Goal: Information Seeking & Learning: Learn about a topic

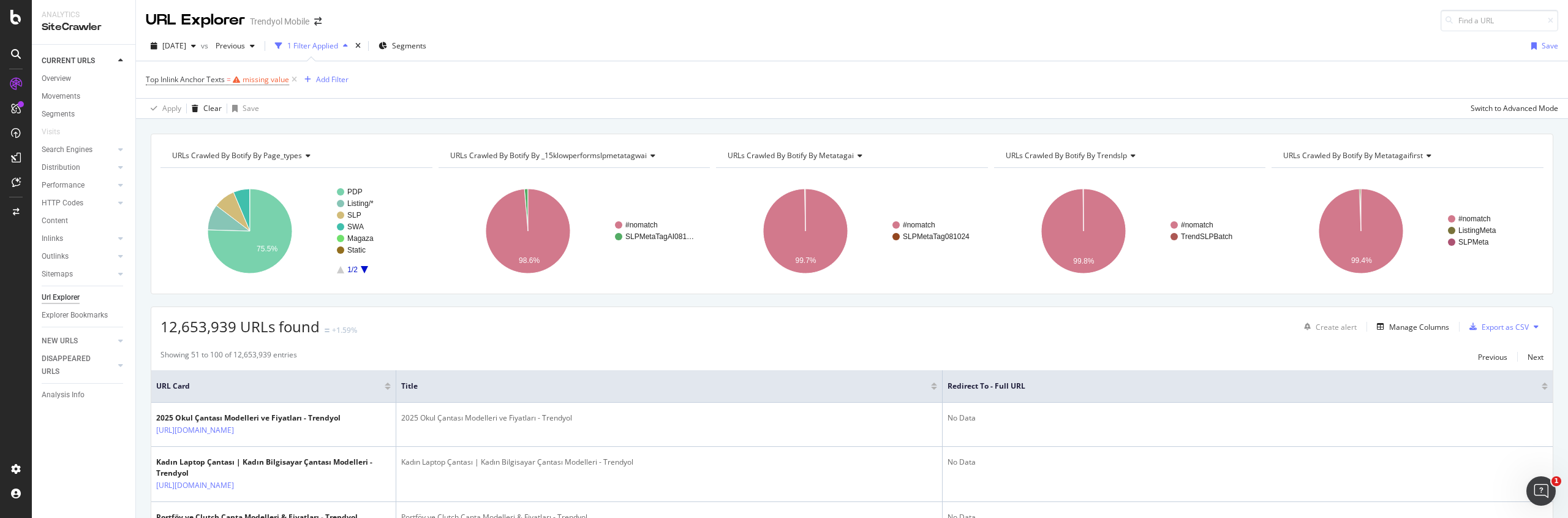
click at [467, 98] on div "Apply Clear Save Switch to Advanced Mode" at bounding box center [852, 108] width 1432 height 20
click at [292, 79] on icon at bounding box center [294, 80] width 11 height 12
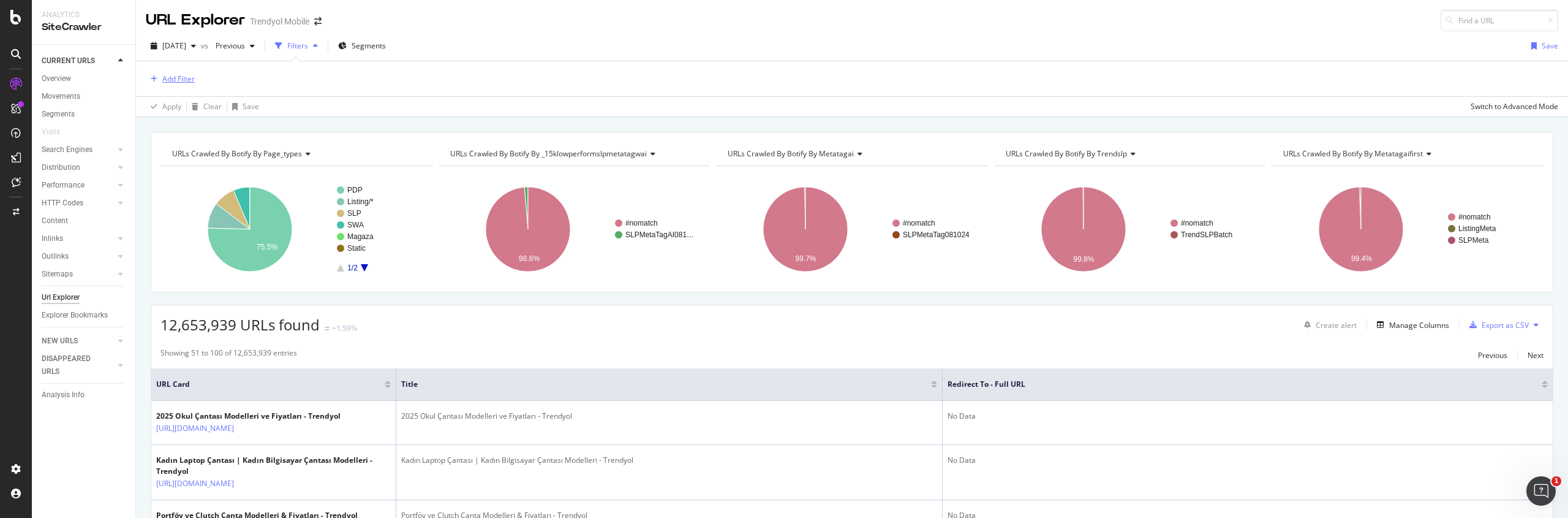
click at [184, 75] on div "Add Filter" at bounding box center [179, 79] width 33 height 11
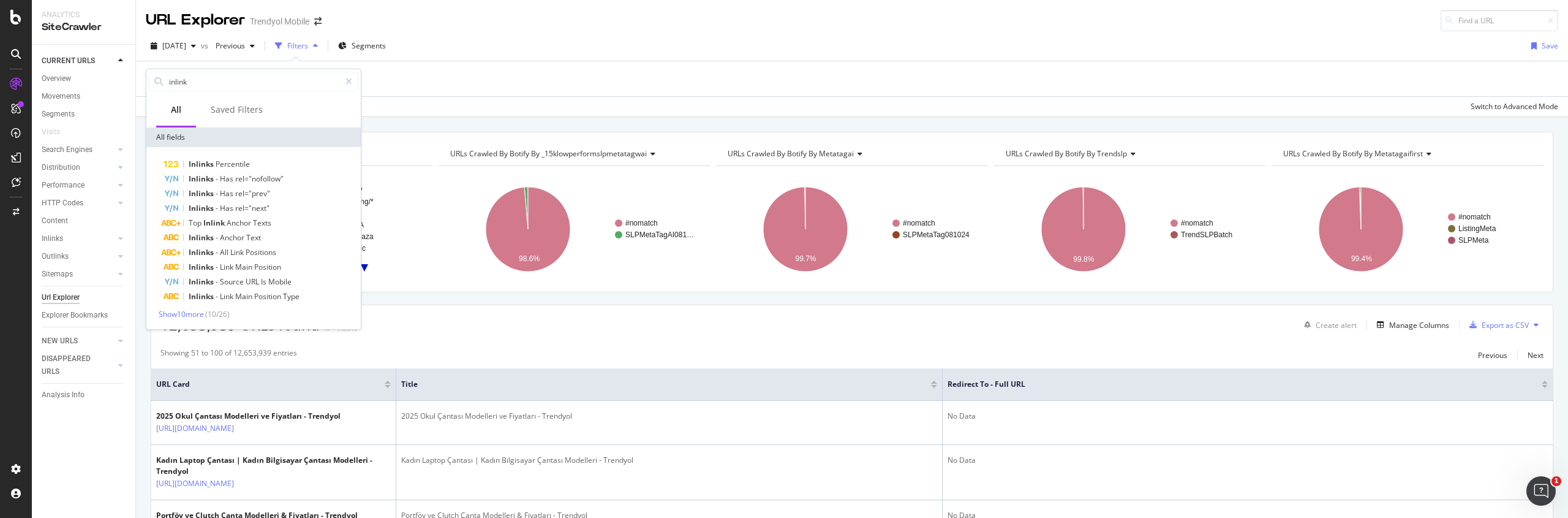
type input "f"
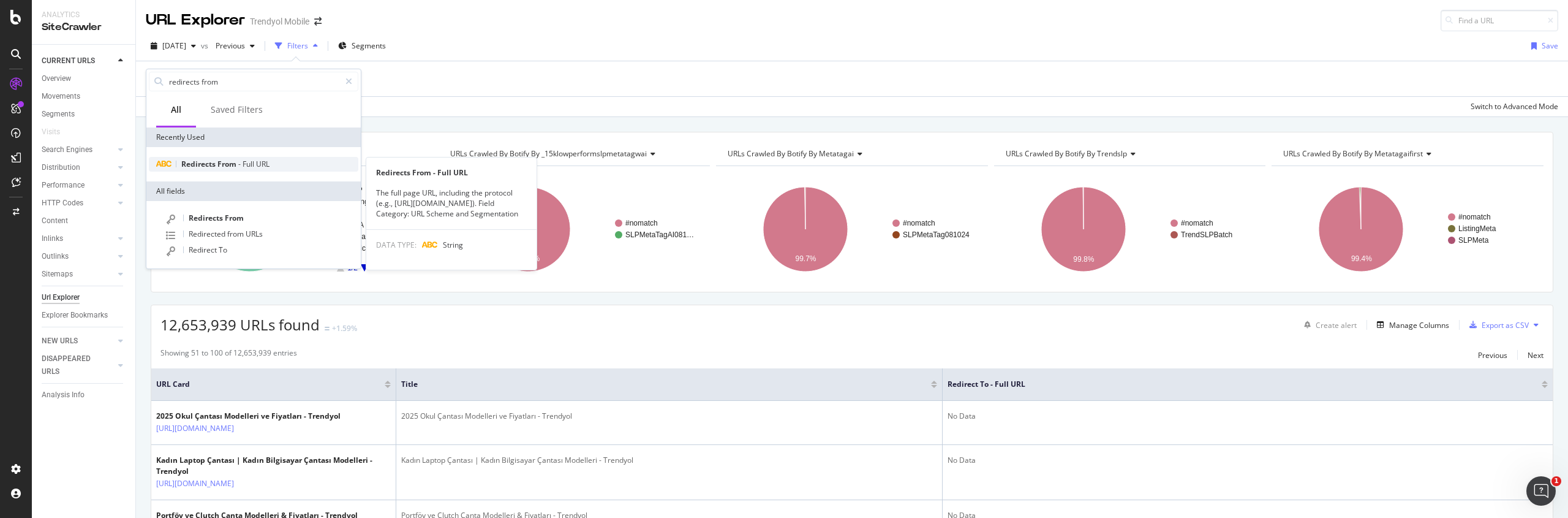
type input "redirects from"
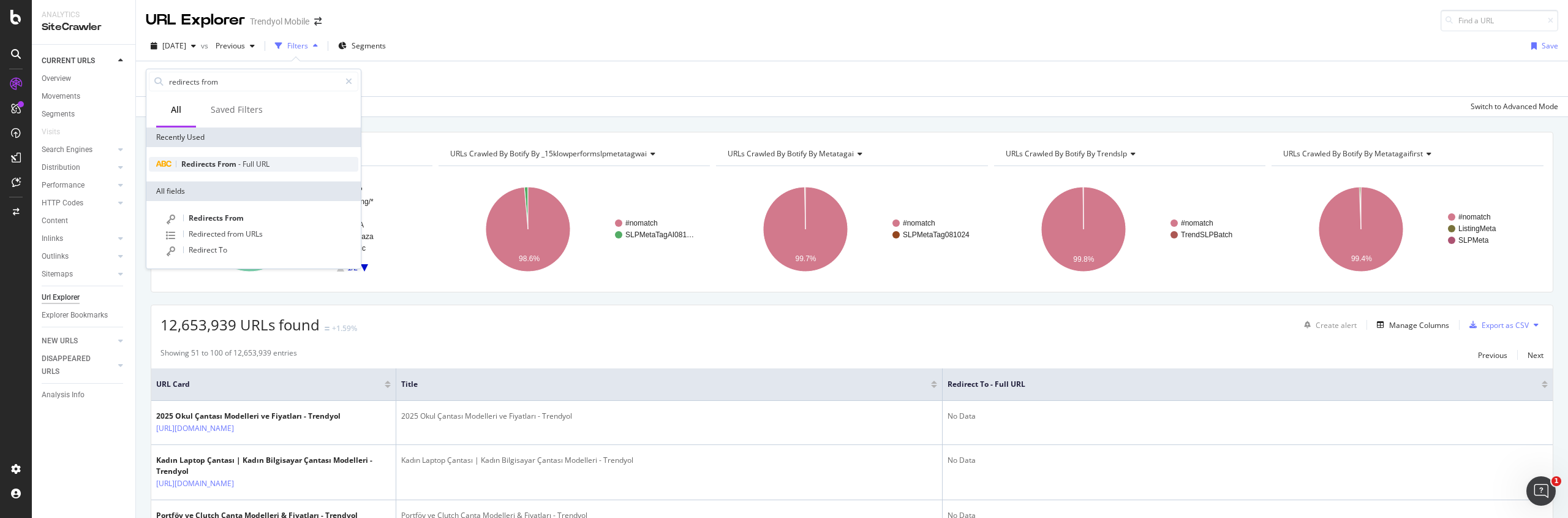
click at [272, 163] on div "Redirects From - Full URL" at bounding box center [254, 164] width 210 height 15
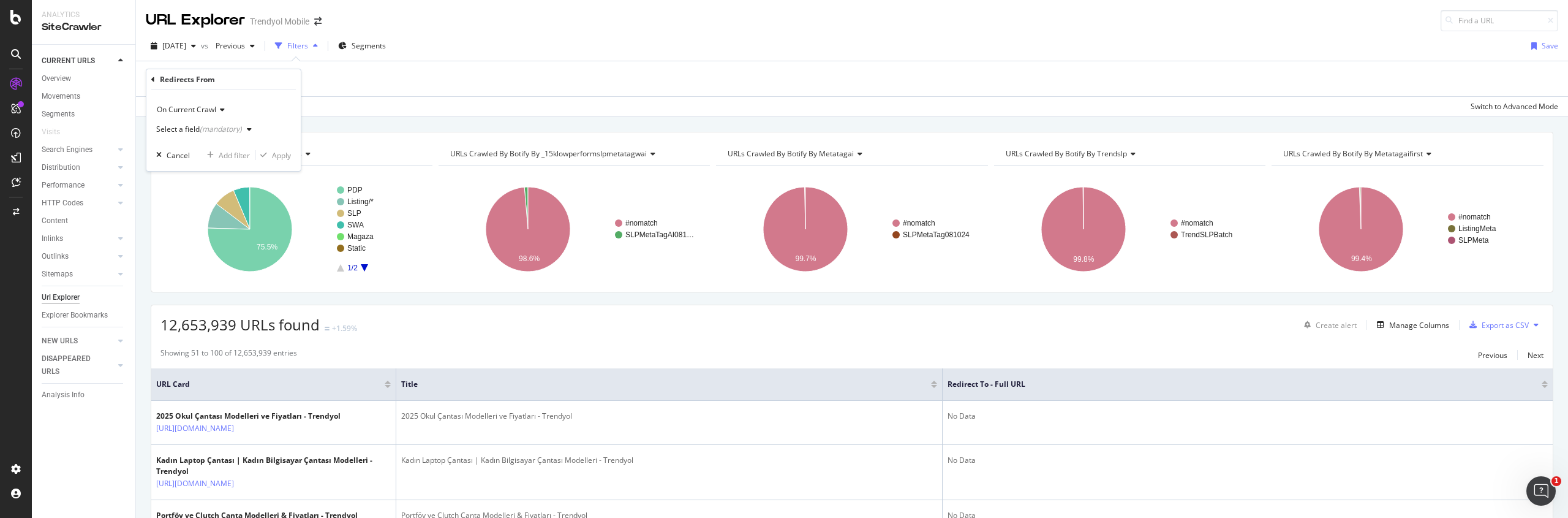
click at [224, 110] on div "On Current Crawl" at bounding box center [224, 110] width 134 height 20
click at [224, 109] on div "On Current Crawl" at bounding box center [224, 110] width 134 height 20
click at [237, 134] on div "Select a field (mandatory)" at bounding box center [206, 130] width 101 height 18
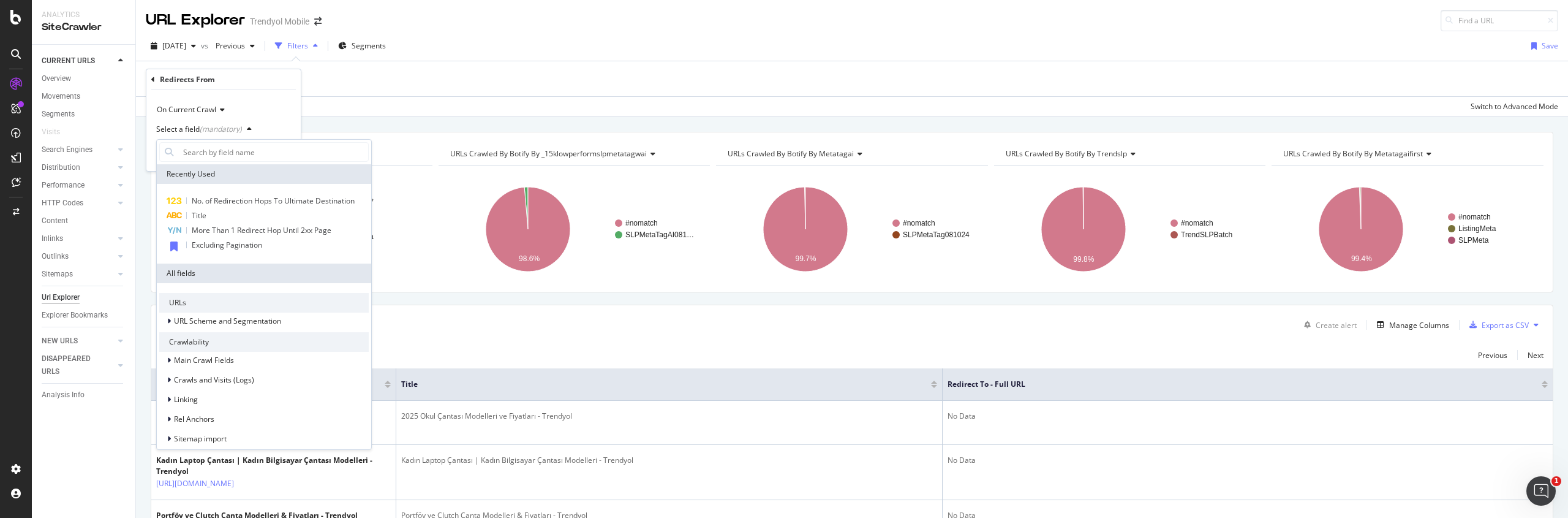
type input "f"
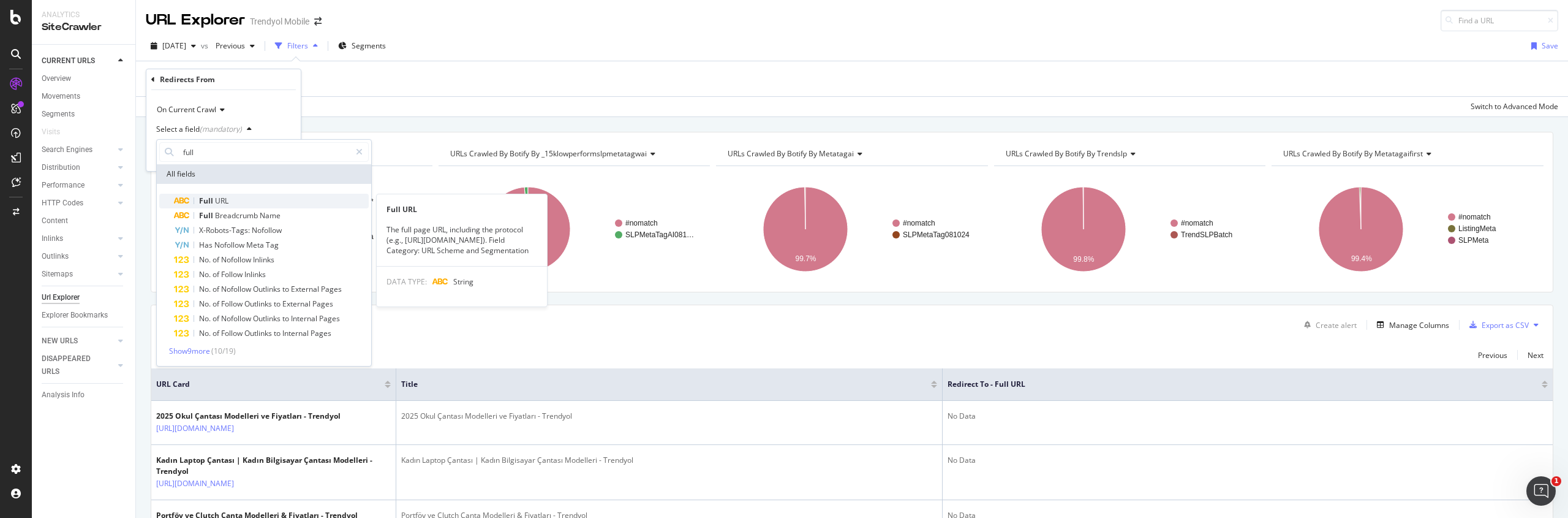
type input "full"
click at [215, 198] on span "URL" at bounding box center [221, 201] width 13 height 11
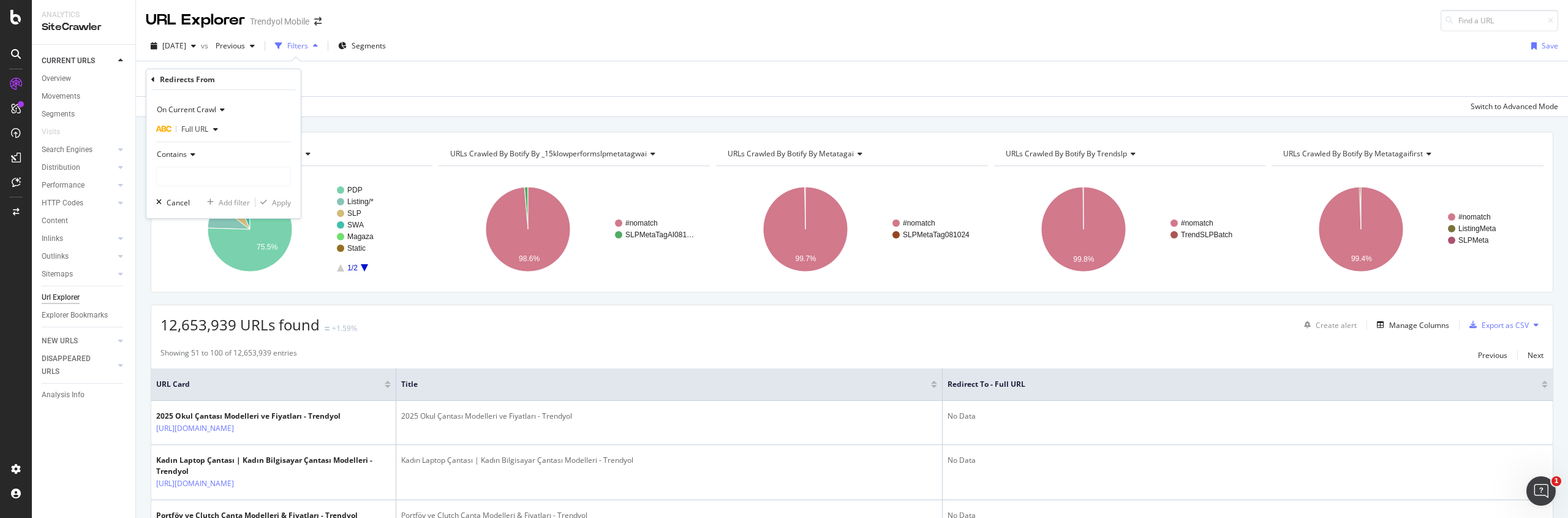
click at [197, 157] on div "Contains" at bounding box center [224, 154] width 134 height 20
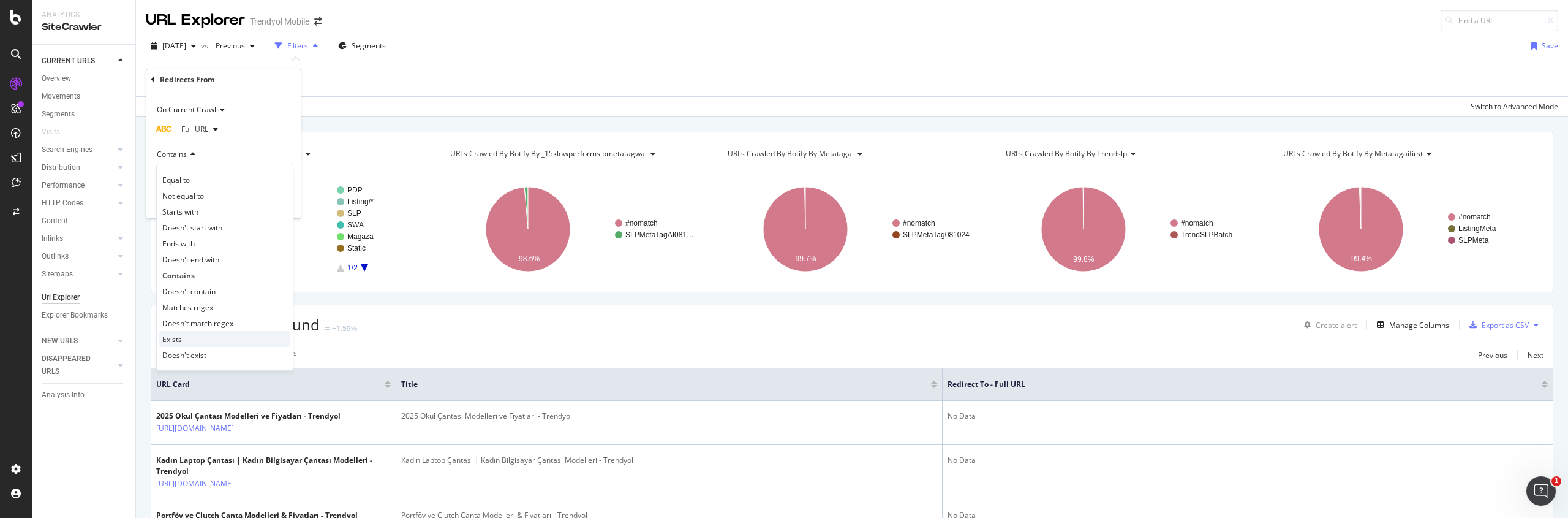
click at [195, 339] on div "Exists" at bounding box center [224, 339] width 131 height 16
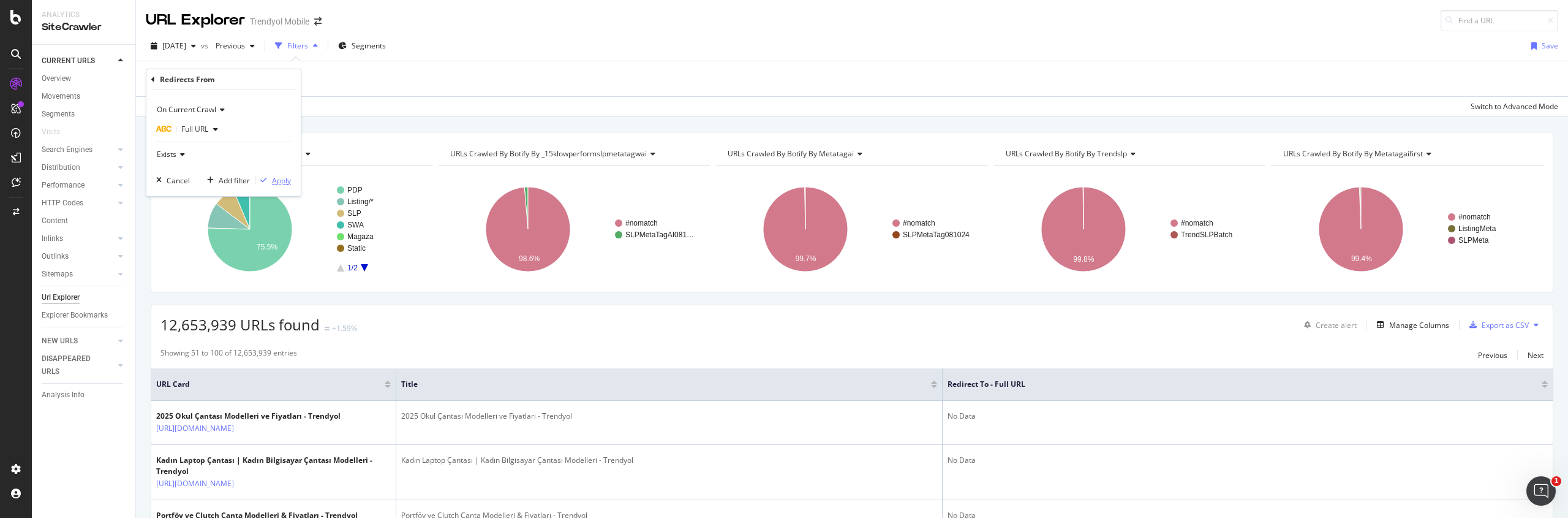
click at [285, 175] on div "Apply" at bounding box center [281, 180] width 19 height 11
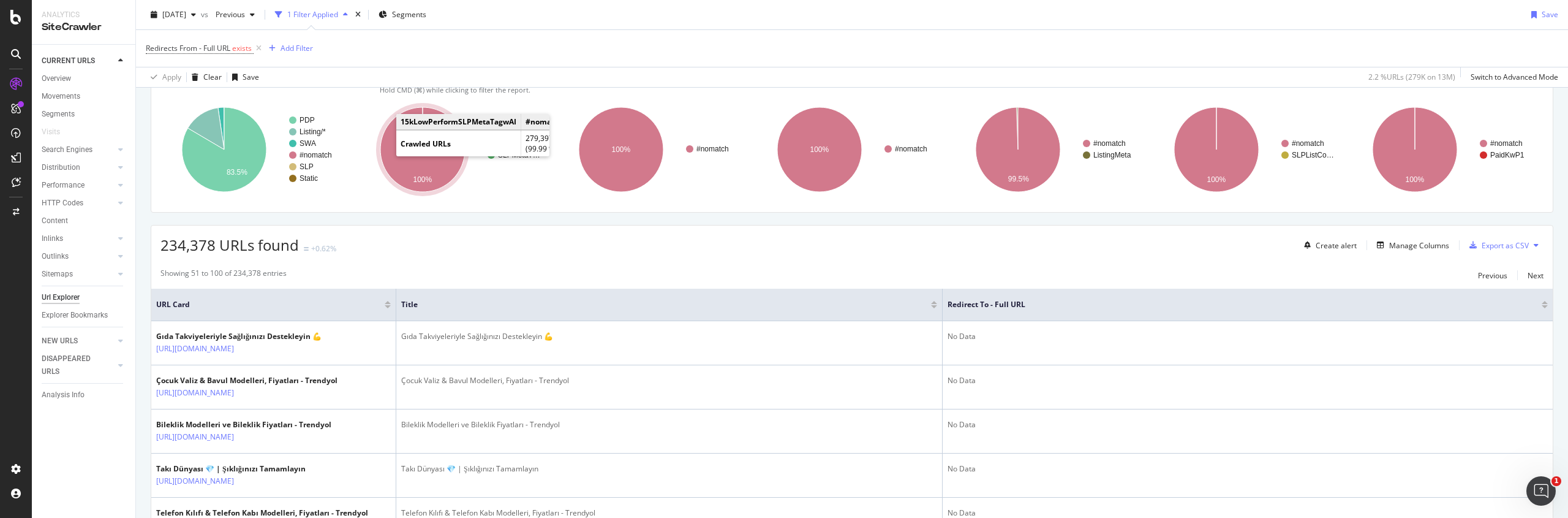
scroll to position [81, 0]
click at [1393, 242] on div "Manage Columns" at bounding box center [1419, 246] width 60 height 11
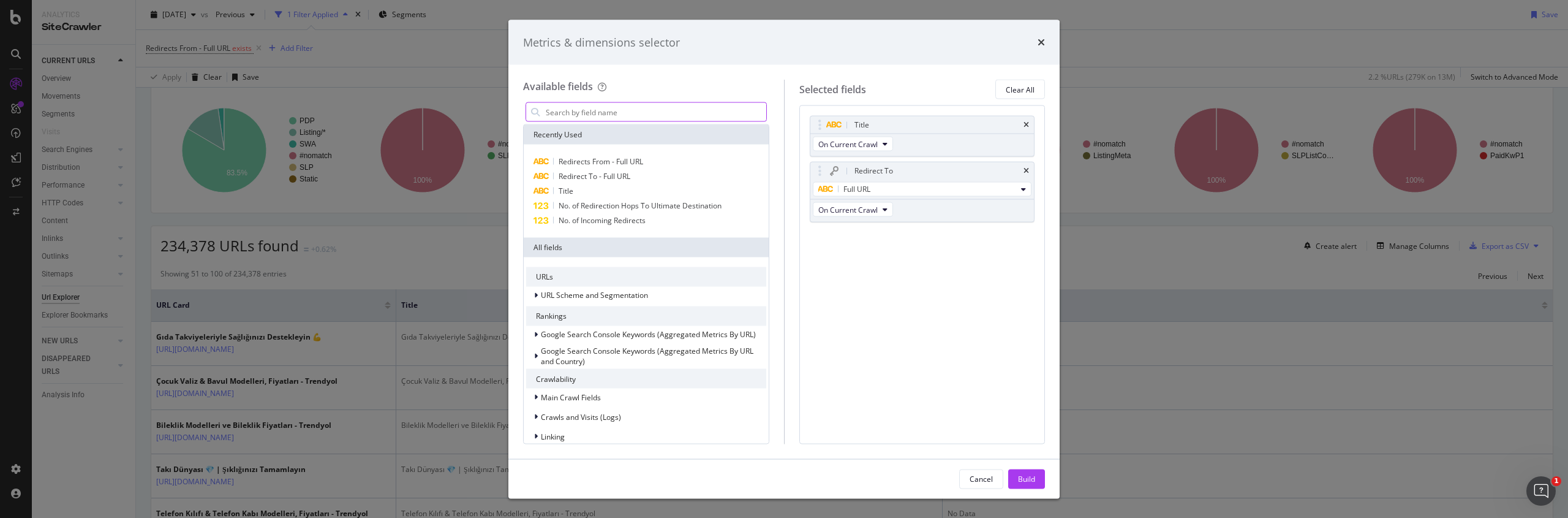
click at [671, 111] on input "modal" at bounding box center [655, 112] width 222 height 18
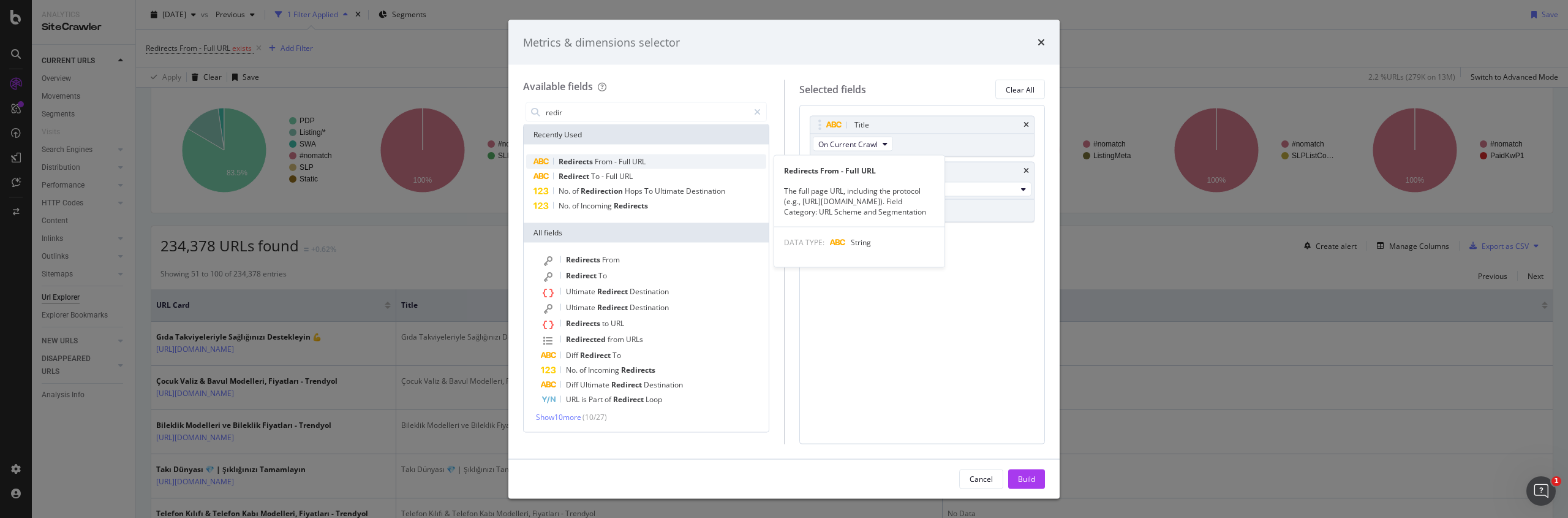
type input "redir"
click at [634, 161] on span "URL" at bounding box center [639, 161] width 13 height 11
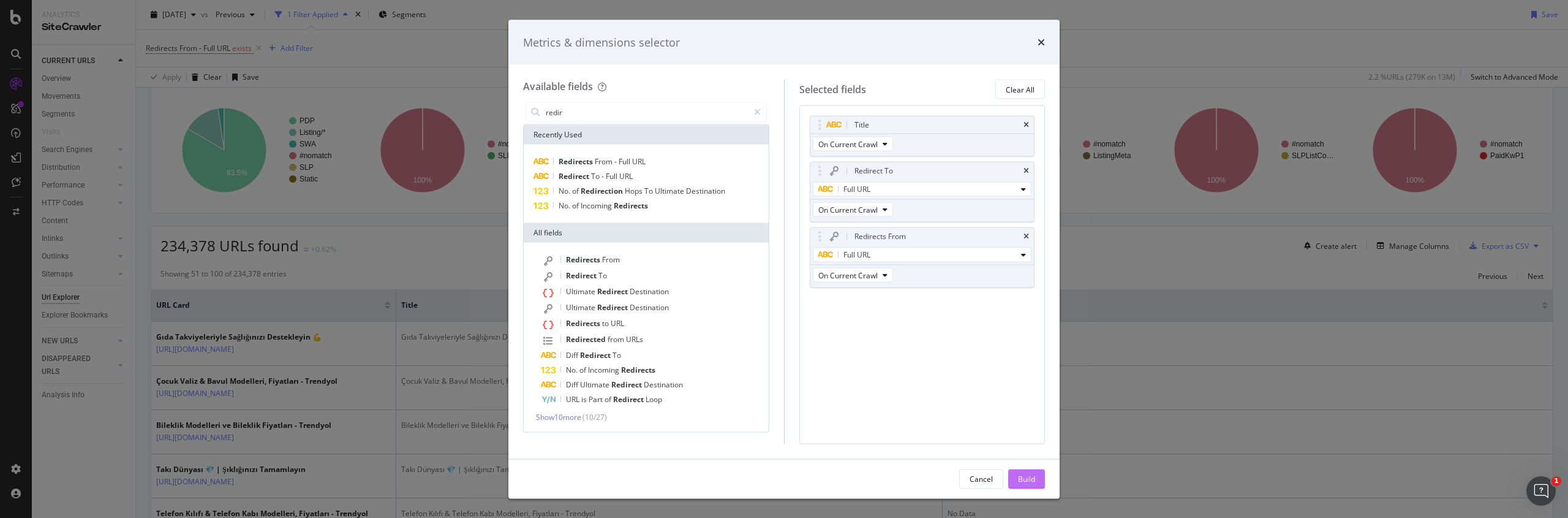
click at [1033, 476] on div "Build" at bounding box center [1026, 478] width 17 height 11
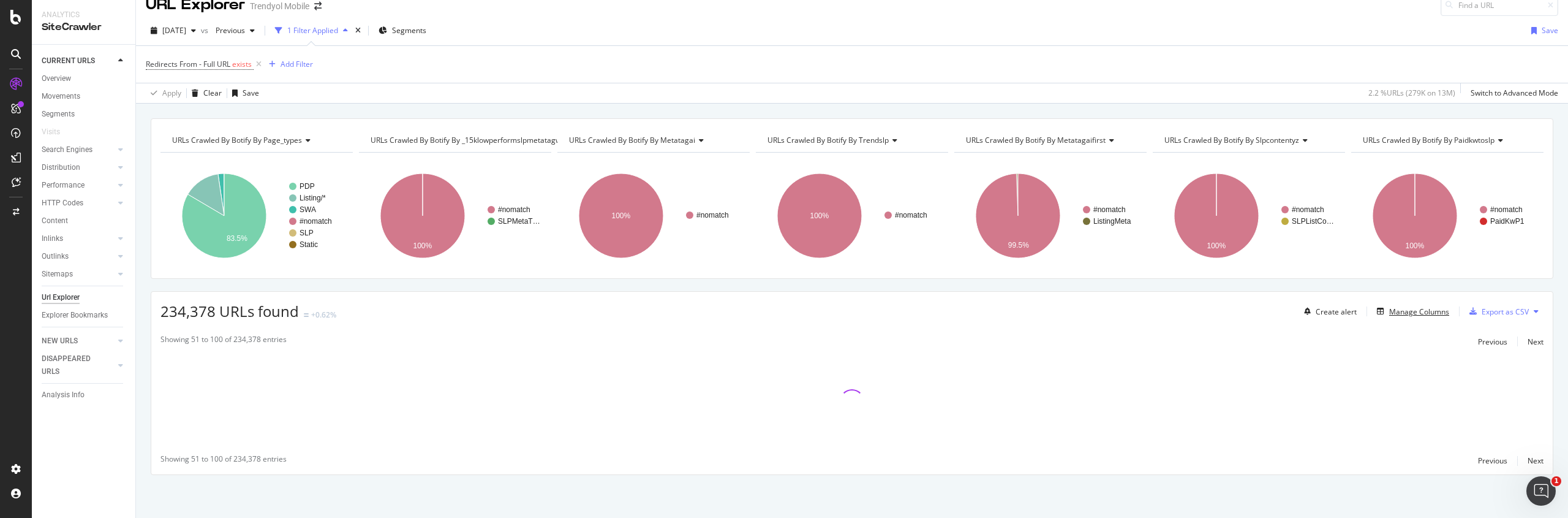
scroll to position [16, 0]
click at [288, 62] on div "Add Filter" at bounding box center [297, 64] width 33 height 11
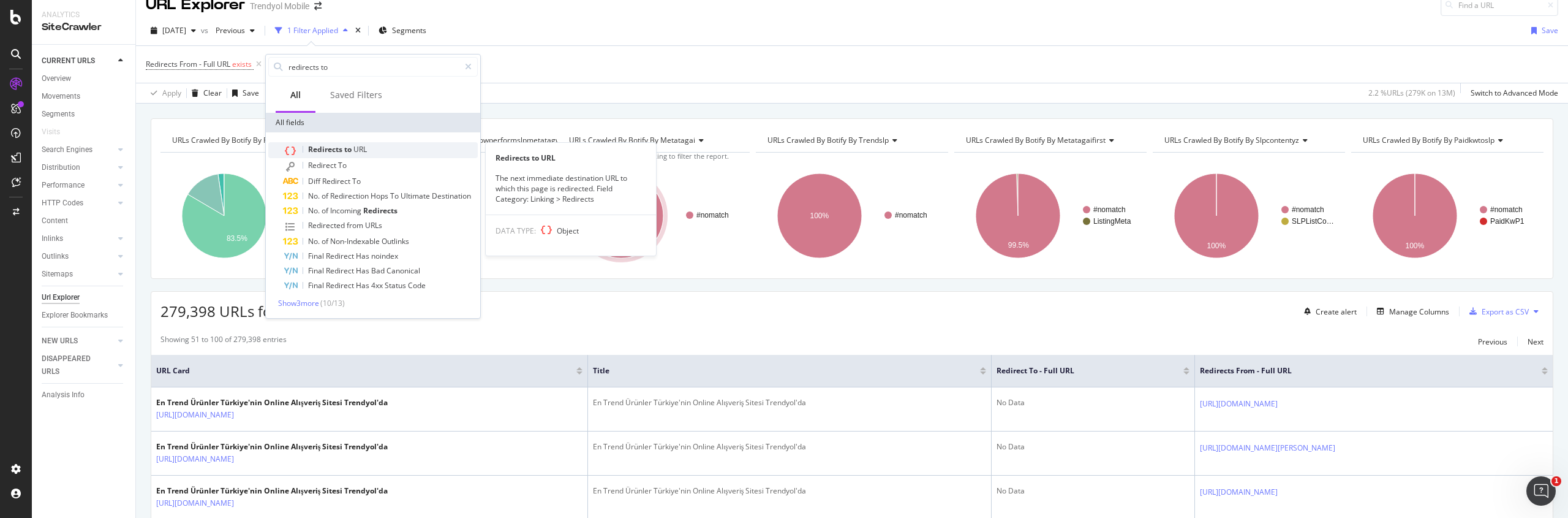
type input "redirects to"
click at [352, 152] on span "to" at bounding box center [348, 149] width 9 height 11
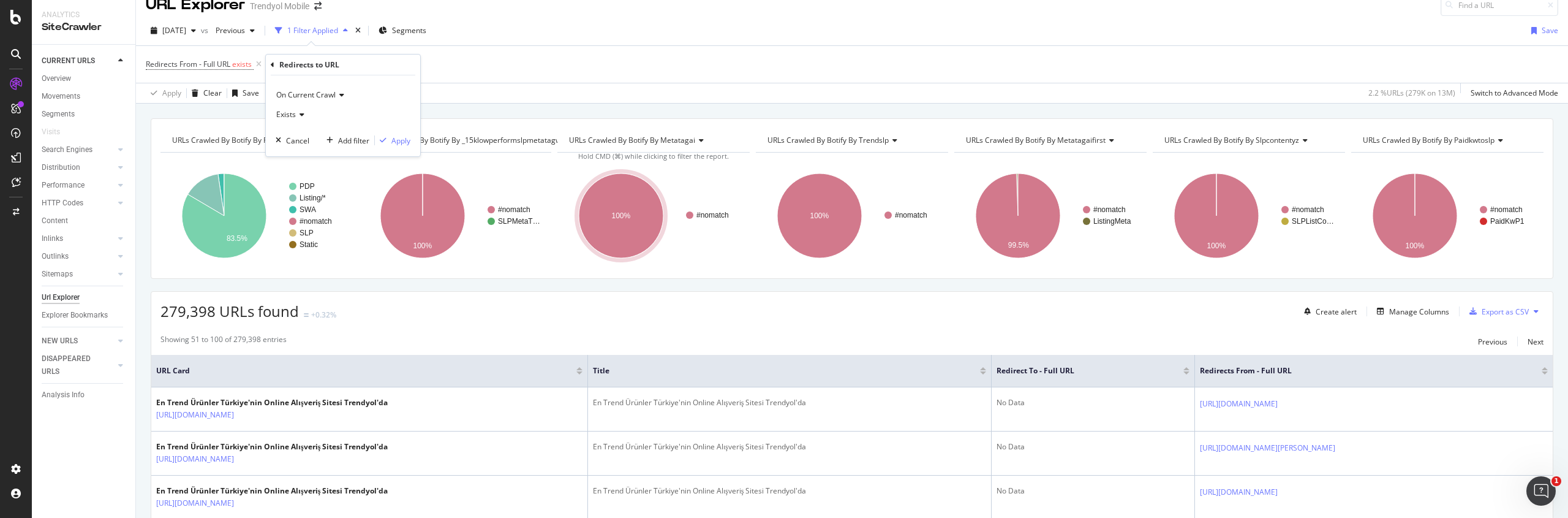
click at [470, 62] on div "Redirects From - Full URL exists Add Filter" at bounding box center [852, 64] width 1412 height 37
click at [300, 62] on div "Add Filter" at bounding box center [297, 64] width 33 height 11
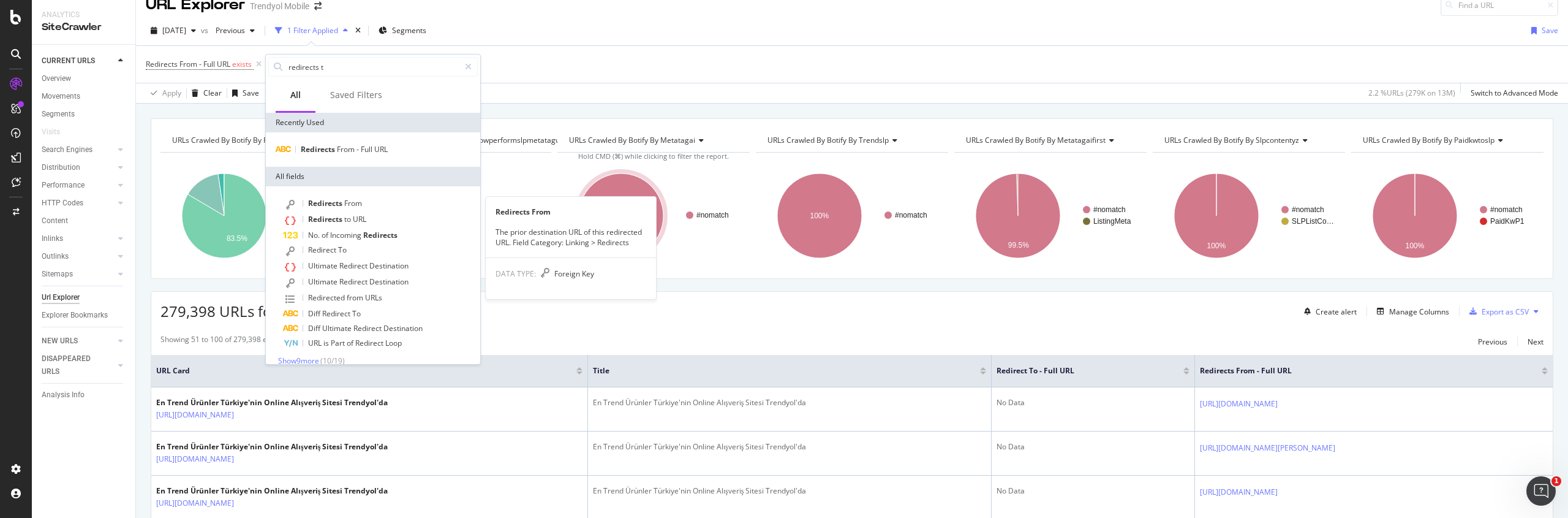
type input "redirects to"
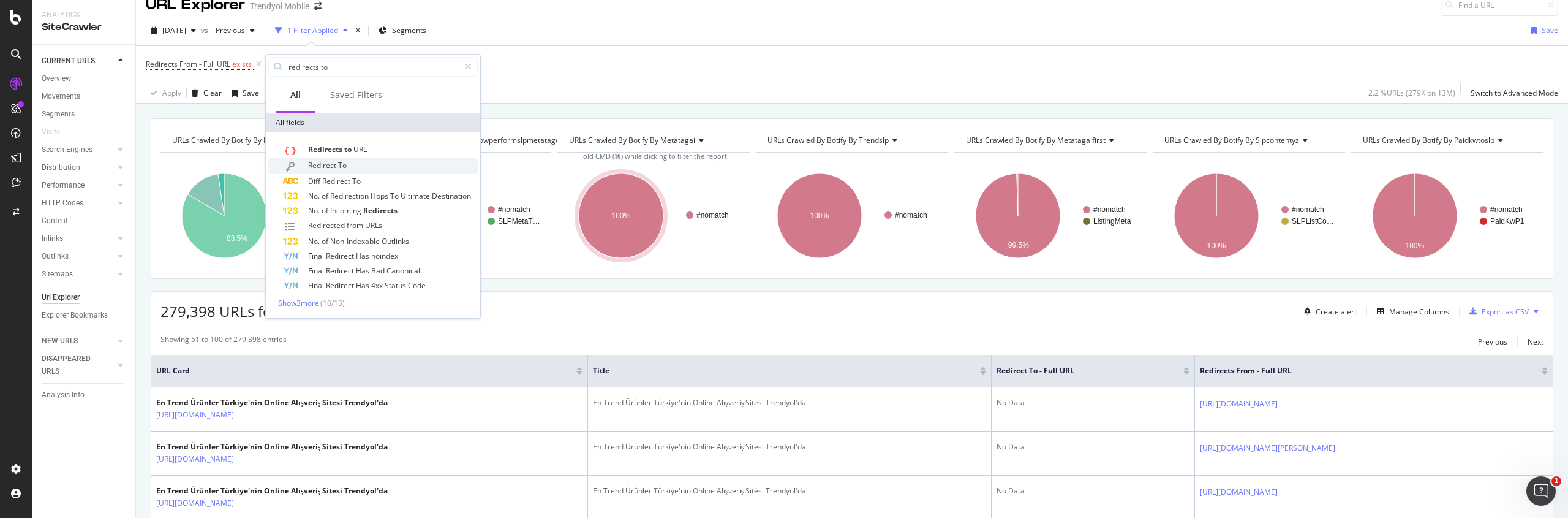
click at [365, 169] on div "Redirect To" at bounding box center [380, 166] width 195 height 16
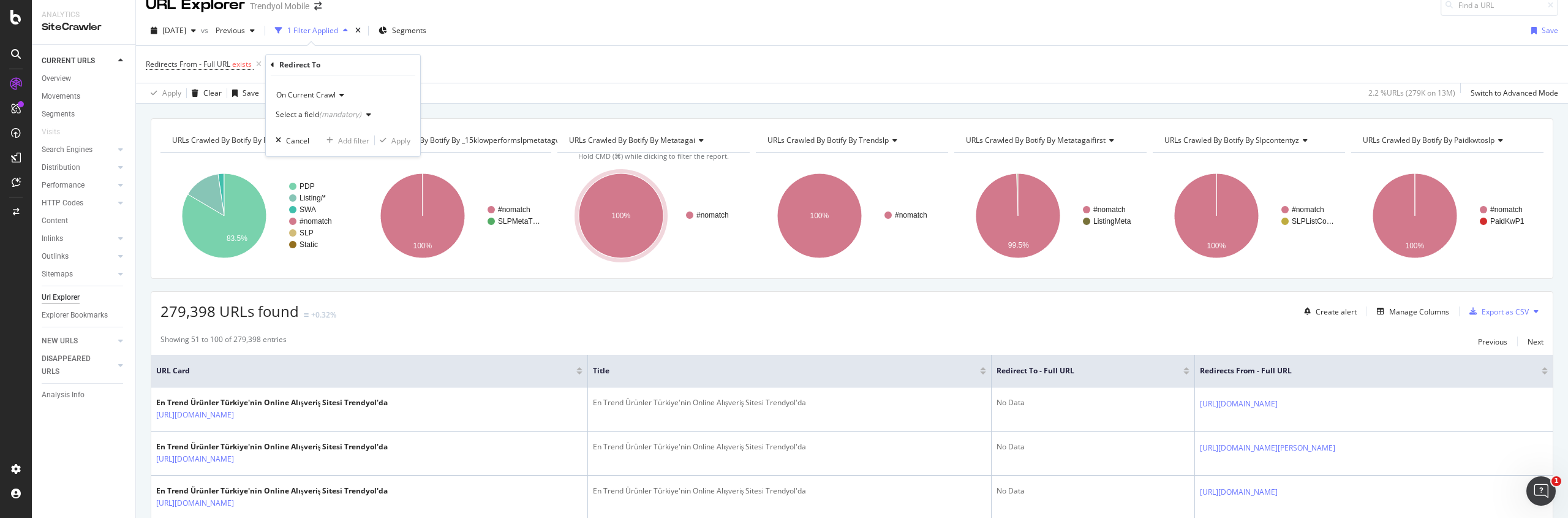
click at [372, 113] on div "button" at bounding box center [369, 114] width 15 height 7
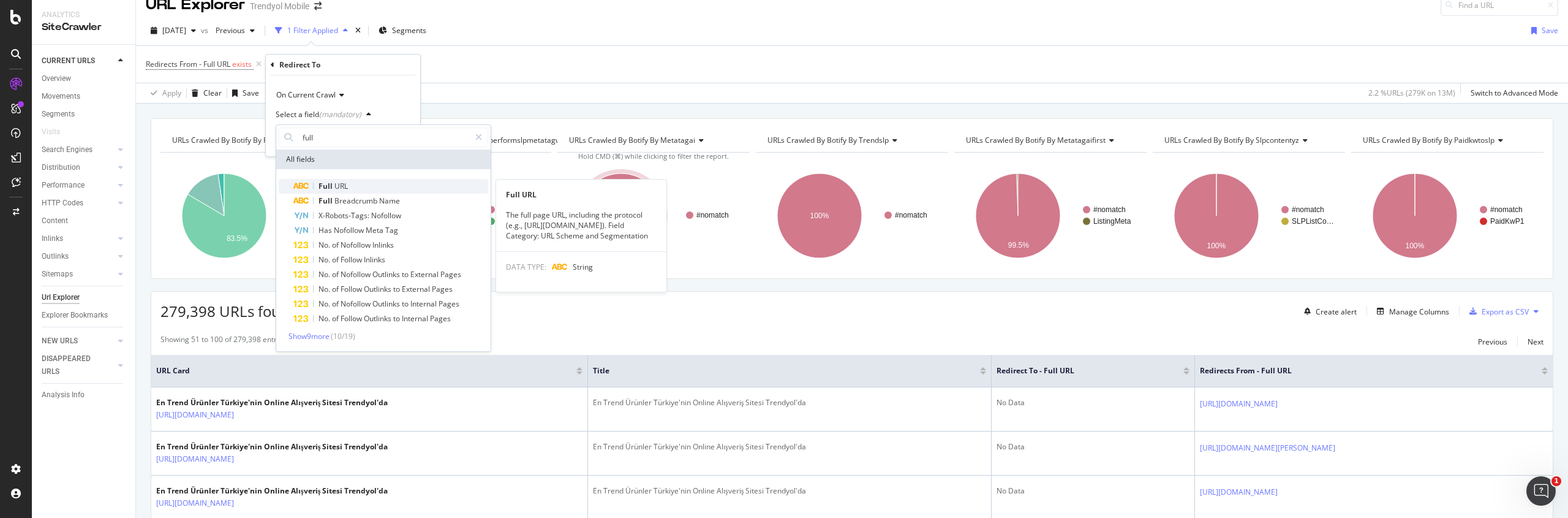
type input "full"
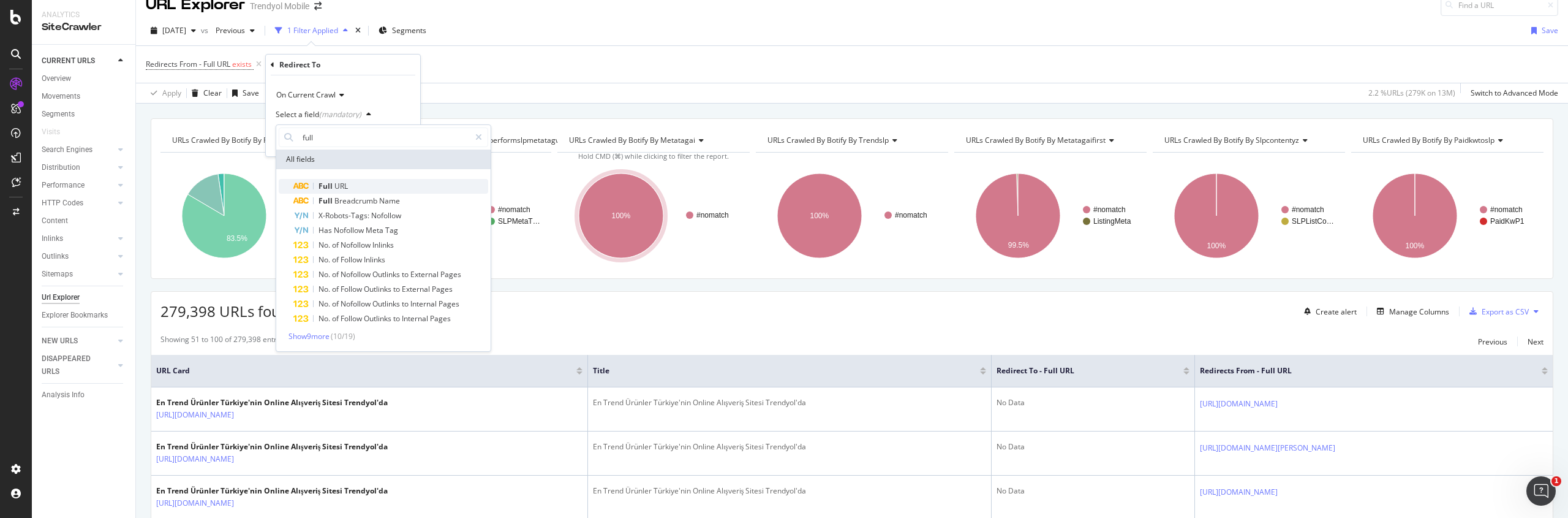
click at [375, 181] on div "Full URL" at bounding box center [391, 186] width 195 height 15
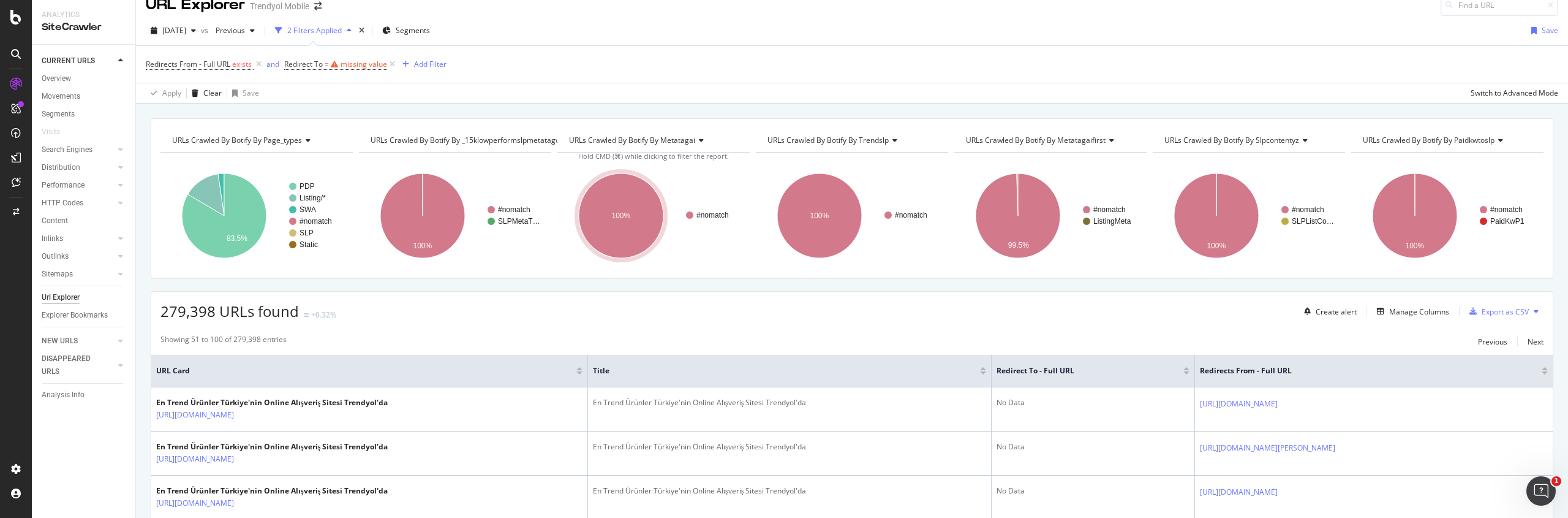
click at [494, 62] on div "Redirects From - Full URL exists and Redirect To = missing value Add Filter" at bounding box center [852, 64] width 1412 height 37
click at [392, 63] on icon at bounding box center [392, 64] width 11 height 12
click at [306, 67] on div "Add Filter" at bounding box center [297, 64] width 33 height 11
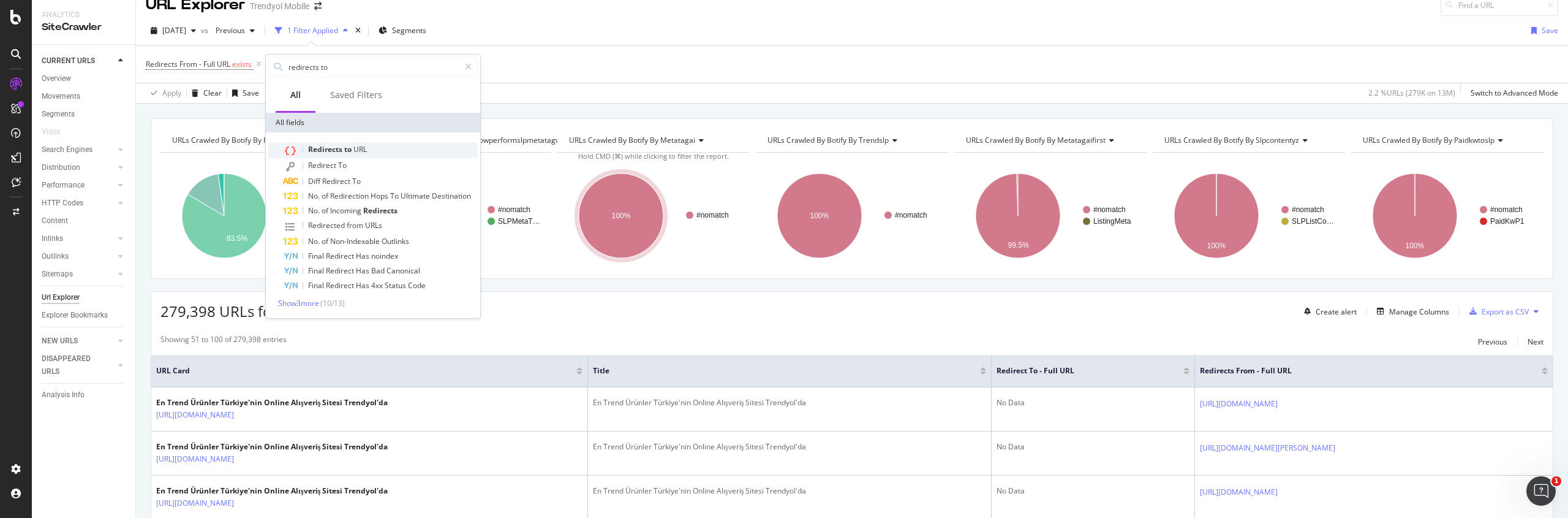
click at [360, 144] on span "URL" at bounding box center [360, 149] width 13 height 11
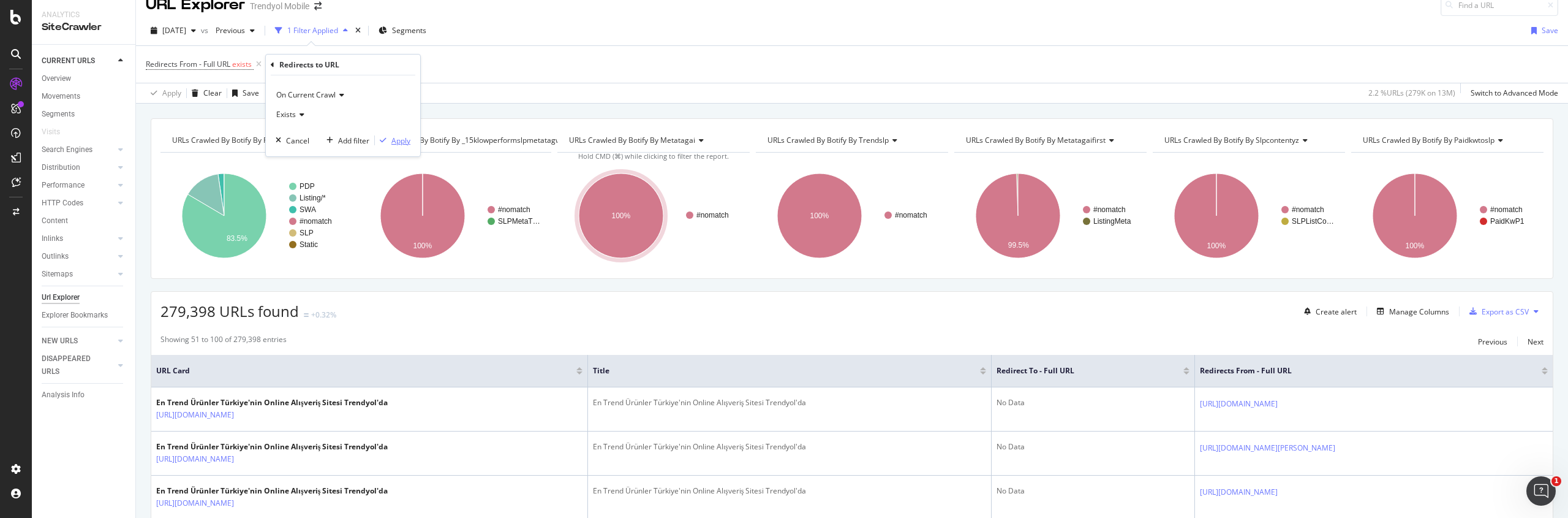
click at [403, 135] on div "Apply" at bounding box center [401, 140] width 19 height 11
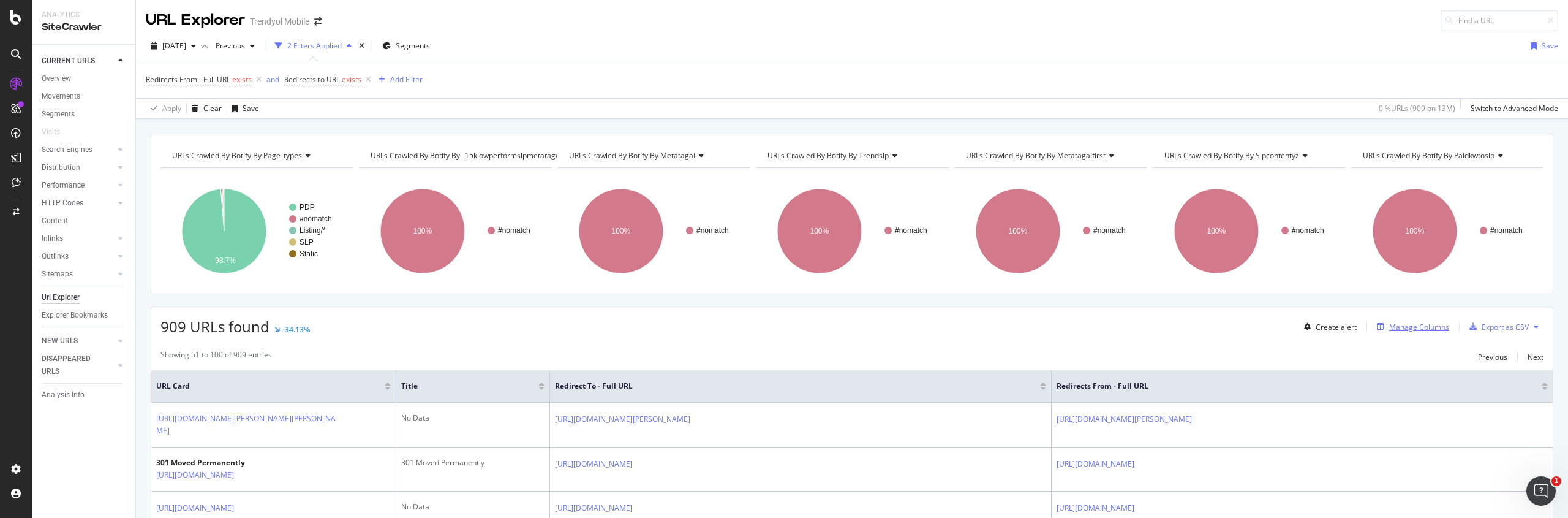
click at [1428, 329] on div "Manage Columns" at bounding box center [1419, 327] width 60 height 11
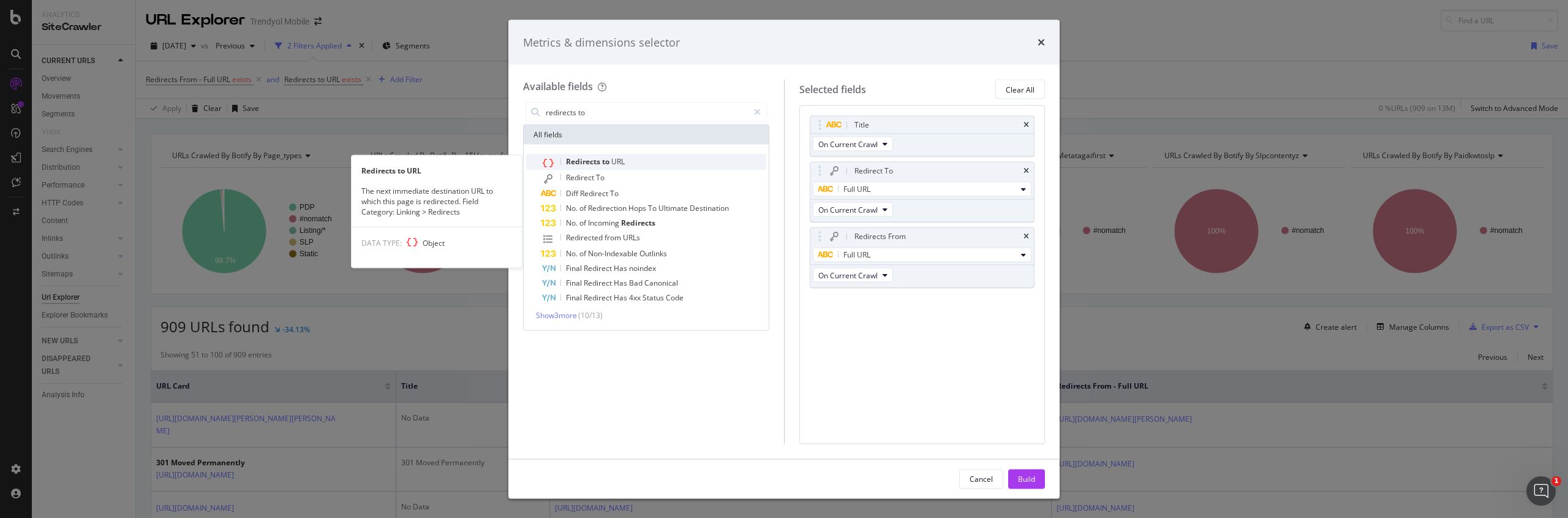
type input "redirects to"
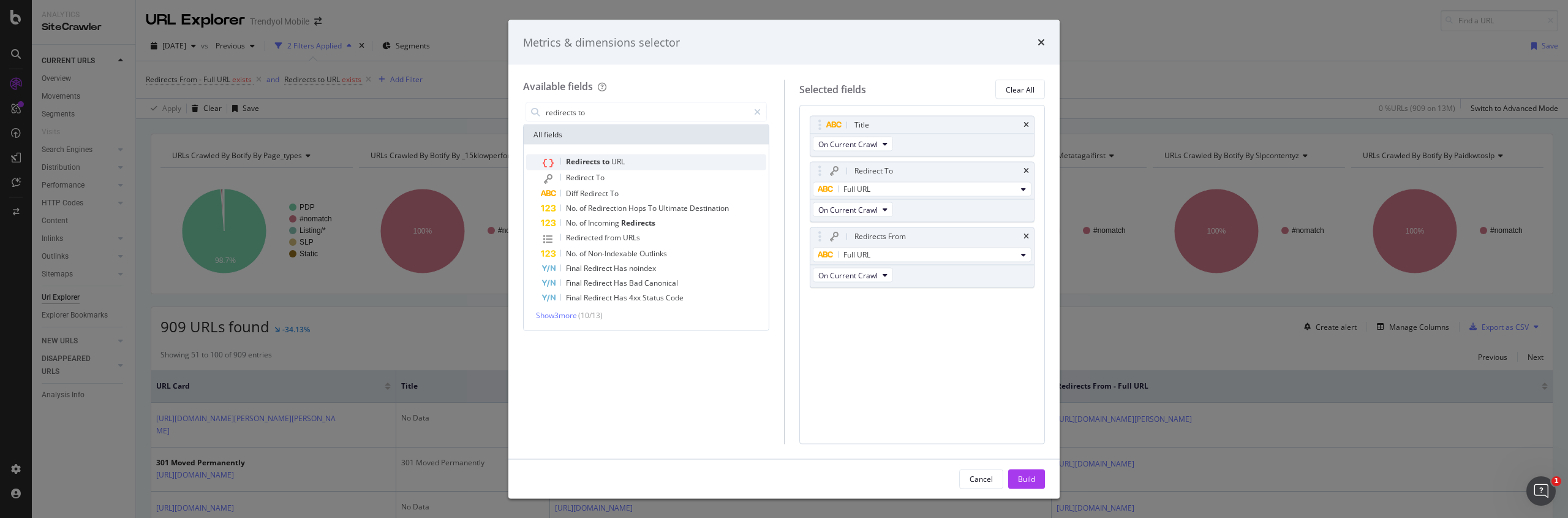
click at [625, 163] on div "Redirects to URL" at bounding box center [653, 161] width 225 height 16
click at [1028, 479] on div "Build" at bounding box center [1026, 478] width 17 height 11
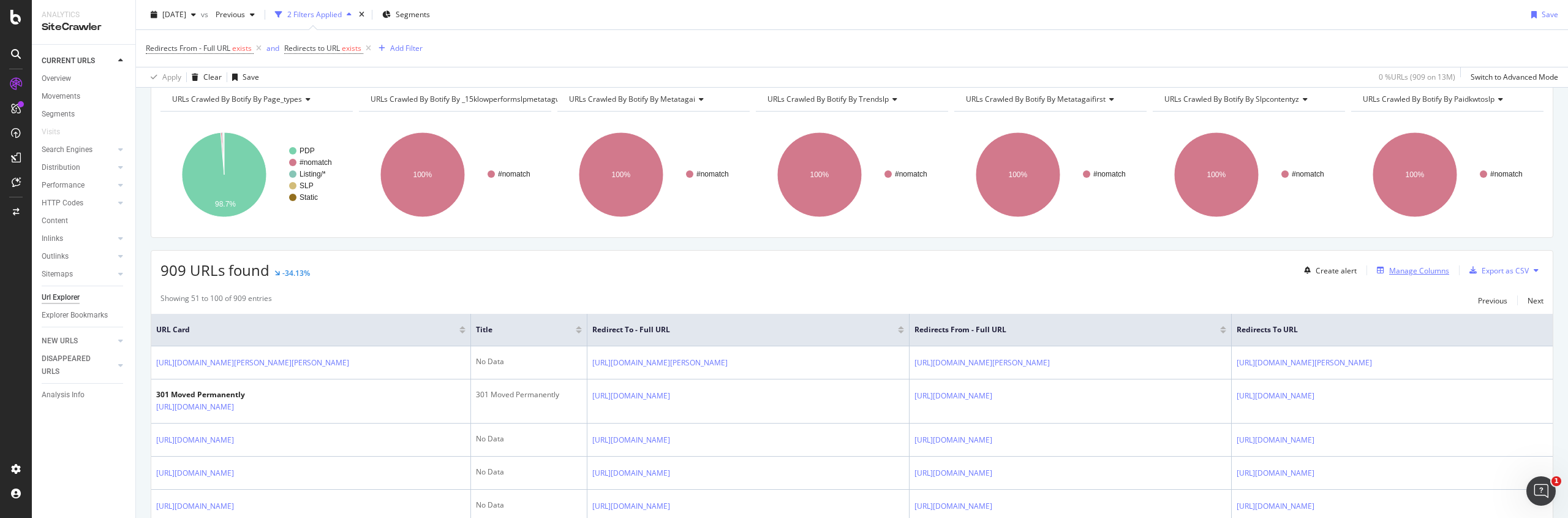
scroll to position [88, 0]
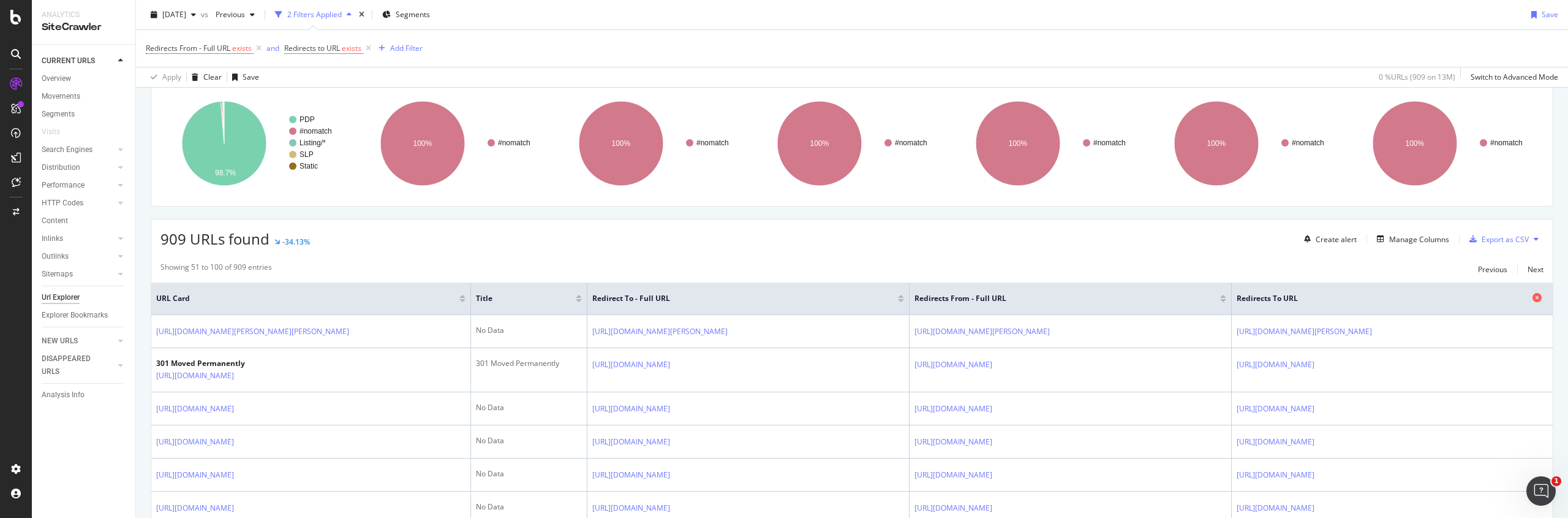
click at [1542, 298] on div at bounding box center [1539, 298] width 12 height 12
click at [1536, 298] on icon at bounding box center [1537, 297] width 9 height 9
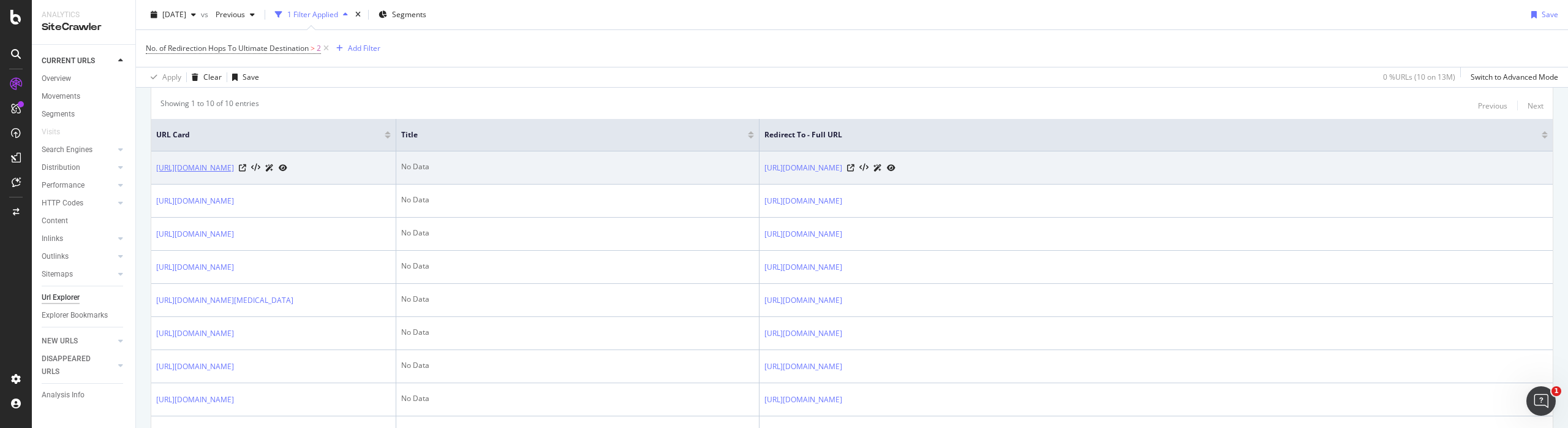
scroll to position [260, 0]
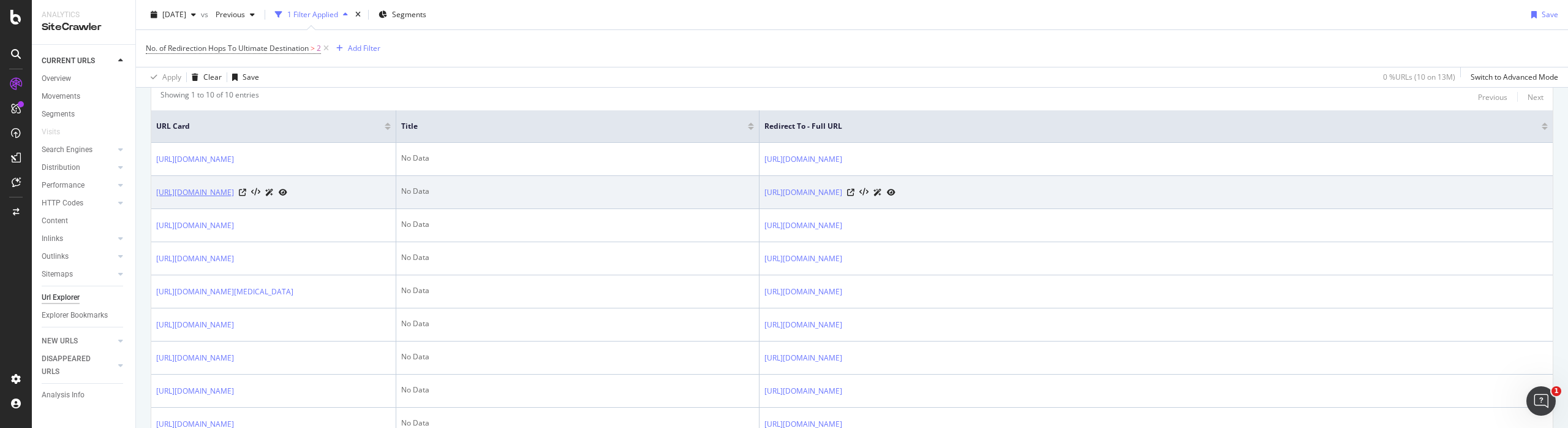
copy link "https://www.trendyol.com/blazer-ceket-y-s3710/"
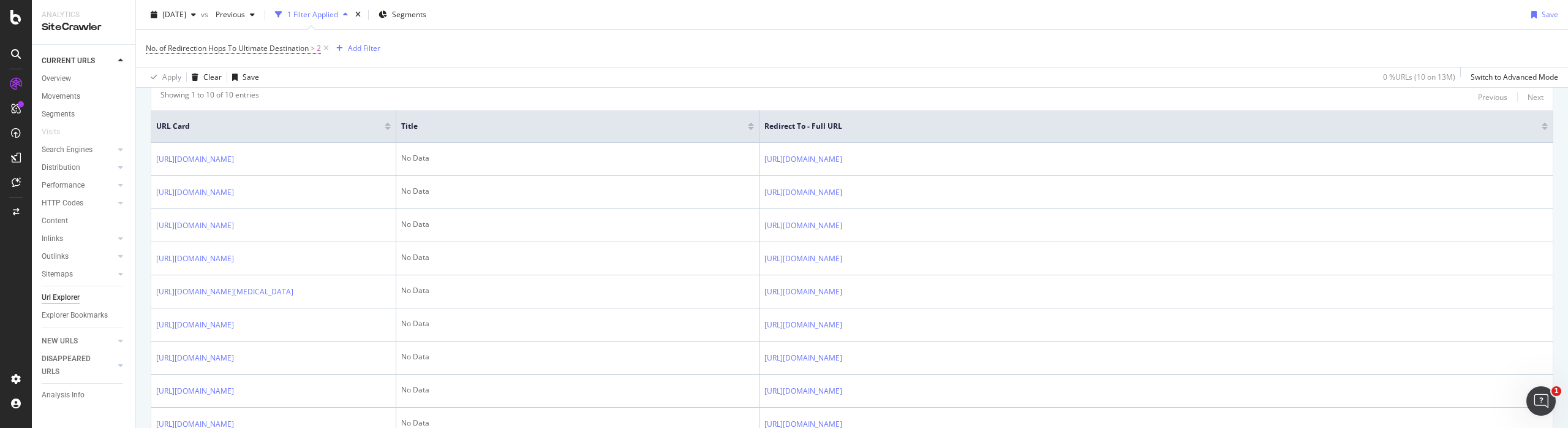
click at [387, 71] on div "Apply Clear Save 0 % URLs ( 10 on 13M ) Switch to Advanced Mode" at bounding box center [852, 77] width 1432 height 20
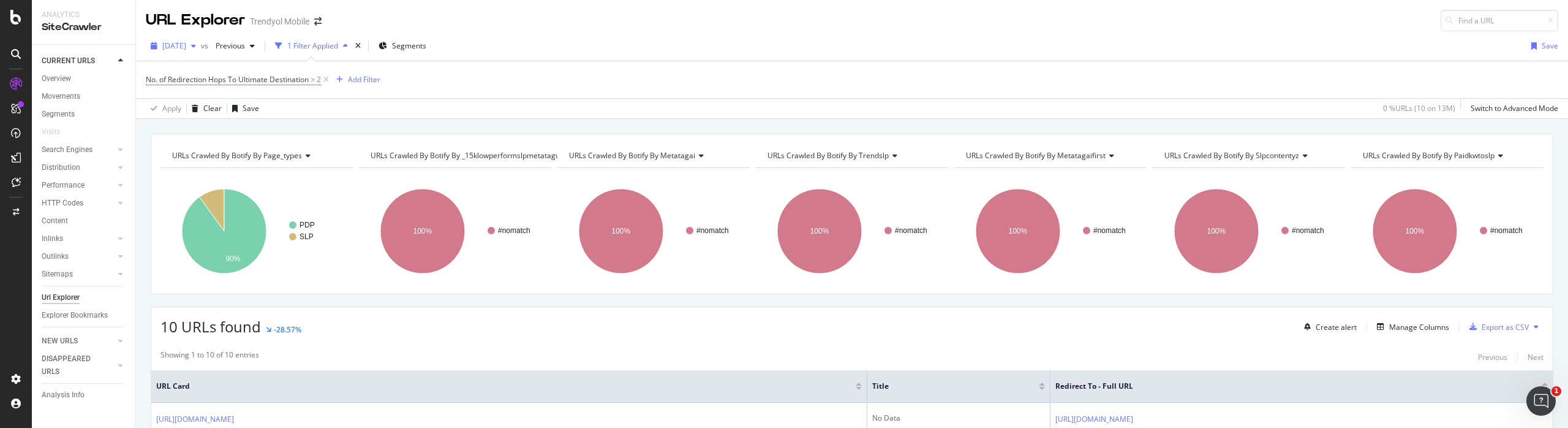
click at [196, 43] on icon "button" at bounding box center [193, 46] width 5 height 7
click at [445, 69] on div "No. of Redirection Hops To Ultimate Destination > 2 Add Filter" at bounding box center [852, 80] width 1412 height 37
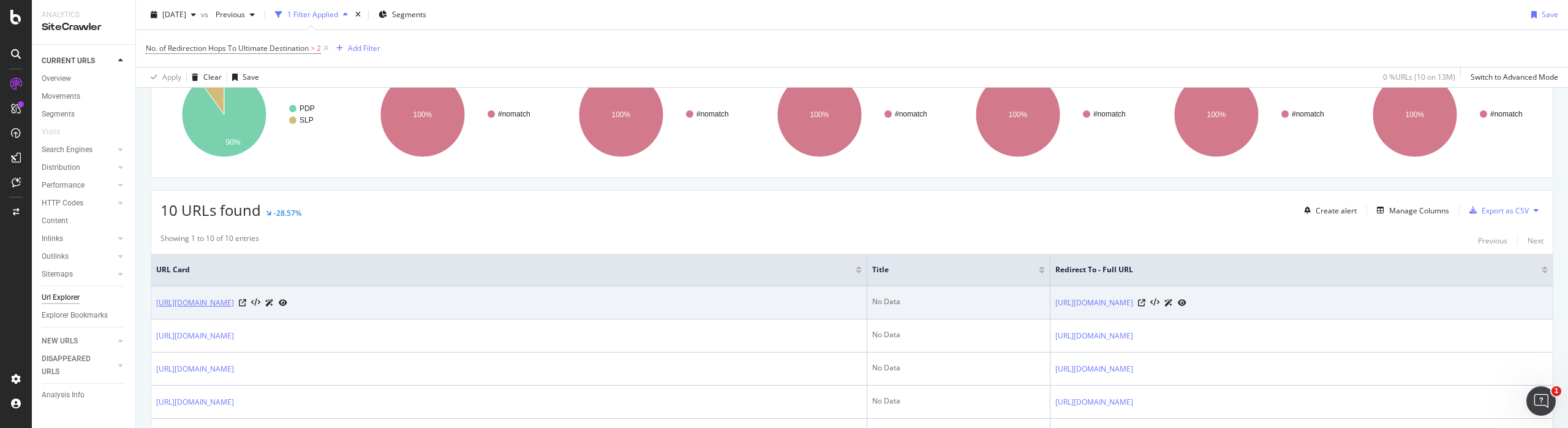
scroll to position [148, 0]
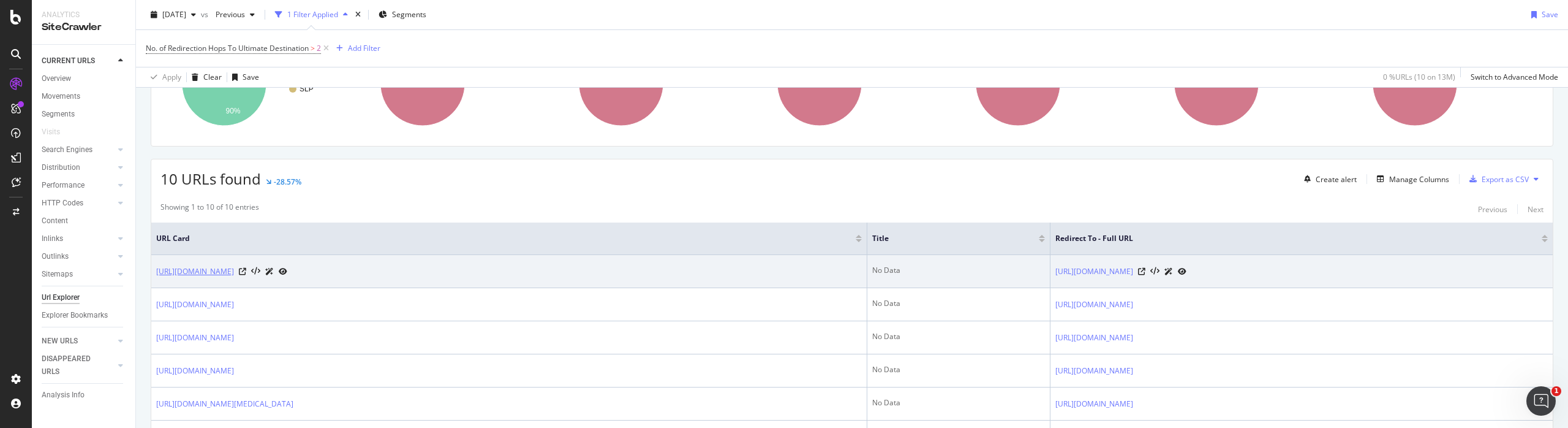
copy link "[URL][DOMAIN_NAME]"
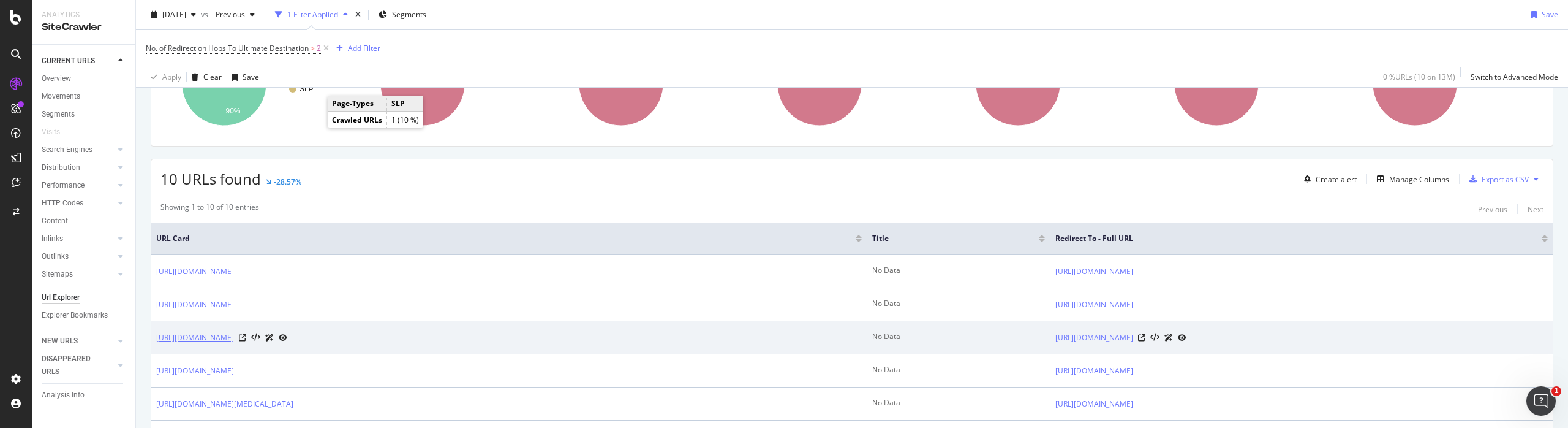
copy link "https://www.trendyol.com/emporio-armani/ea4234u-500171-57-erkek-gunes-gozlugu-p…"
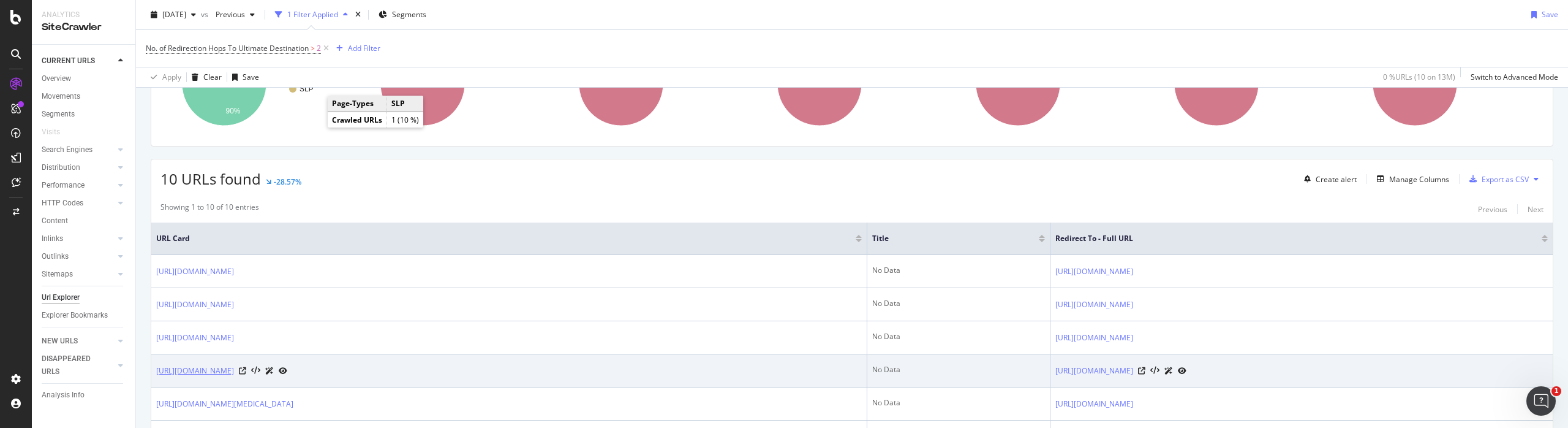
copy link "https://www.trendyol.com/prada/spr-a09-1ab-5s0-53-01-gunes-gozlugu-p-781411641"
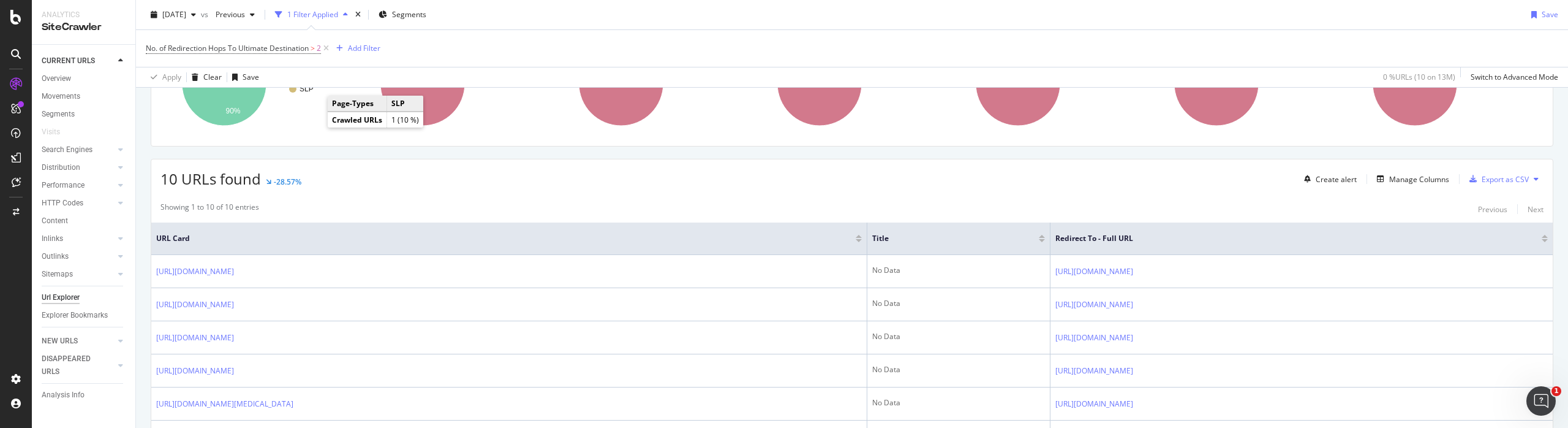
click at [823, 190] on div "10 URLs found -28.57% Create alert Manage Columns Export as CSV Showing 1 to 10…" at bounding box center [852, 386] width 1403 height 455
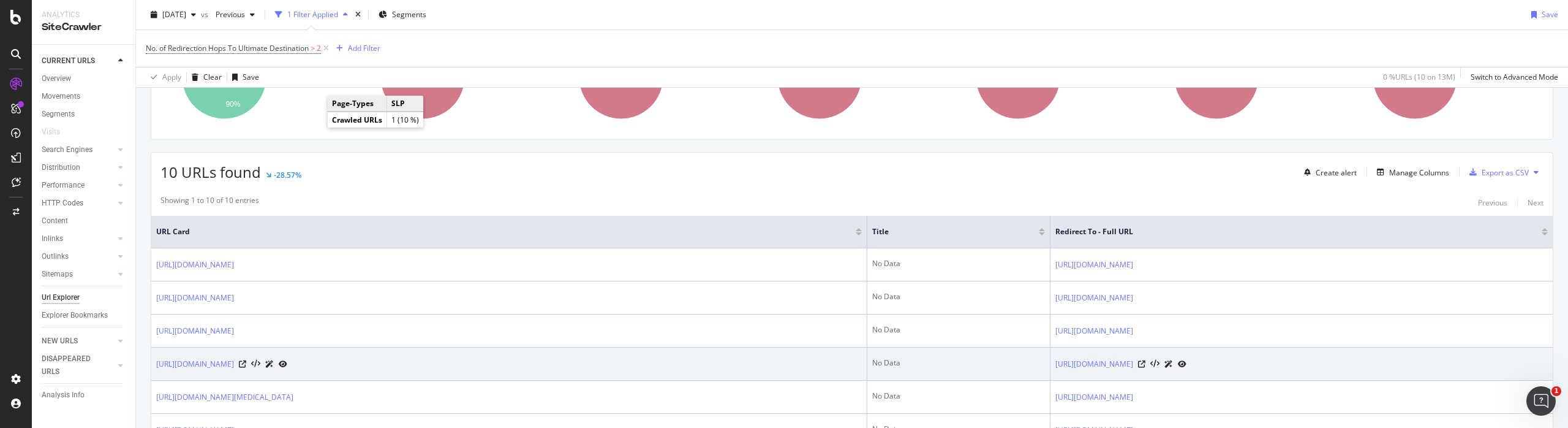
scroll to position [0, 0]
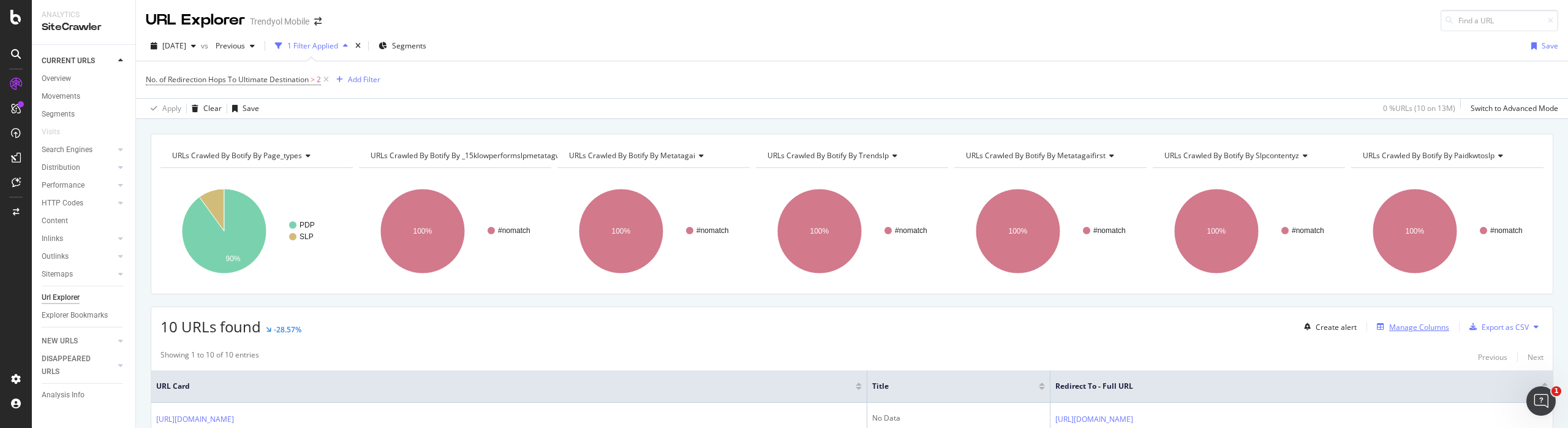
click at [1426, 327] on div "Manage Columns" at bounding box center [1419, 327] width 60 height 11
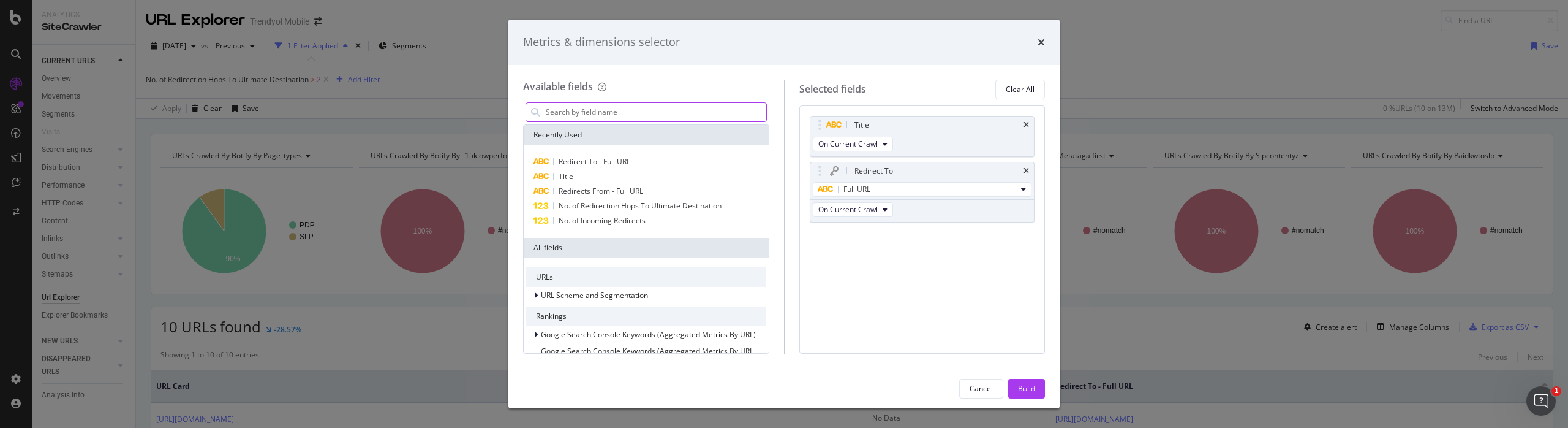
click at [673, 113] on input "modal" at bounding box center [655, 112] width 222 height 18
click at [632, 188] on span "Redirects From - Full URL" at bounding box center [600, 191] width 84 height 11
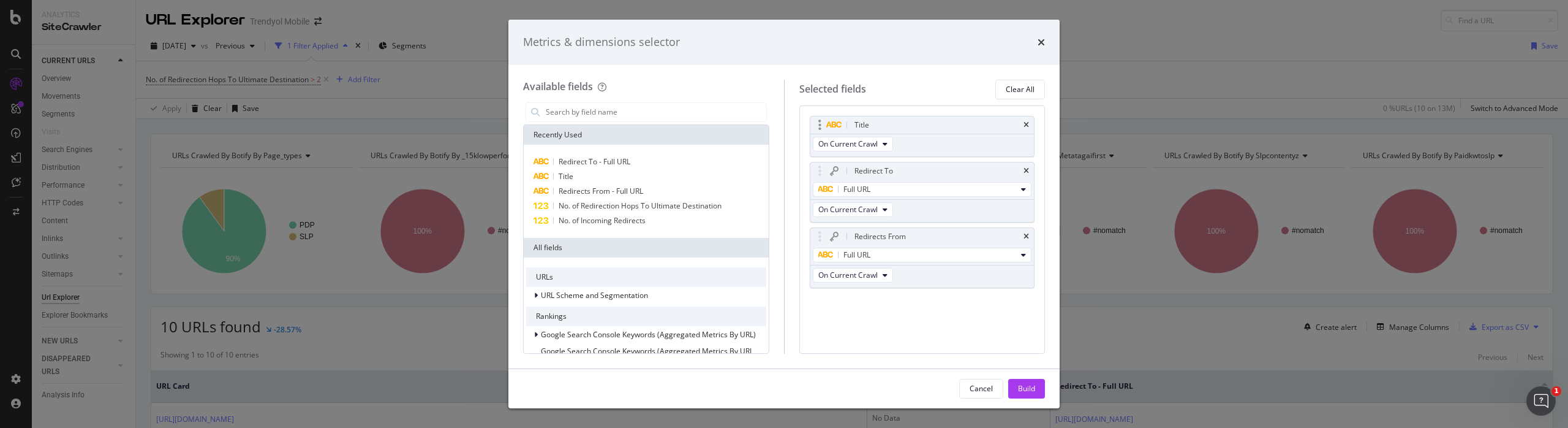
click at [1023, 119] on div "Title" at bounding box center [922, 125] width 224 height 17
click at [1027, 123] on icon "times" at bounding box center [1026, 125] width 6 height 7
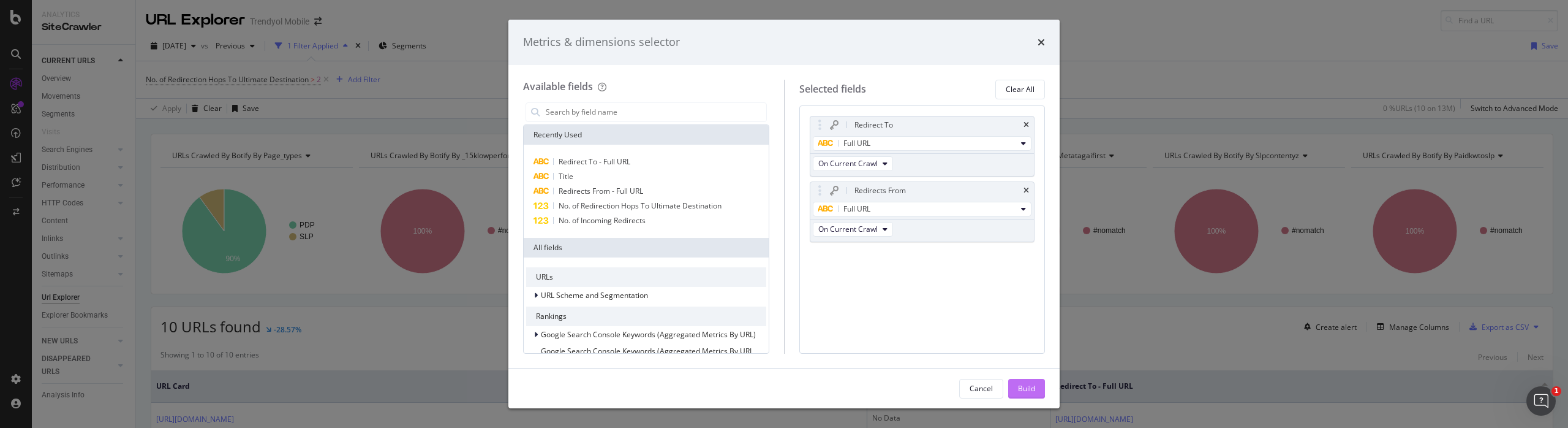
click at [1025, 383] on div "Build" at bounding box center [1026, 388] width 17 height 11
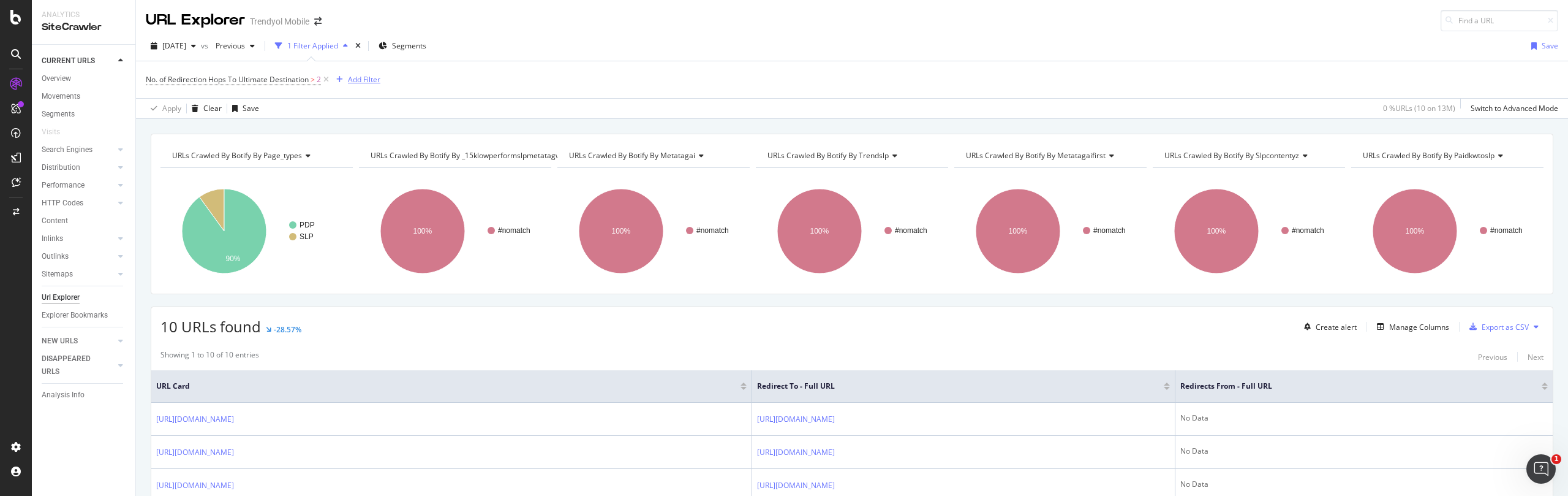
click at [365, 78] on div "Add Filter" at bounding box center [365, 79] width 33 height 11
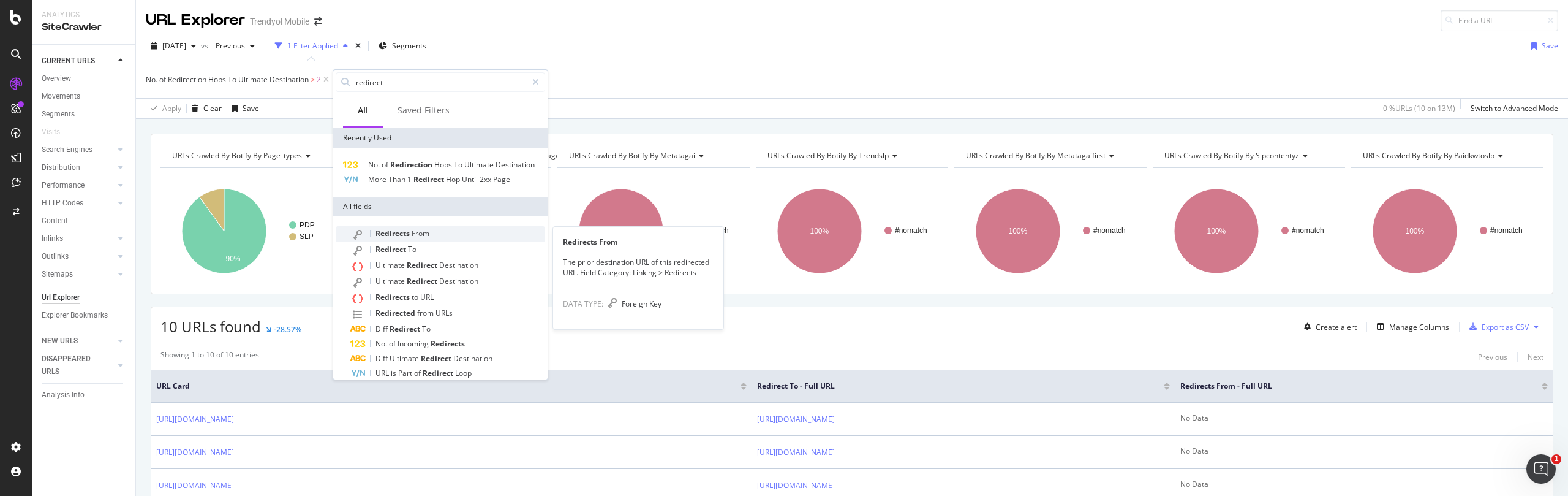
type input "redirect"
click at [414, 235] on span "From" at bounding box center [420, 233] width 18 height 11
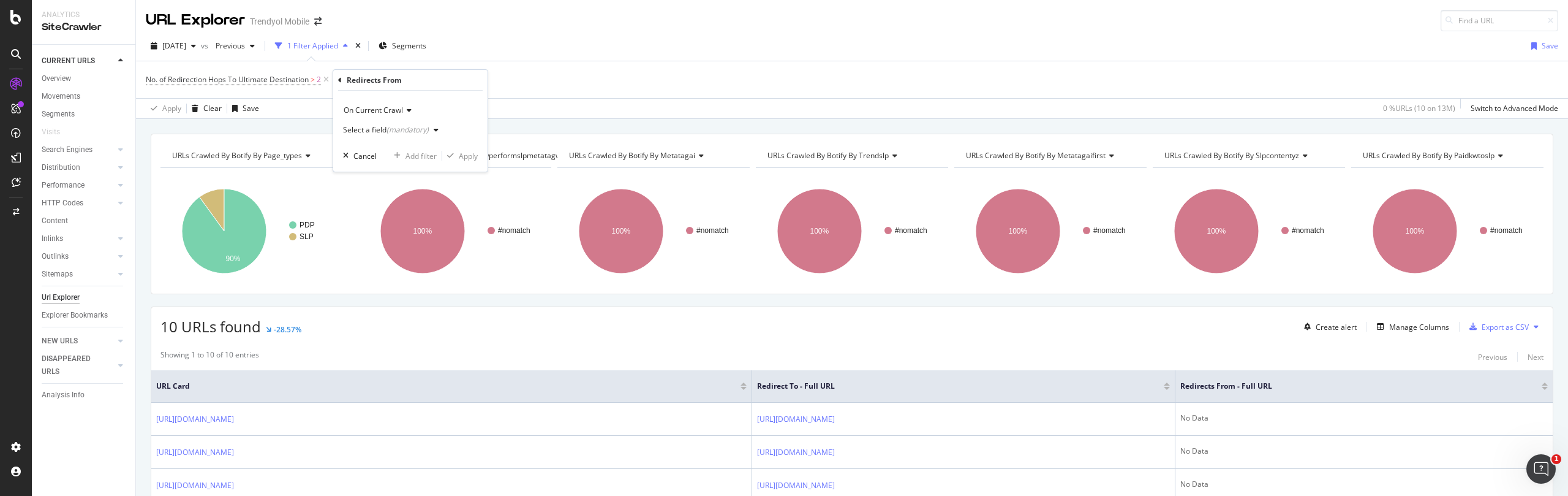
click at [437, 127] on div "button" at bounding box center [436, 130] width 15 height 7
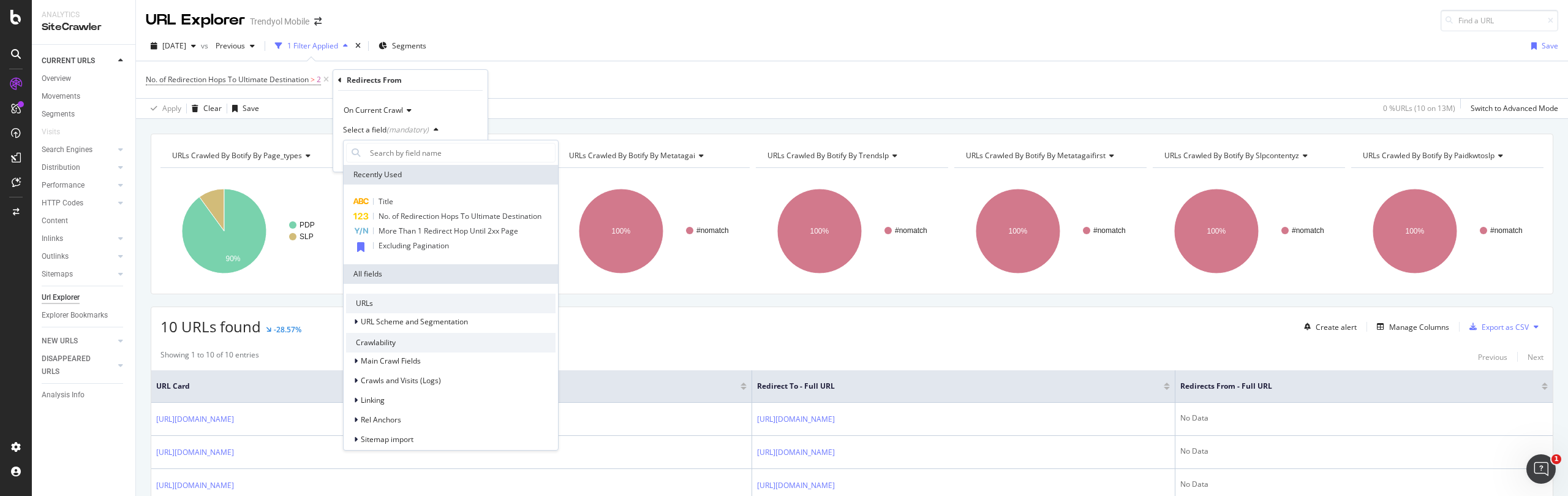
click at [450, 126] on div "Select a field (mandatory)" at bounding box center [410, 130] width 134 height 20
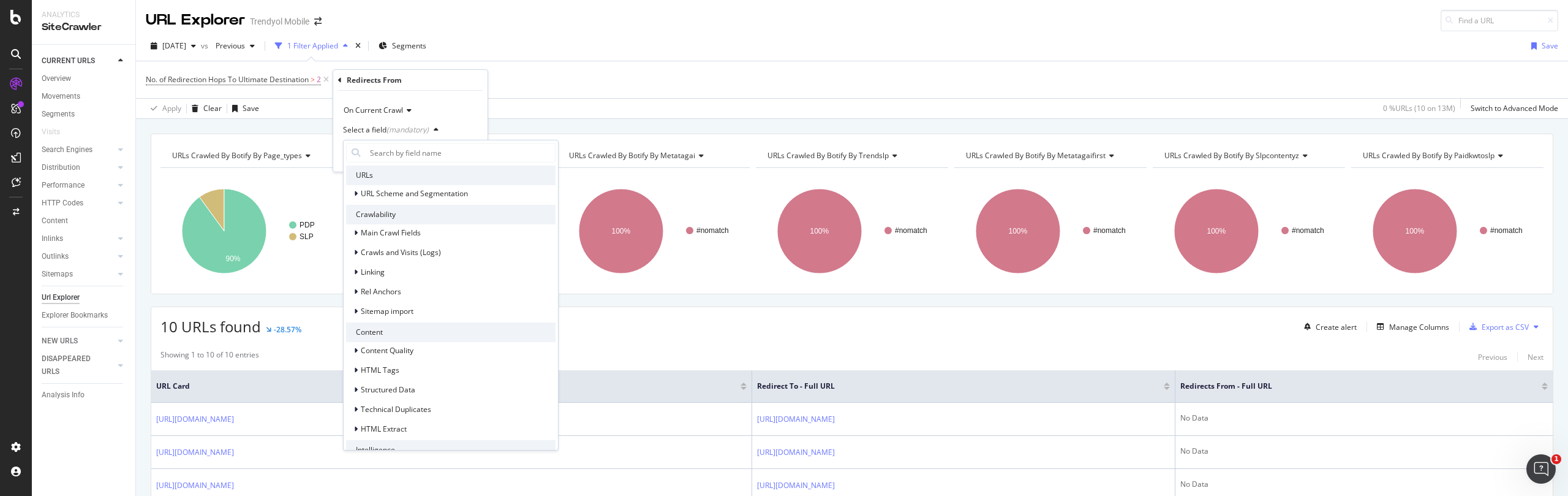
scroll to position [136, 0]
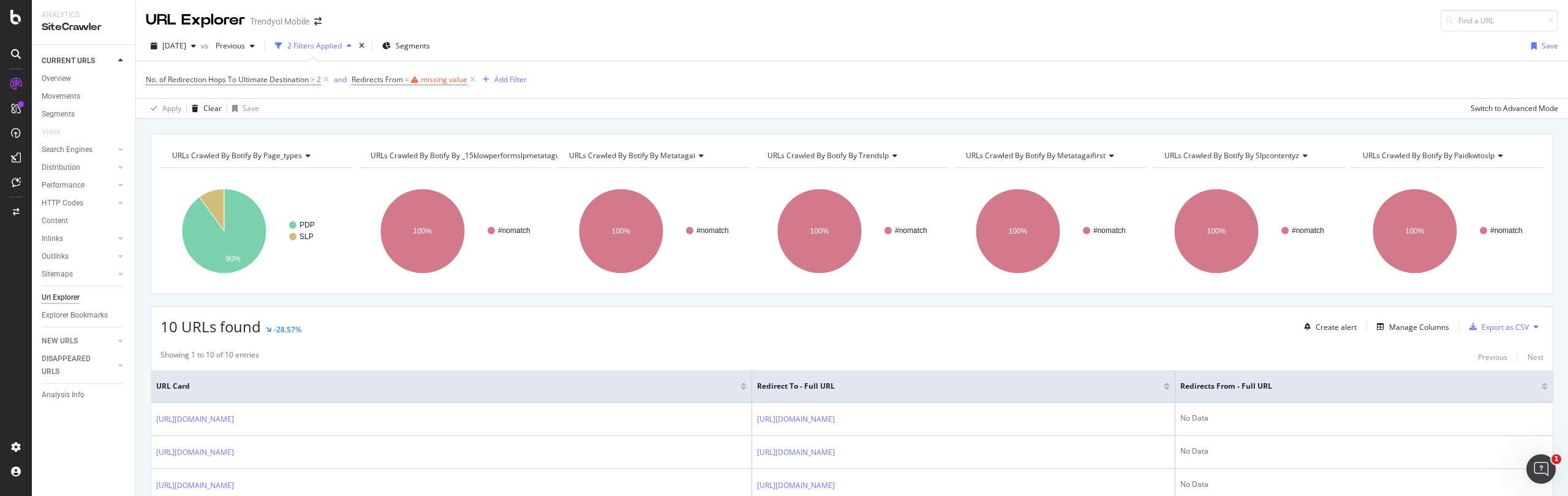
click at [496, 52] on div "2025 Aug. 31st vs Previous 2 Filters Applied Segments Save" at bounding box center [852, 48] width 1432 height 25
click at [476, 78] on icon at bounding box center [473, 80] width 11 height 12
click at [364, 78] on div "Add Filter" at bounding box center [365, 79] width 33 height 11
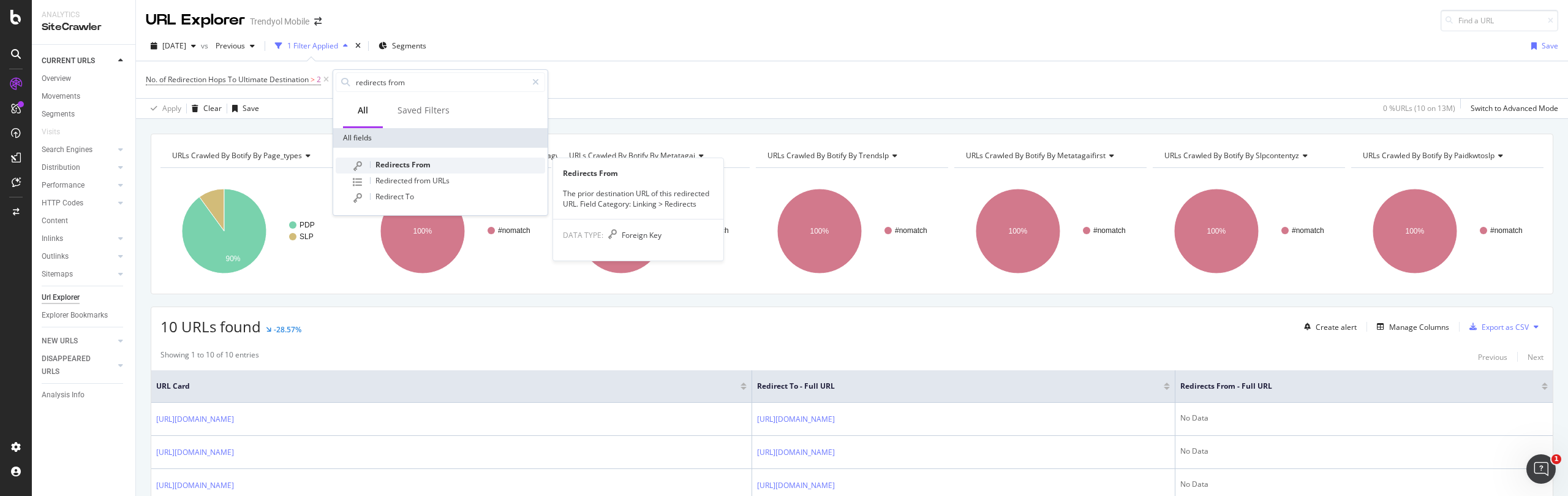
type input "redirects from"
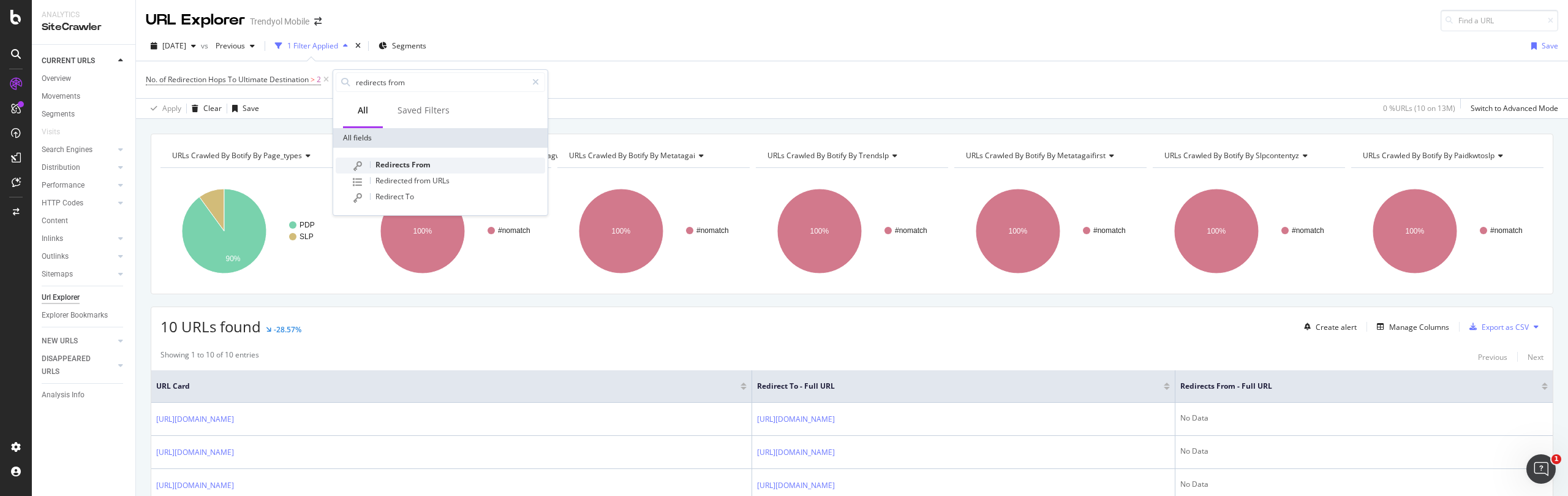
click at [419, 164] on span "From" at bounding box center [420, 164] width 19 height 11
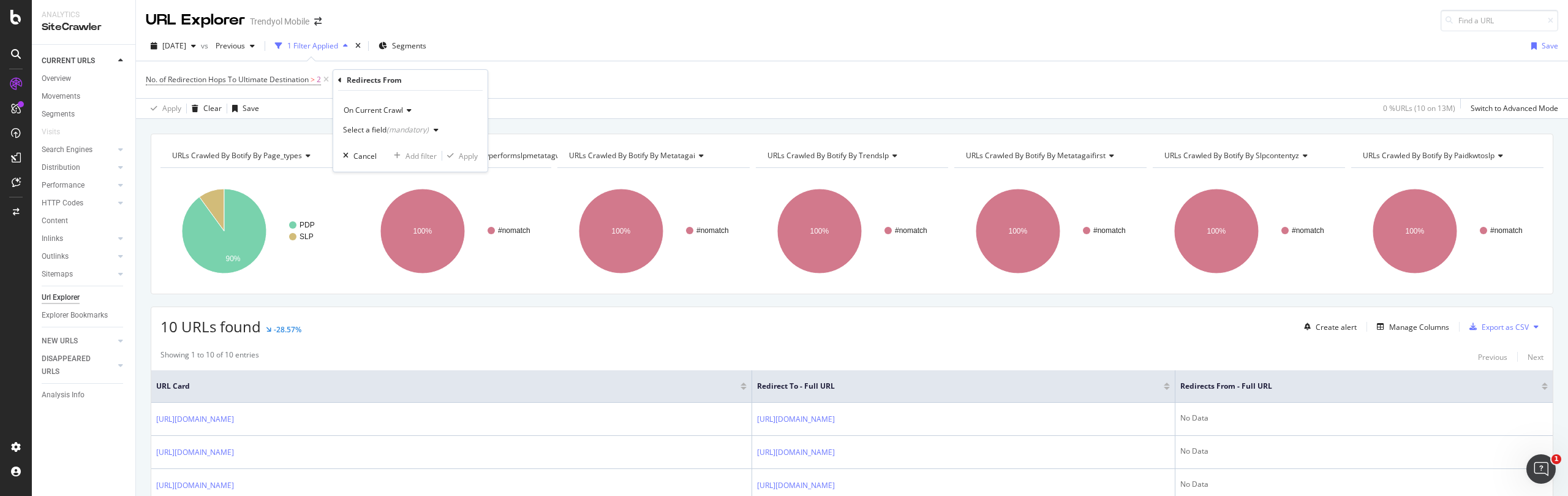
click at [419, 123] on div "Select a field (mandatory)" at bounding box center [393, 130] width 101 height 18
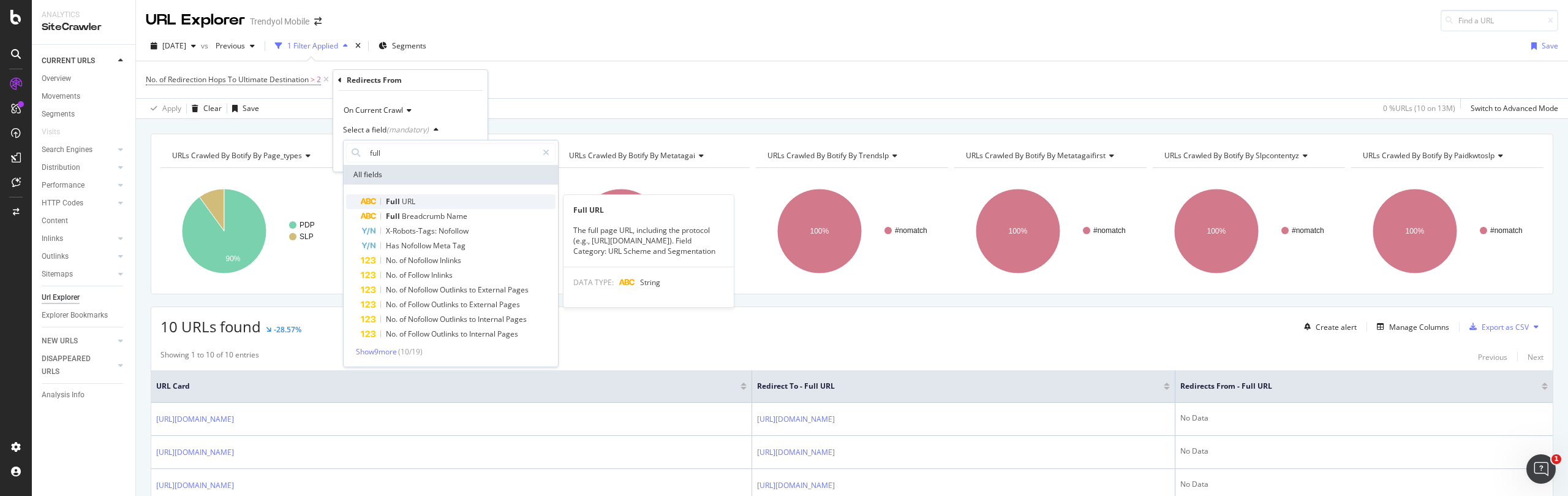
type input "full"
click at [411, 199] on span "URL" at bounding box center [409, 201] width 13 height 11
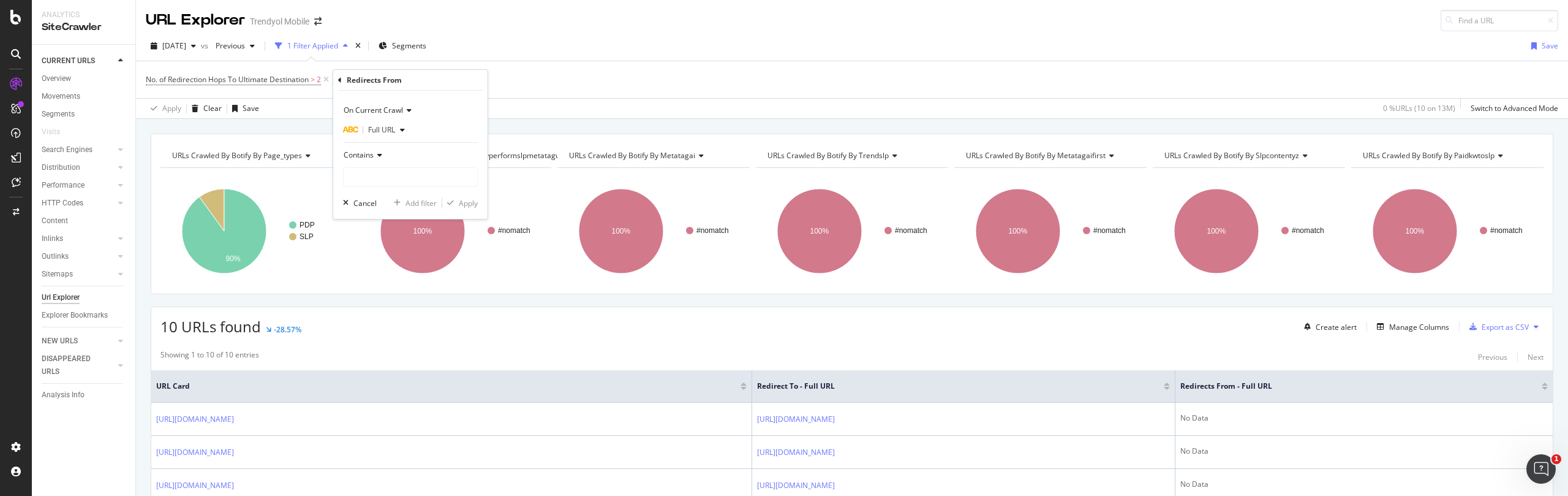
click at [382, 154] on icon at bounding box center [378, 155] width 8 height 7
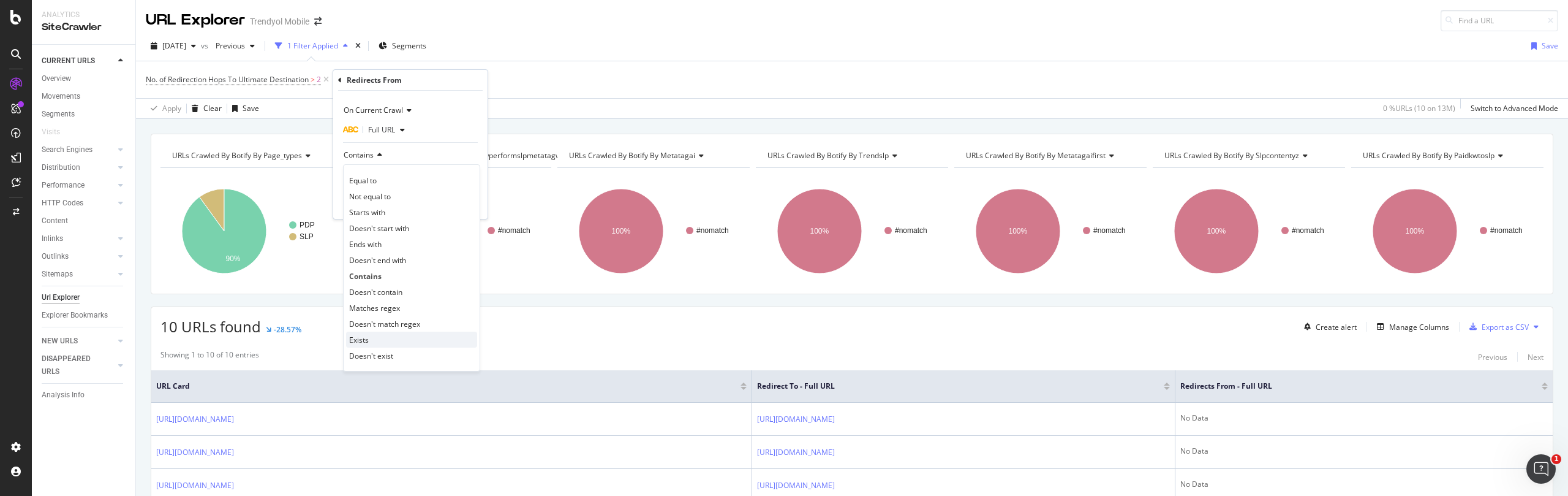
click at [380, 338] on div "Exists" at bounding box center [411, 339] width 131 height 16
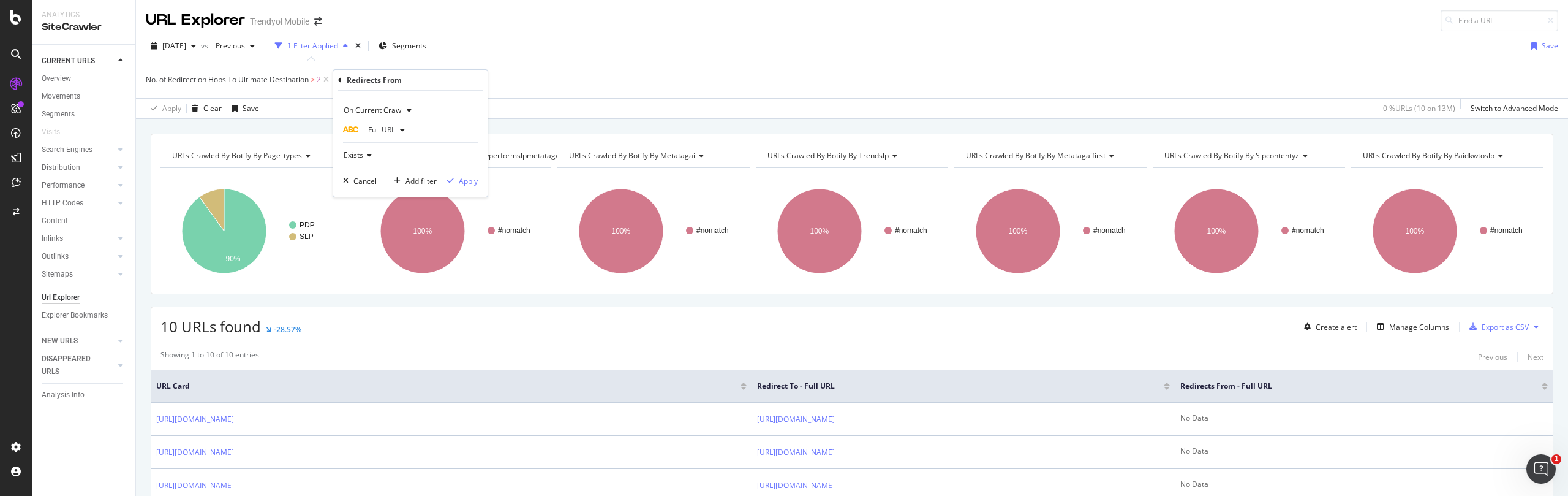
click at [463, 179] on div "Apply" at bounding box center [468, 181] width 19 height 11
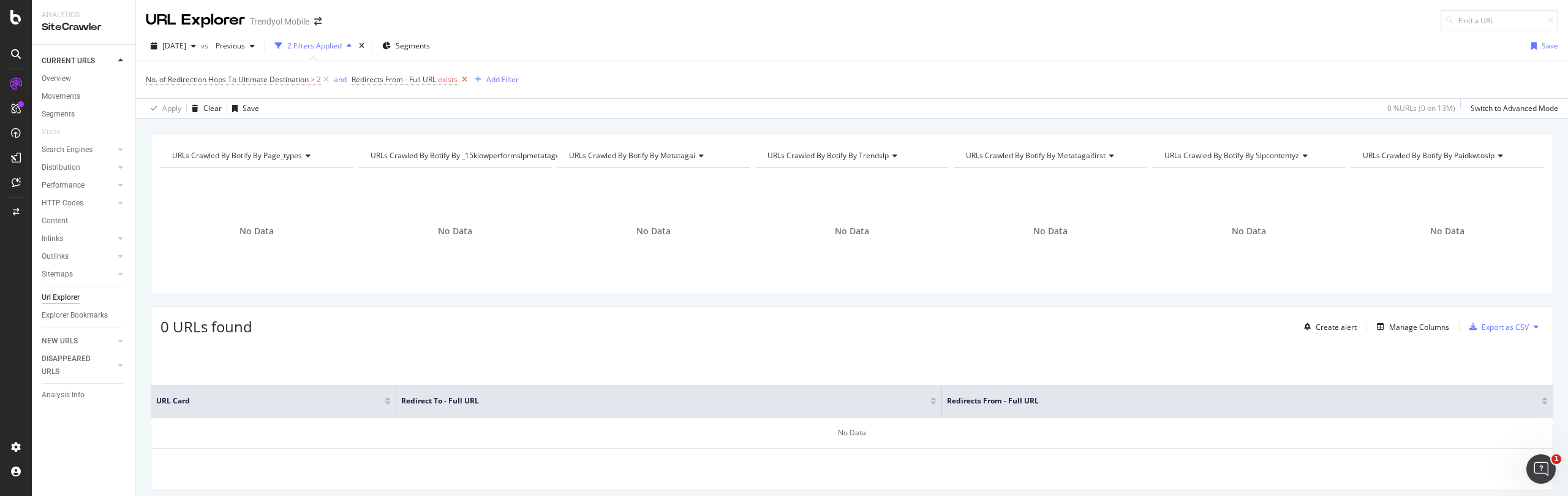
click at [468, 79] on icon at bounding box center [465, 80] width 11 height 12
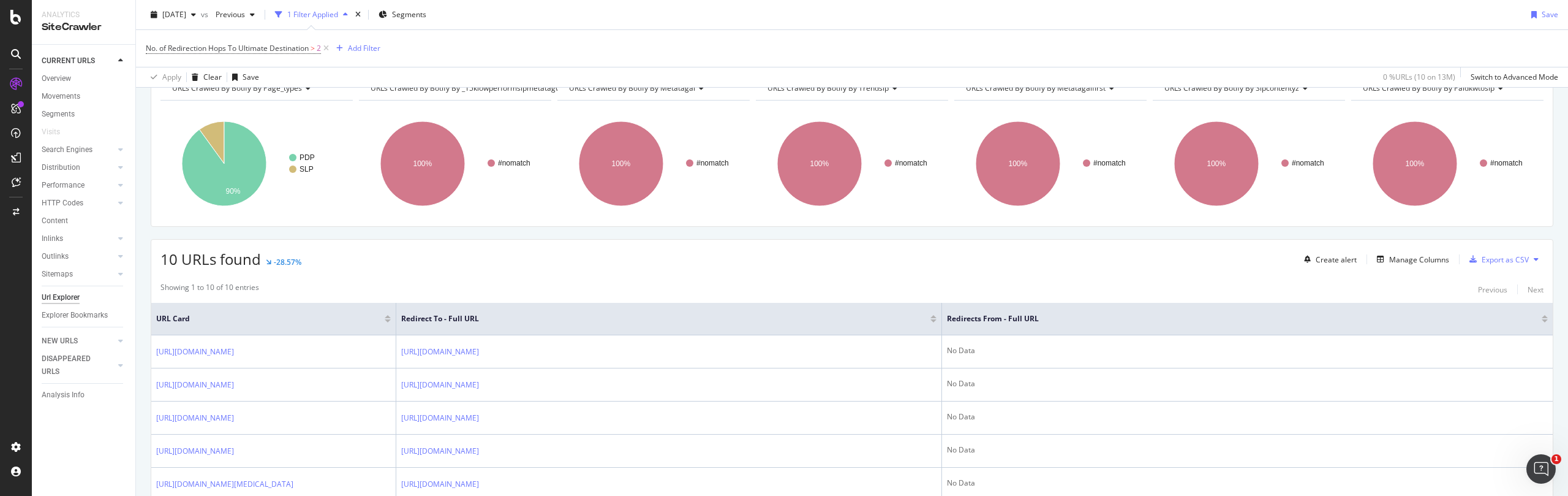
scroll to position [135, 0]
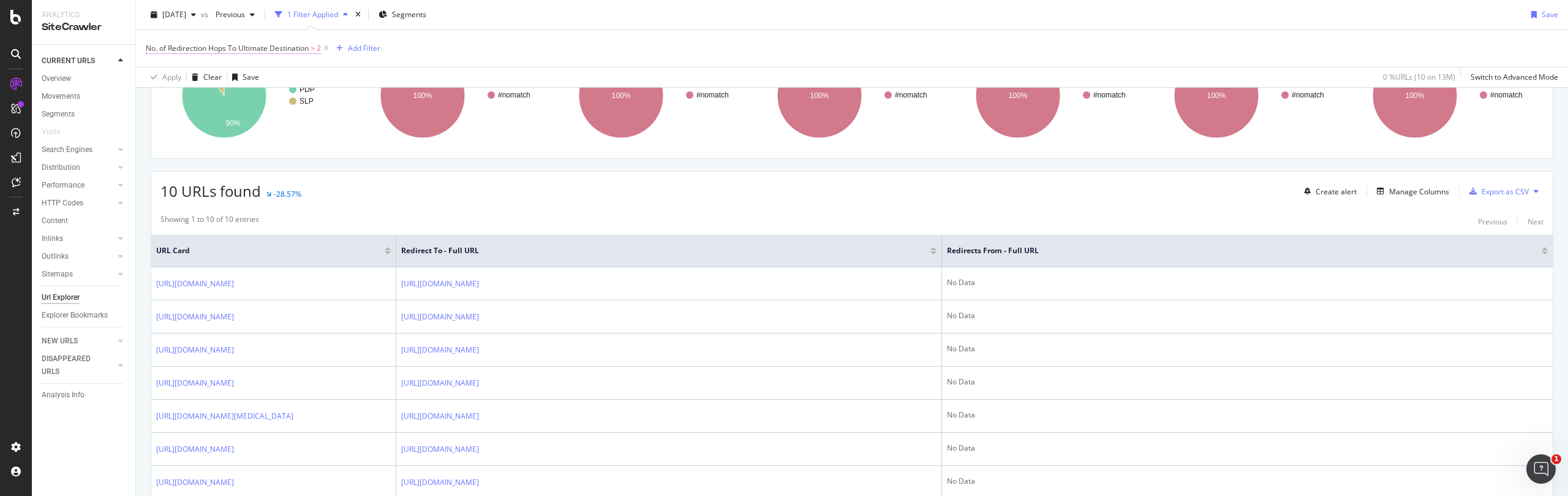
click at [282, 47] on span "No. of Redirection Hops To Ultimate Destination" at bounding box center [227, 48] width 163 height 11
click at [278, 49] on div "No. of Redirection Hops To Ultimate Destination" at bounding box center [247, 47] width 175 height 11
click at [428, 60] on div "No. of Redirection Hops To Ultimate Destination > 2 Add Filter" at bounding box center [852, 48] width 1412 height 37
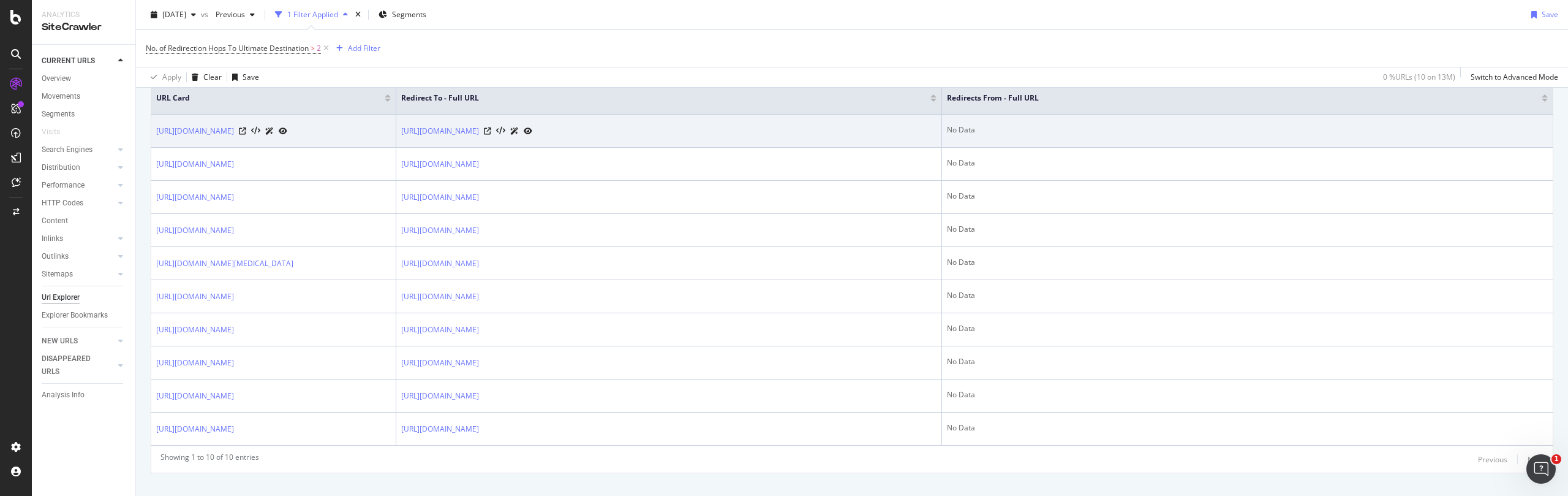
scroll to position [462, 0]
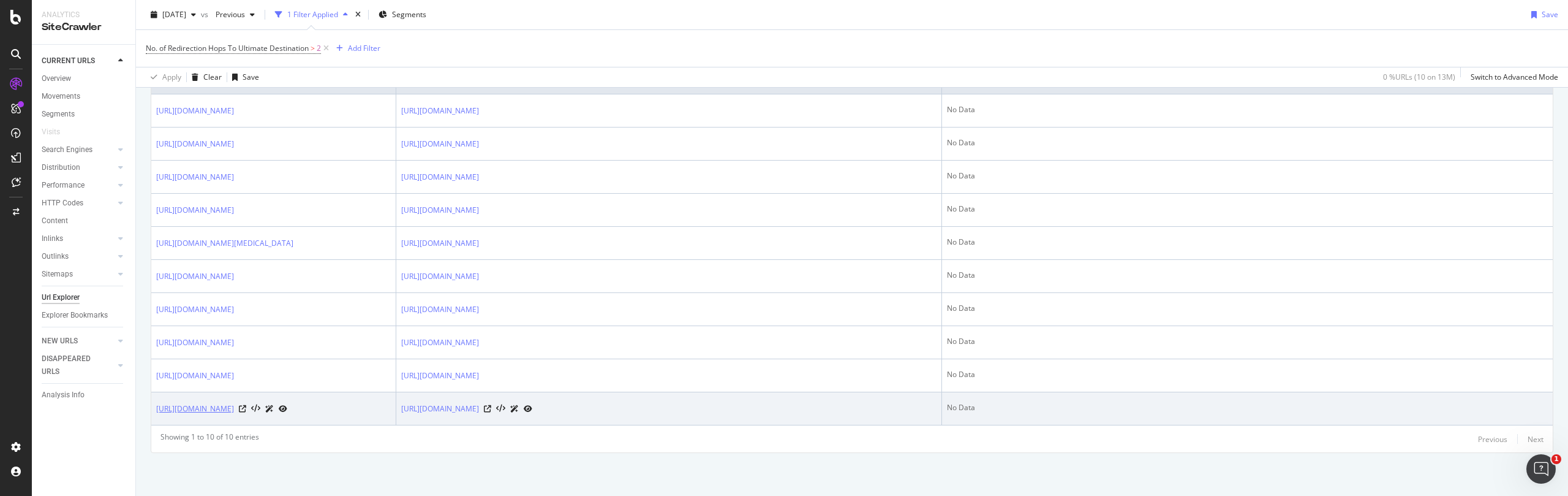
copy link "https://www.trendyol.com/n-marka/dus-basligi-filtresi-klor-ve-kirec-onleyici-su…"
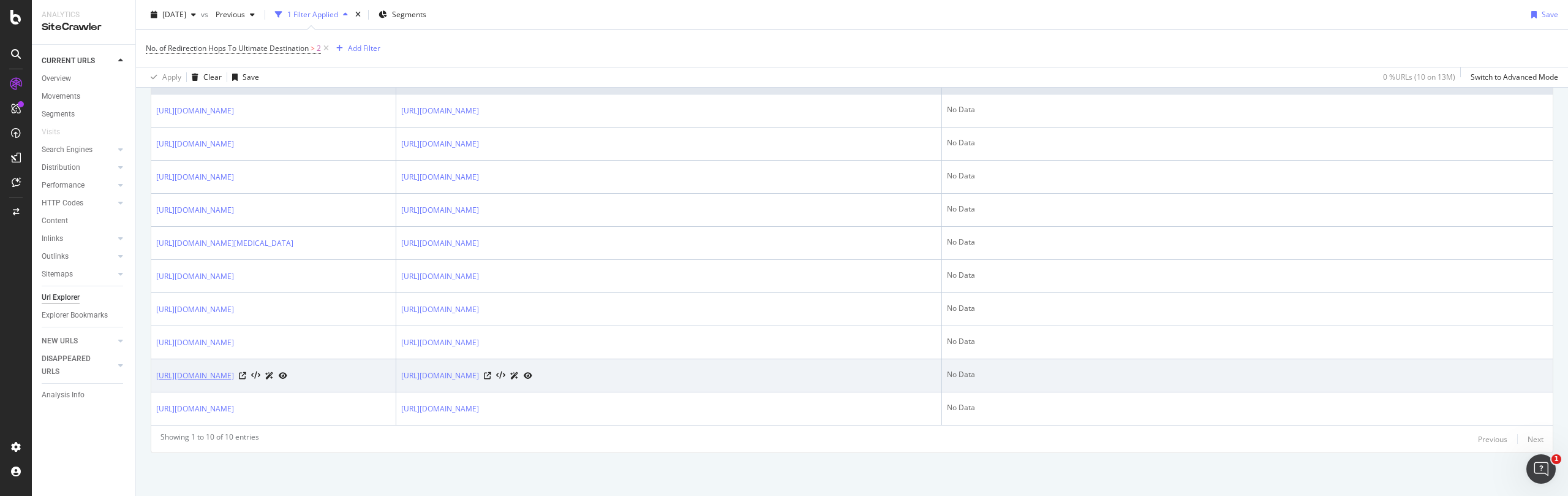
copy link "https://www.trendyol.com/genel-markalar/ahes-shopping-kadin-kisa-kollu-v-ribana…"
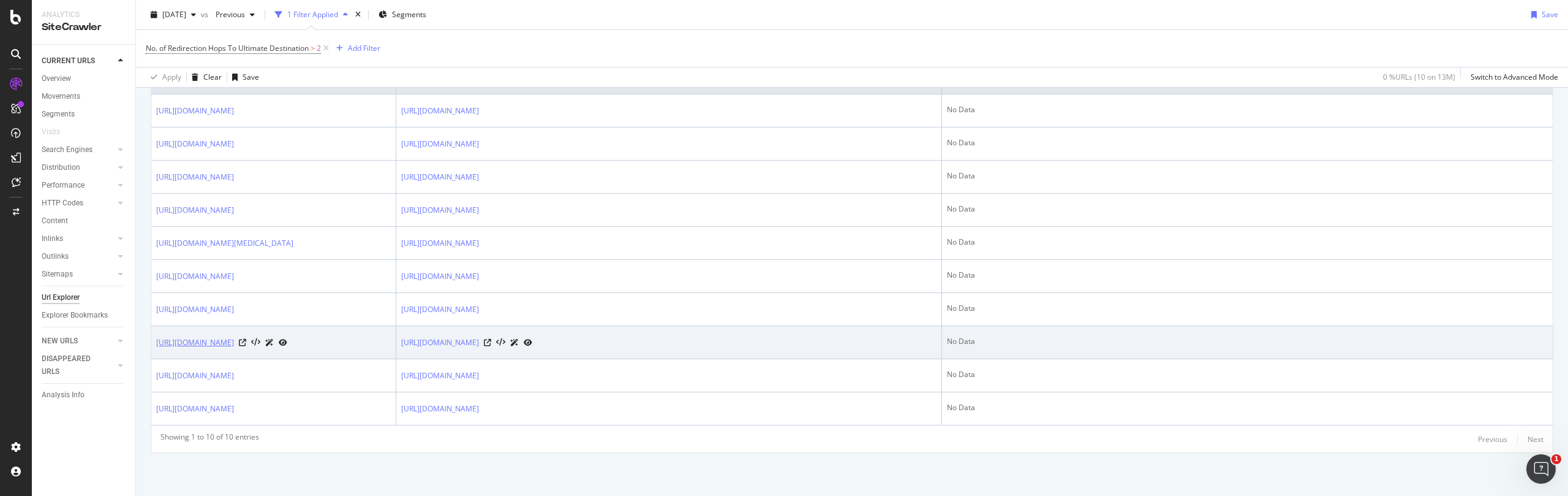
copy link "https://www.trendyol.com/silerra/equri-kruvaze-vatkali-kolsuz-elbise-modal-kuma…"
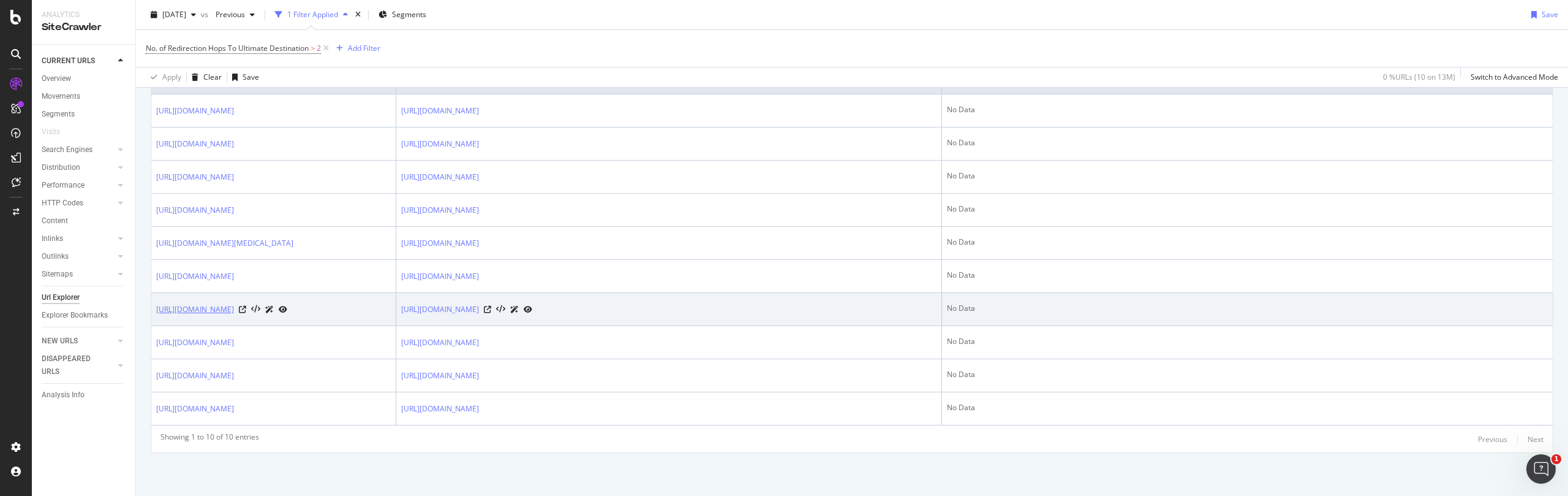
copy link "https://www.trendyol.com/isez/eyesof-kadin-kisa-kollu-v-ribana-yakali-yirtmacli…"
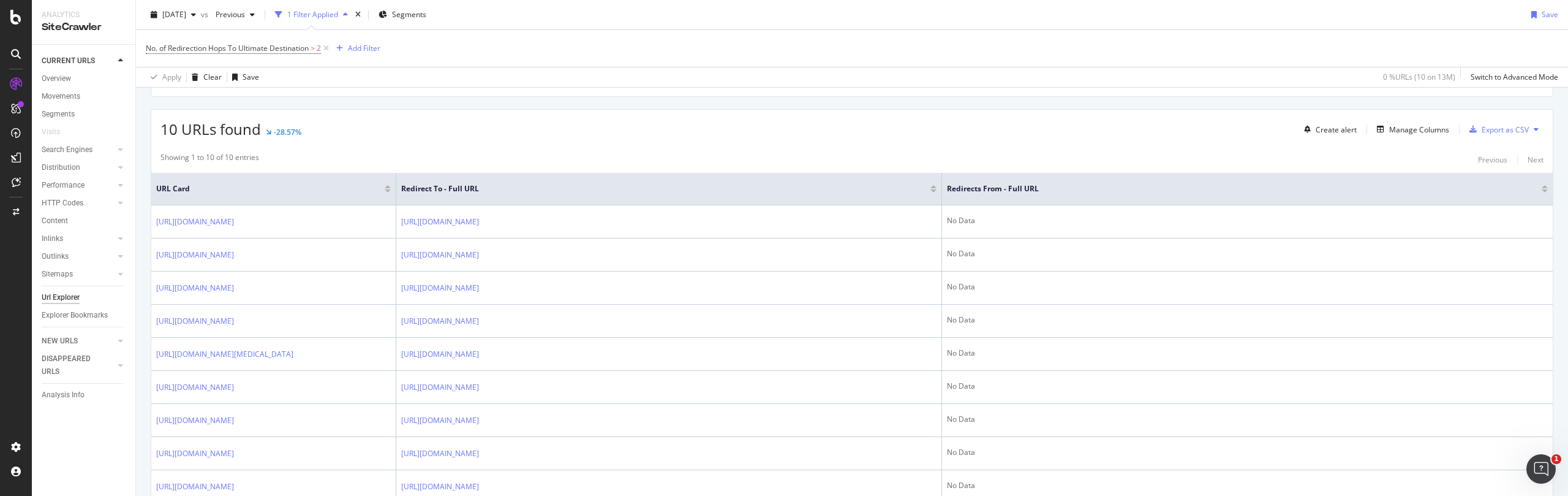
scroll to position [209, 0]
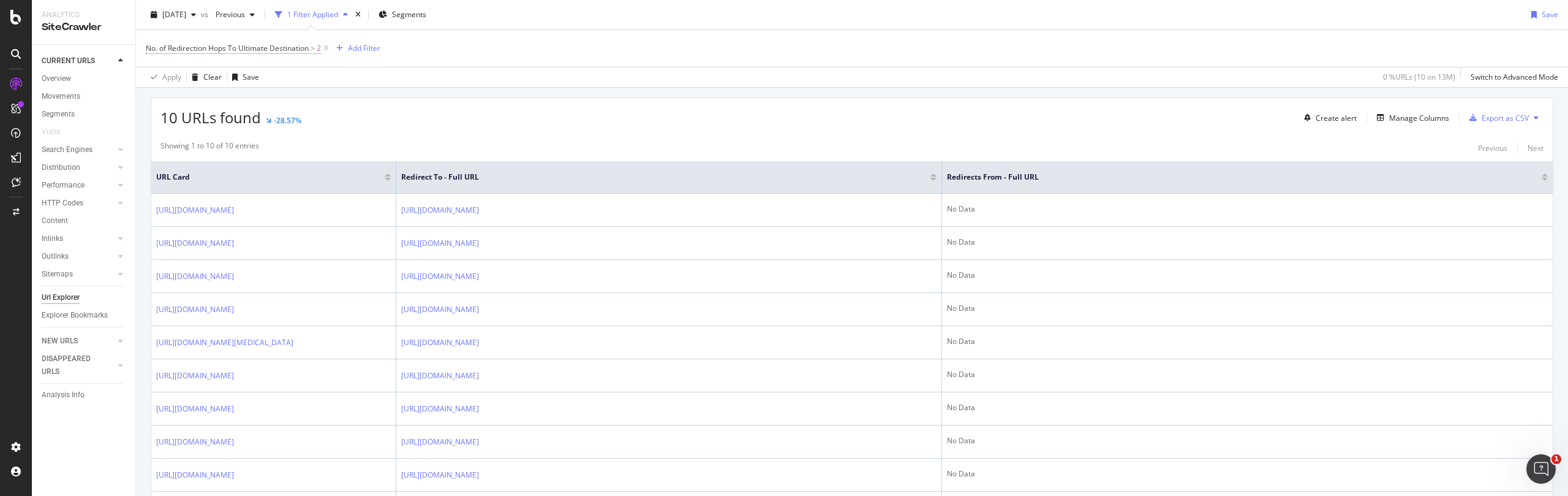
click at [306, 48] on span "No. of Redirection Hops To Ultimate Destination" at bounding box center [227, 48] width 163 height 11
click at [209, 116] on input "2" at bounding box center [243, 119] width 174 height 20
type input "1"
click at [318, 145] on div "Apply" at bounding box center [320, 144] width 19 height 11
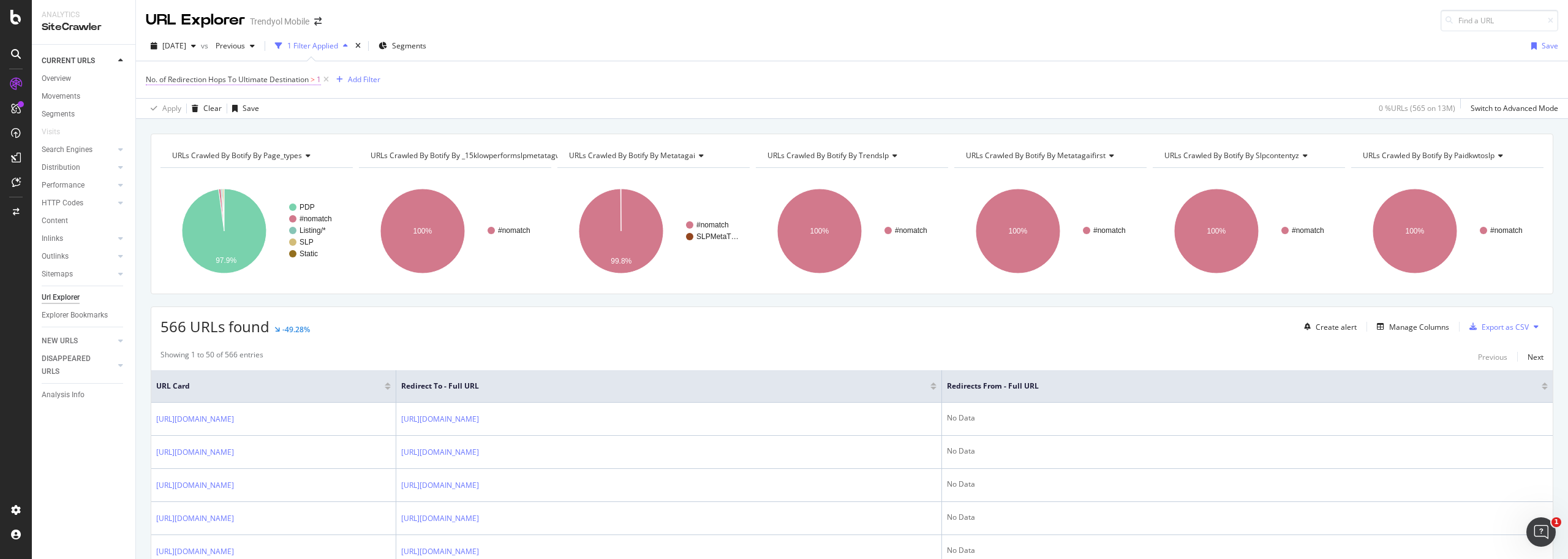
click at [288, 78] on span "No. of Redirection Hops To Ultimate Destination" at bounding box center [227, 79] width 163 height 11
click at [452, 84] on div "No. of Redirection Hops To Ultimate Destination > 1 Add Filter" at bounding box center [852, 80] width 1412 height 37
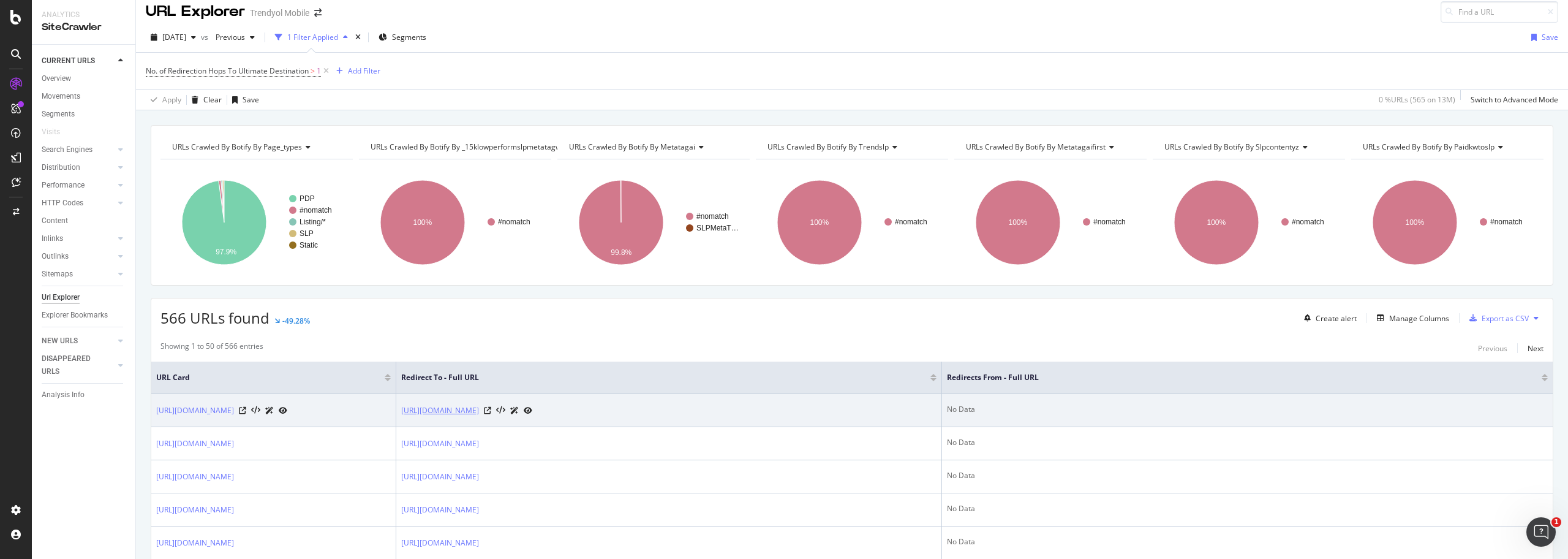
scroll to position [8, 0]
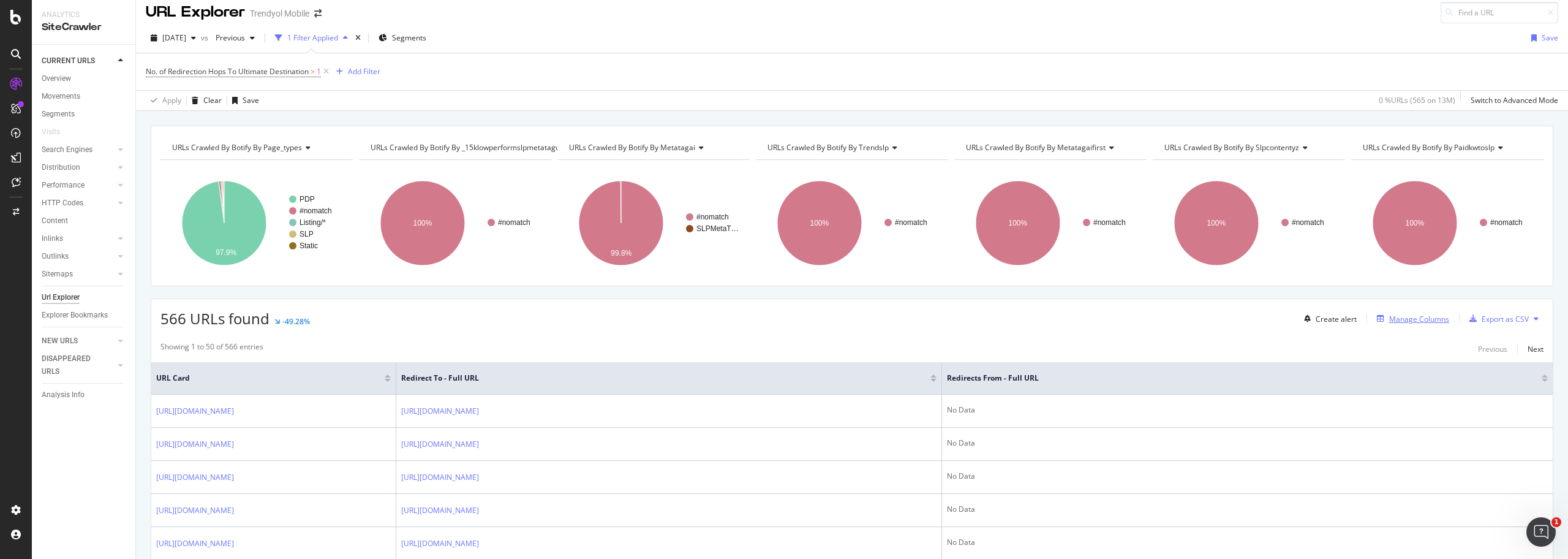
click at [1430, 315] on div "Manage Columns" at bounding box center [1419, 319] width 60 height 11
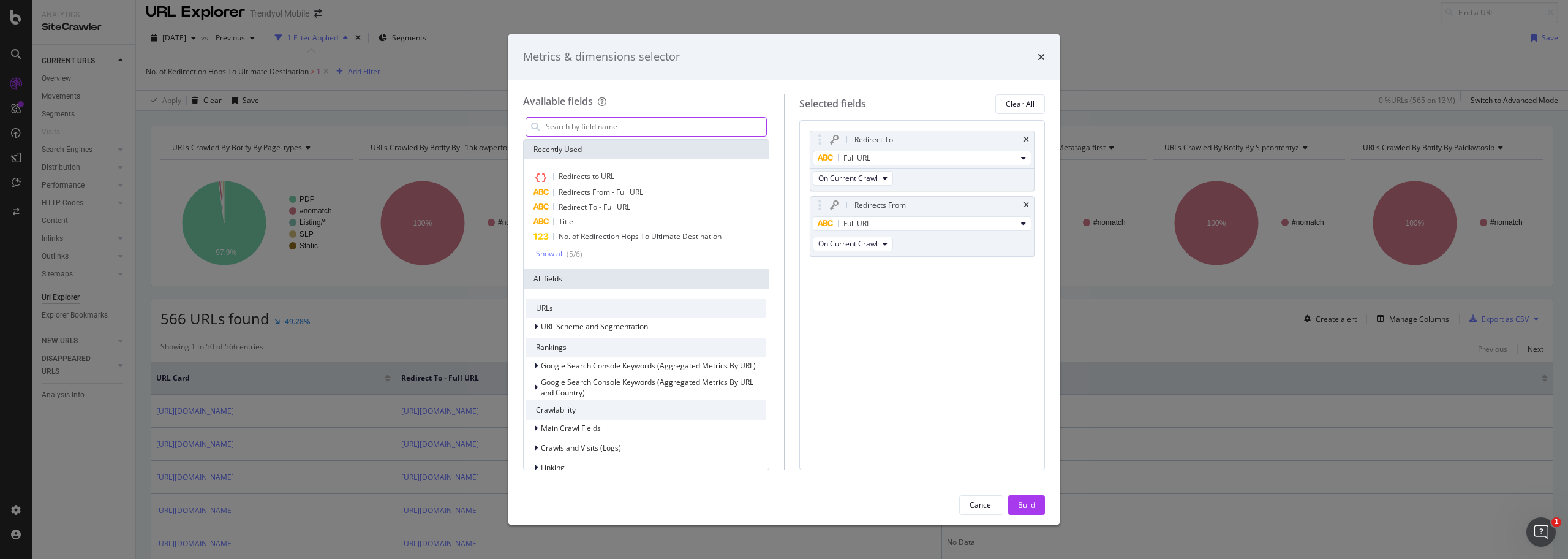
click at [629, 123] on input "modal" at bounding box center [655, 127] width 222 height 18
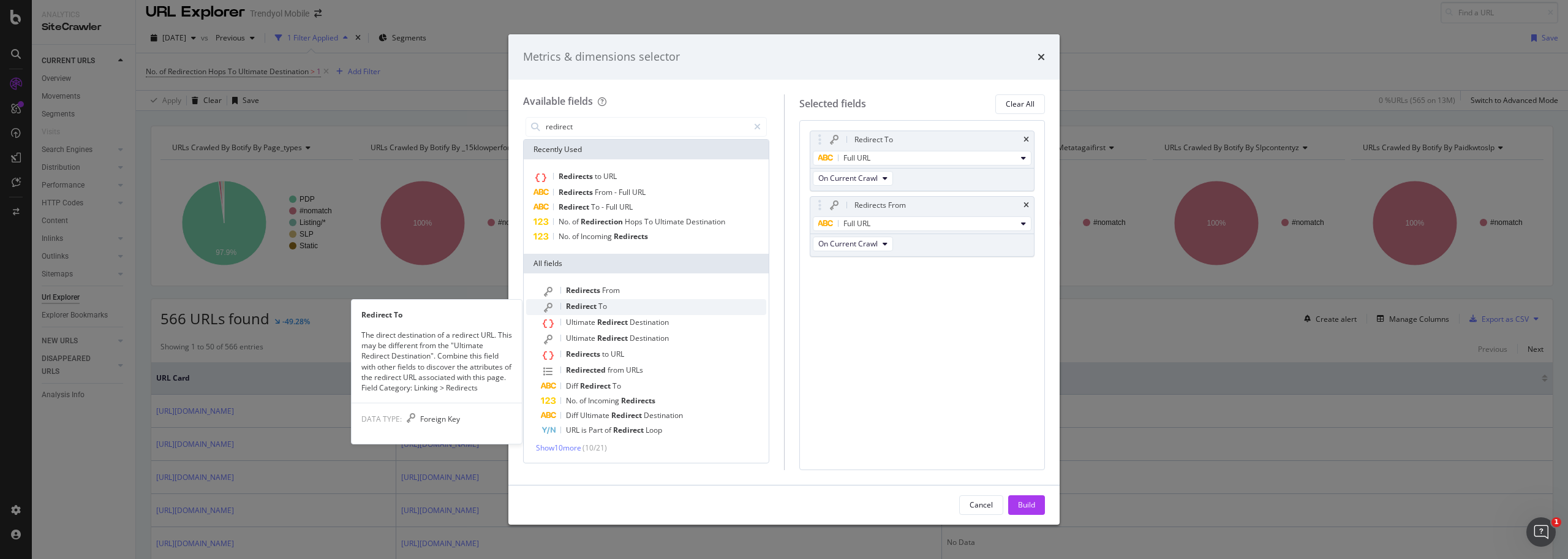
type input "redirect"
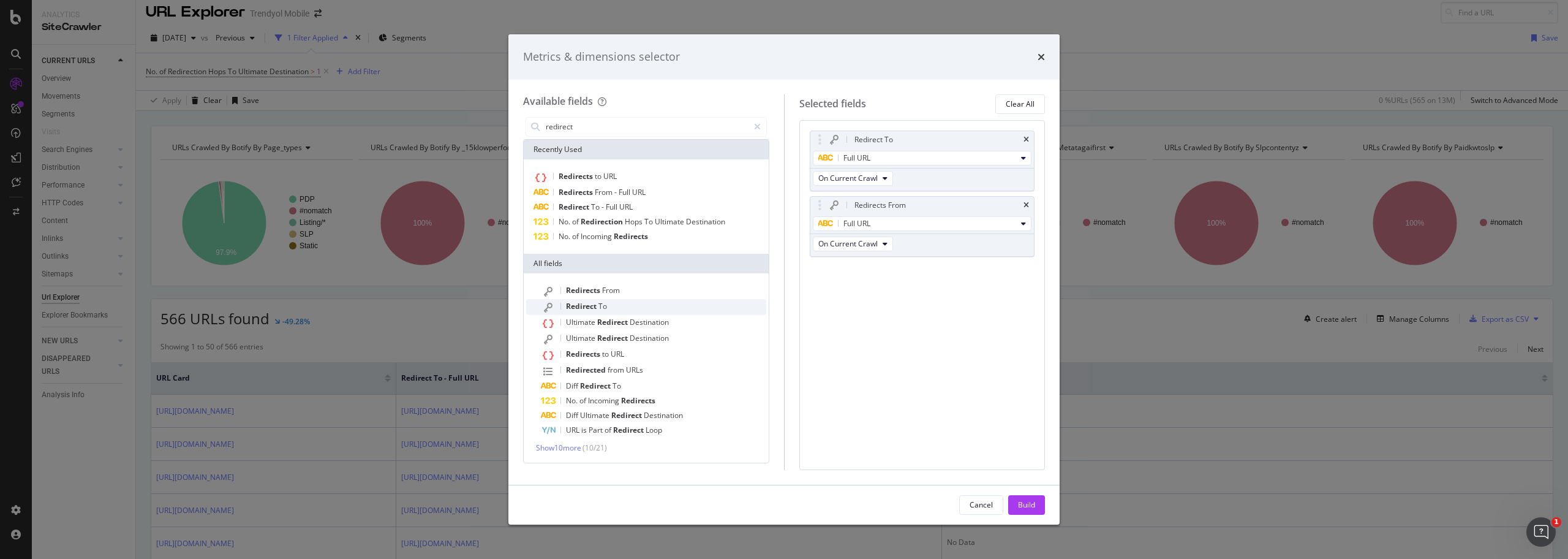
click at [603, 307] on span "To" at bounding box center [603, 306] width 8 height 11
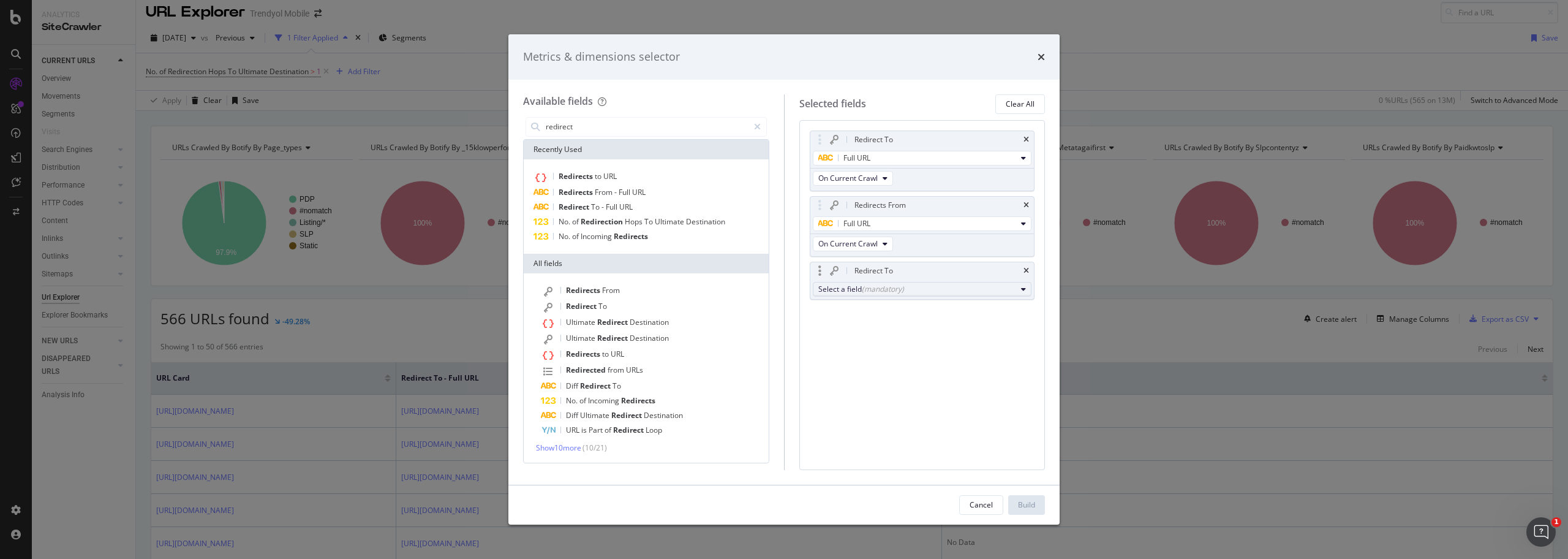
click at [886, 284] on div "(mandatory)" at bounding box center [883, 289] width 43 height 11
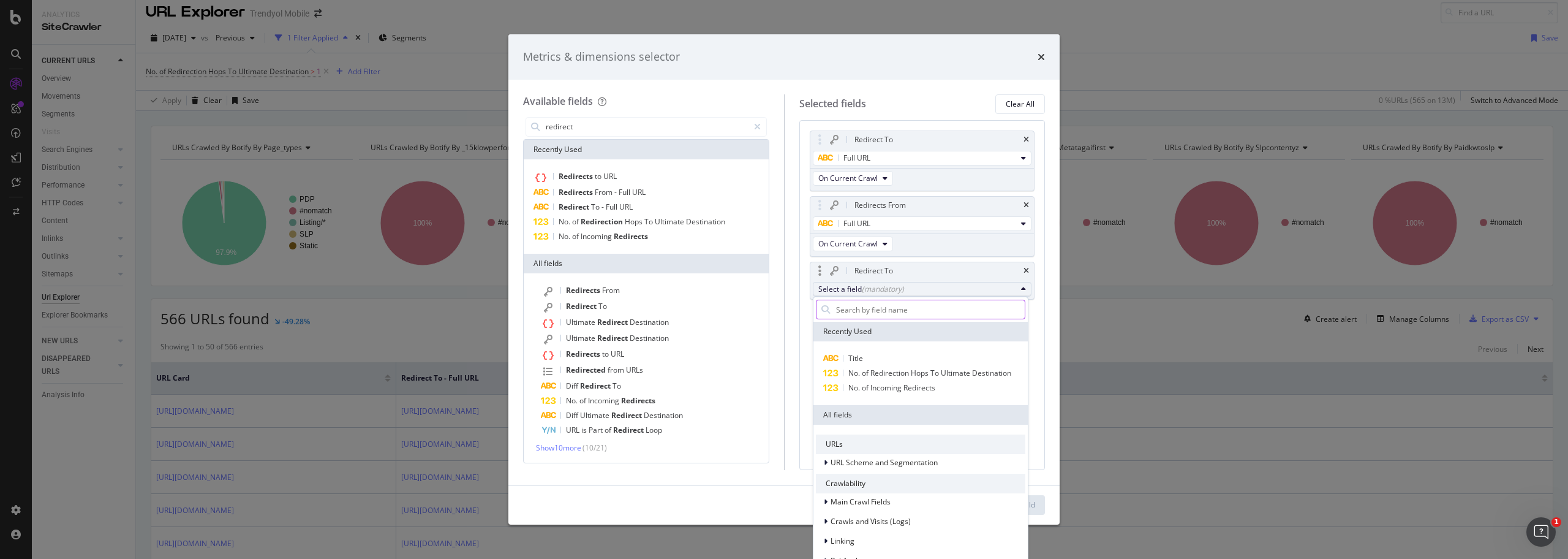
click at [892, 312] on input "modal" at bounding box center [930, 309] width 190 height 18
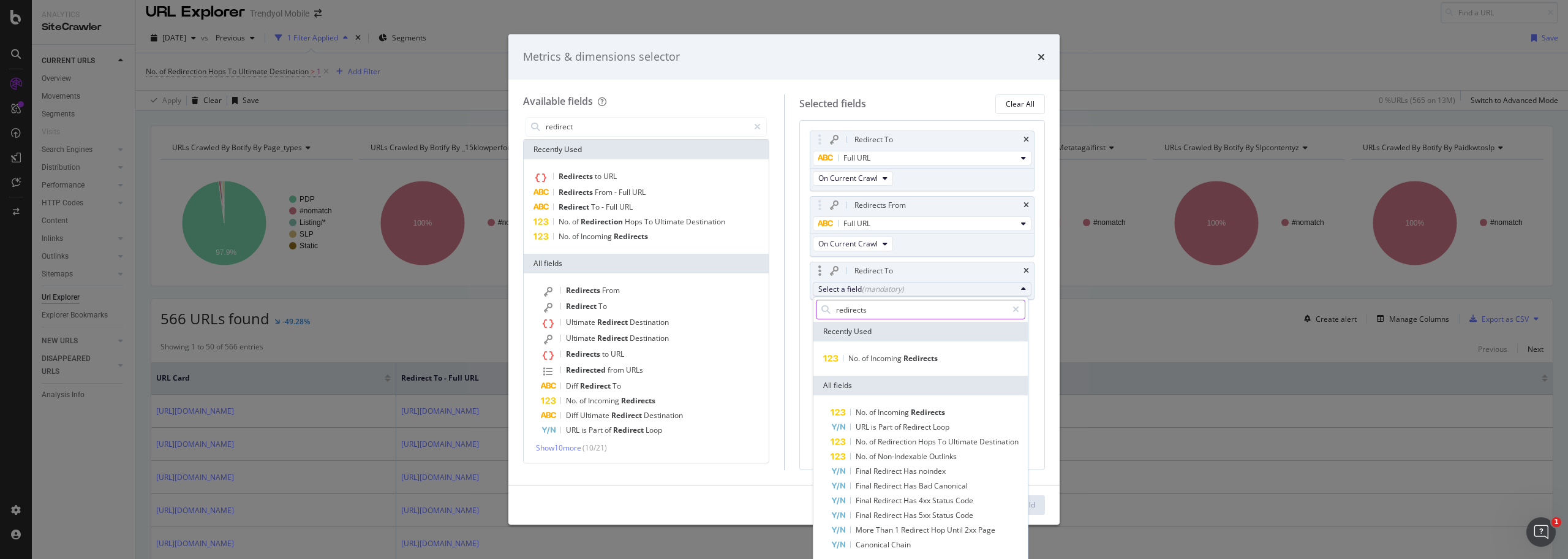
type input "redirects"
click at [904, 302] on input "redirects" at bounding box center [921, 309] width 172 height 18
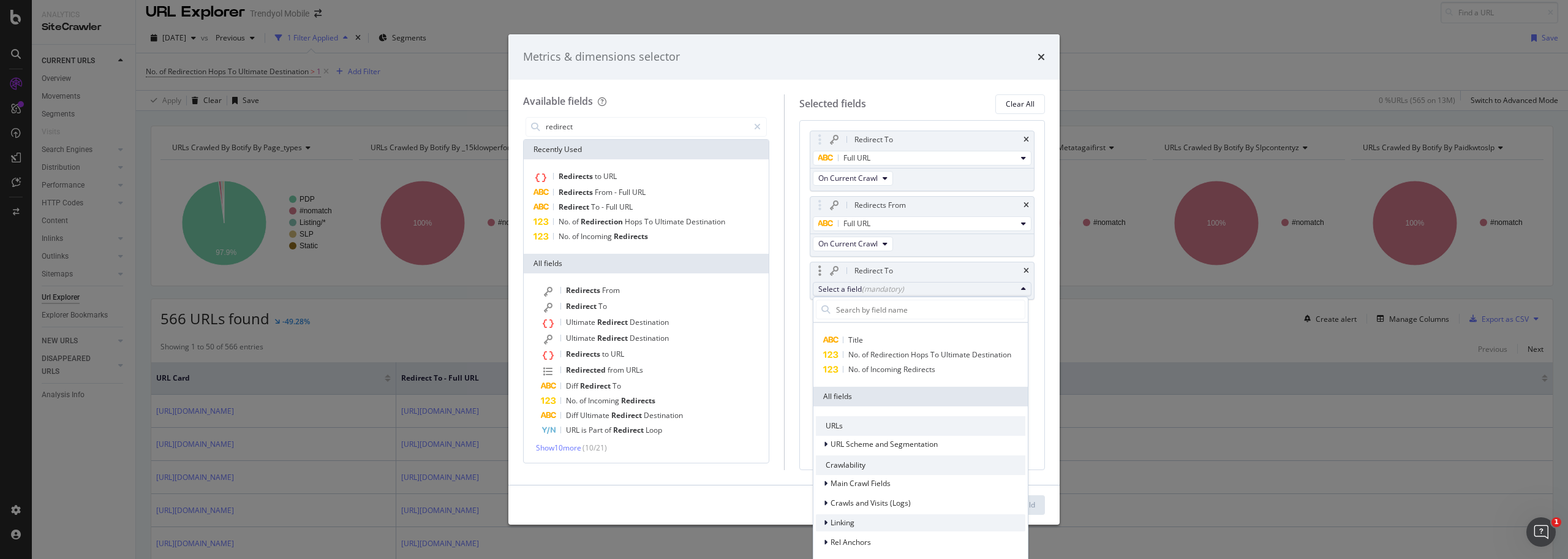
scroll to position [16, 0]
click at [825, 427] on icon "modal" at bounding box center [826, 446] width 3 height 7
click at [825, 427] on icon "modal" at bounding box center [826, 446] width 5 height 7
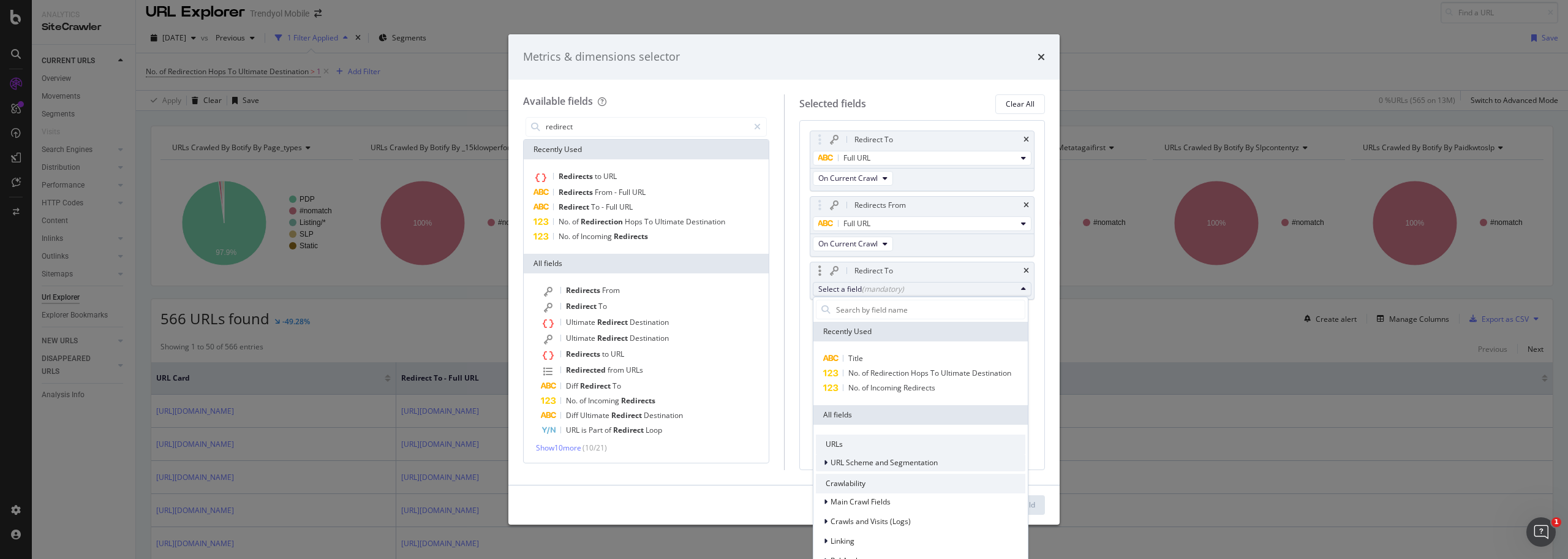
scroll to position [149, 0]
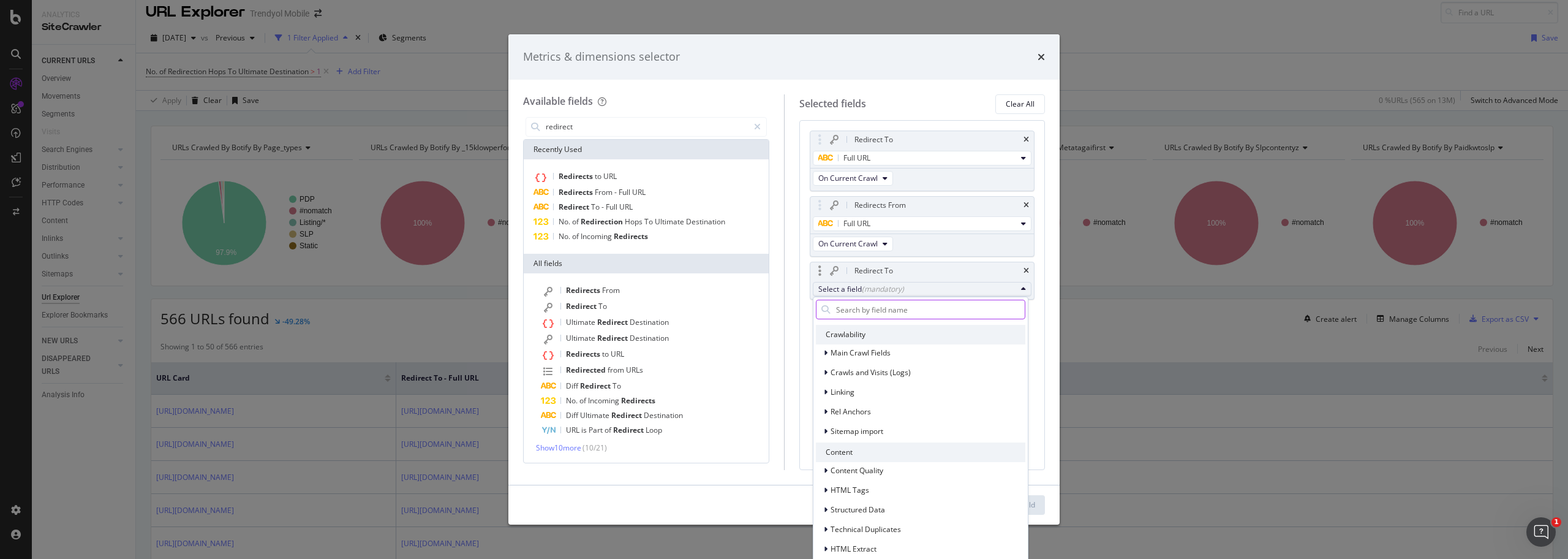
click at [881, 306] on input "modal" at bounding box center [930, 309] width 190 height 18
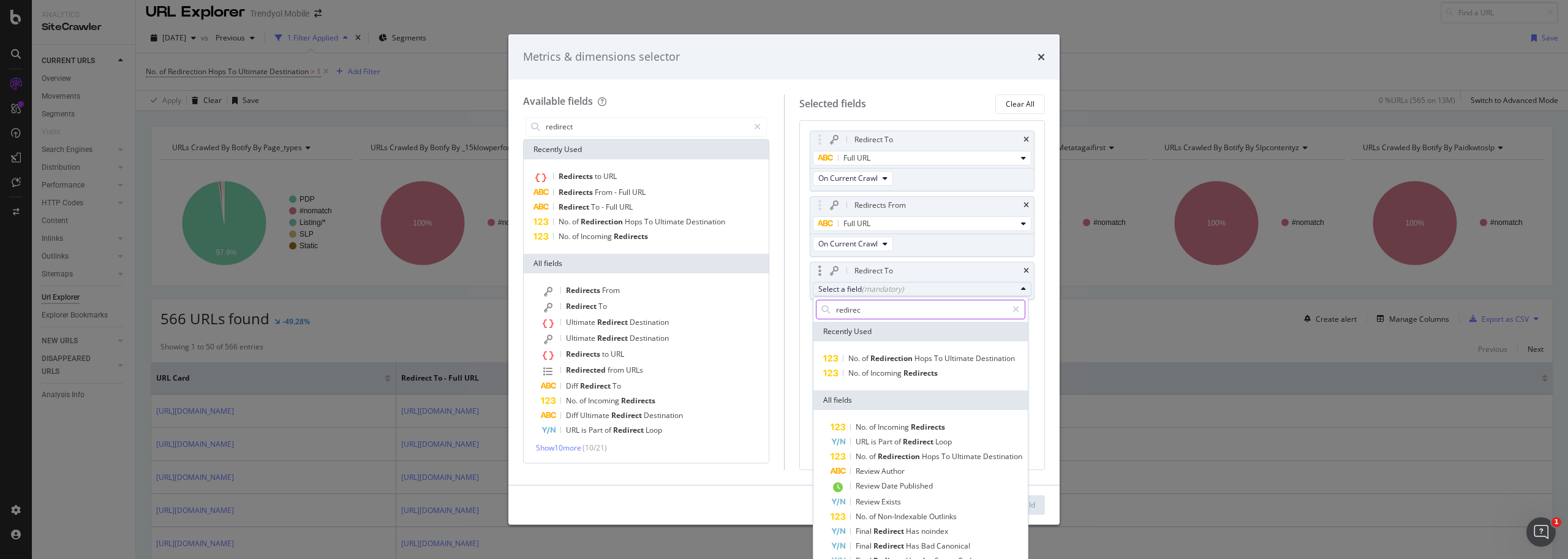
type input "redirect"
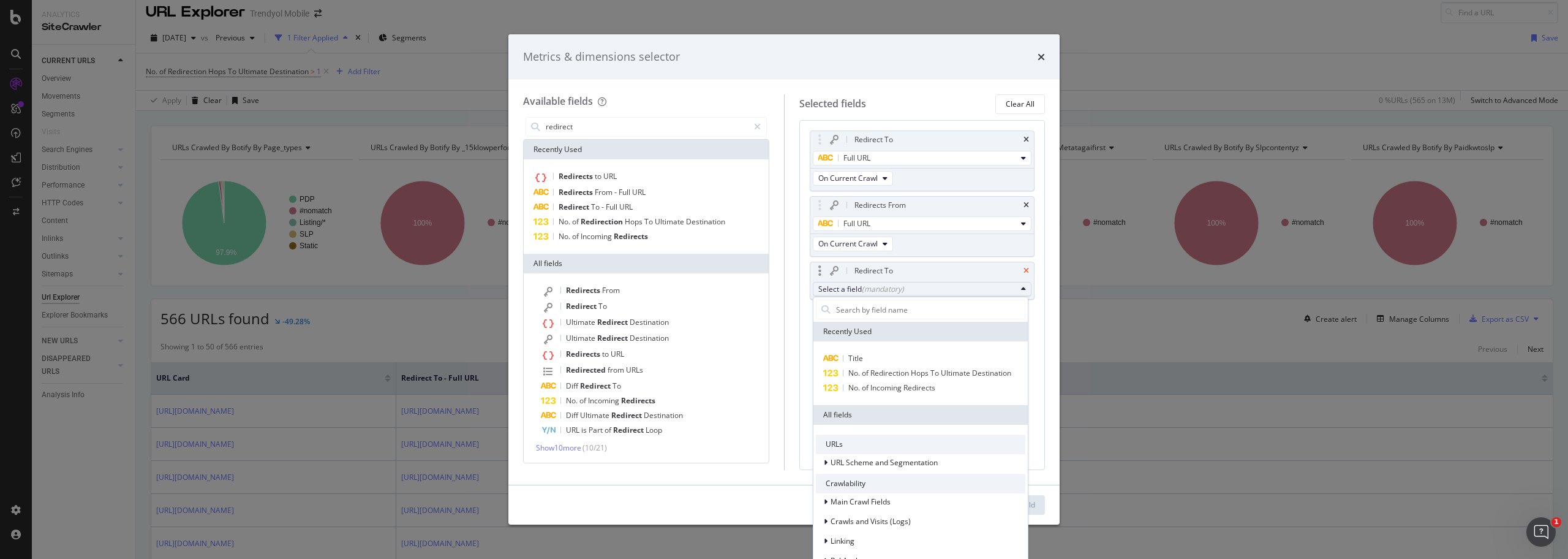
click at [1024, 270] on icon "times" at bounding box center [1026, 270] width 6 height 7
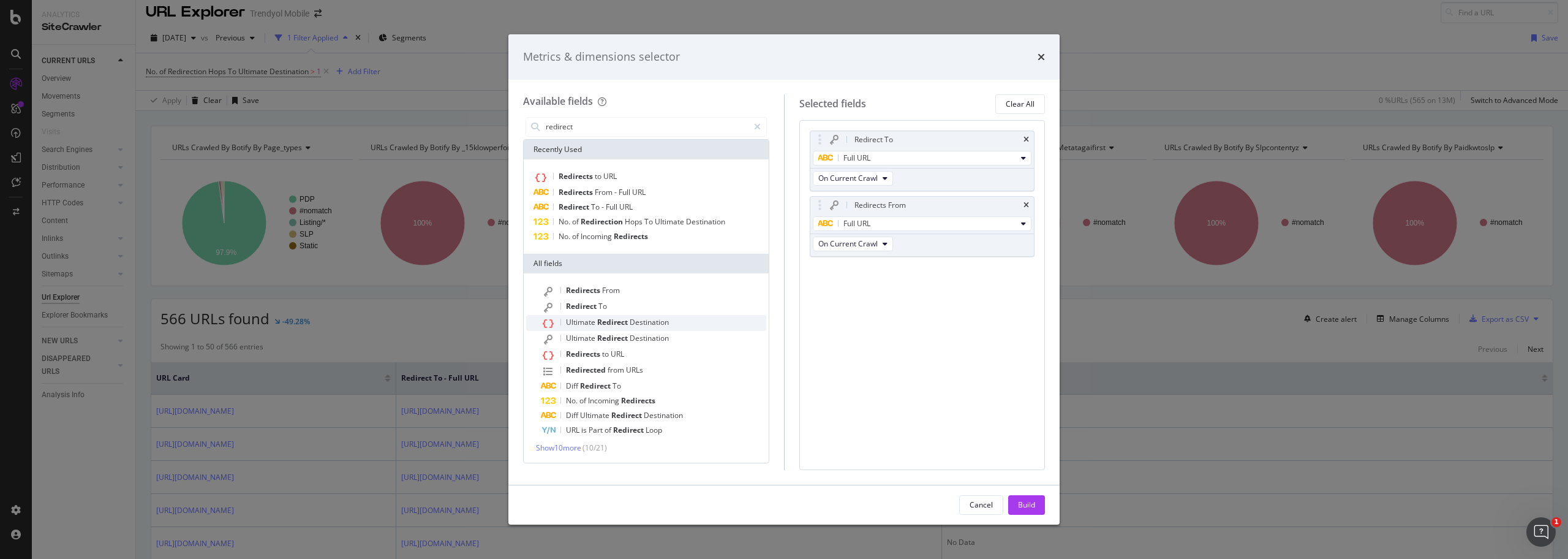
click at [623, 320] on span "Redirect" at bounding box center [614, 322] width 33 height 11
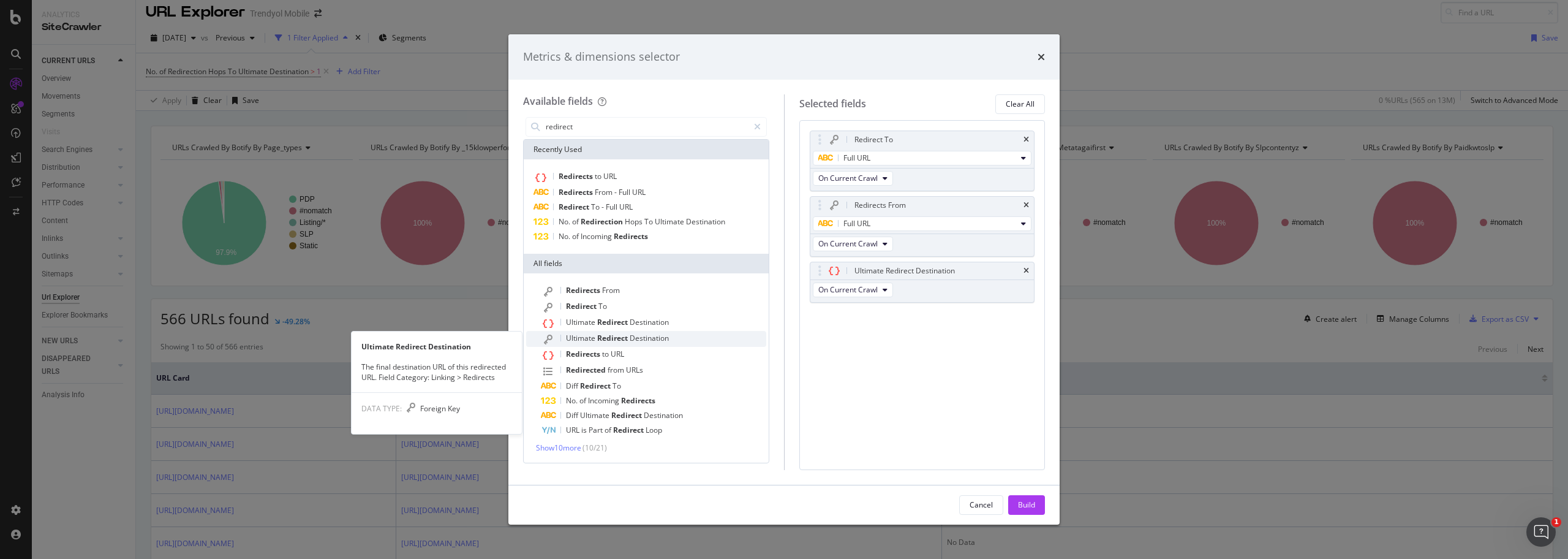
click at [619, 334] on span "Redirect" at bounding box center [614, 338] width 33 height 11
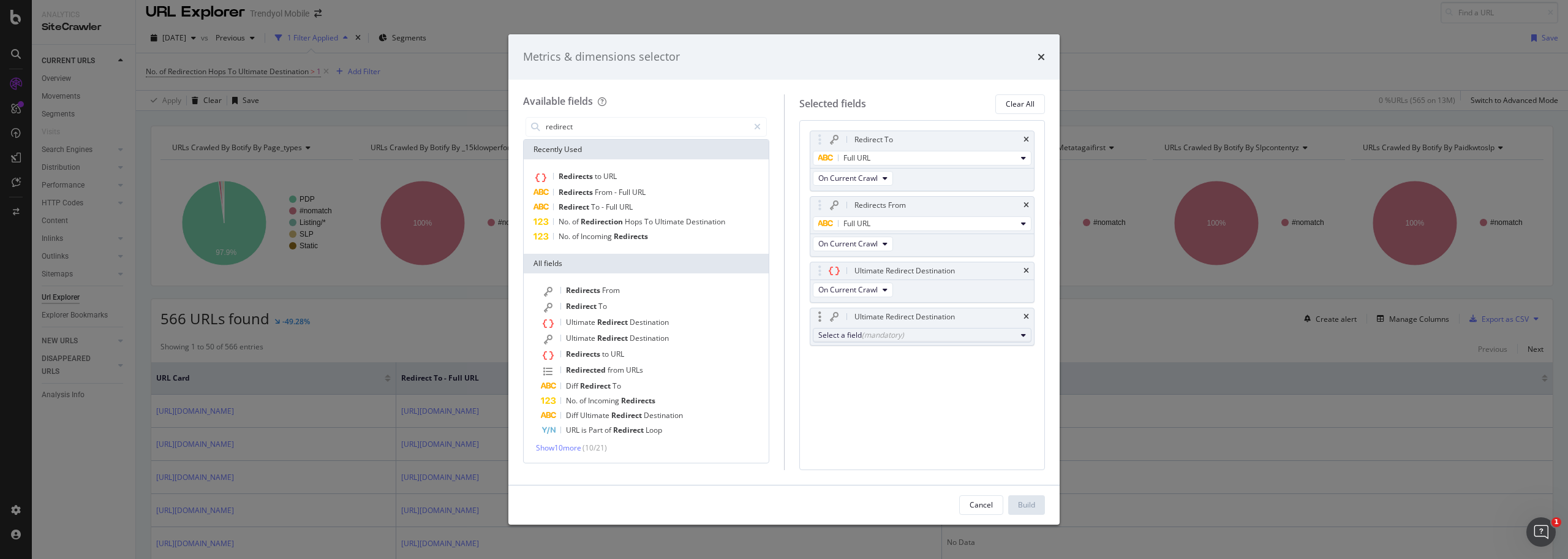
click at [895, 329] on button "Select a field (mandatory)" at bounding box center [922, 335] width 220 height 15
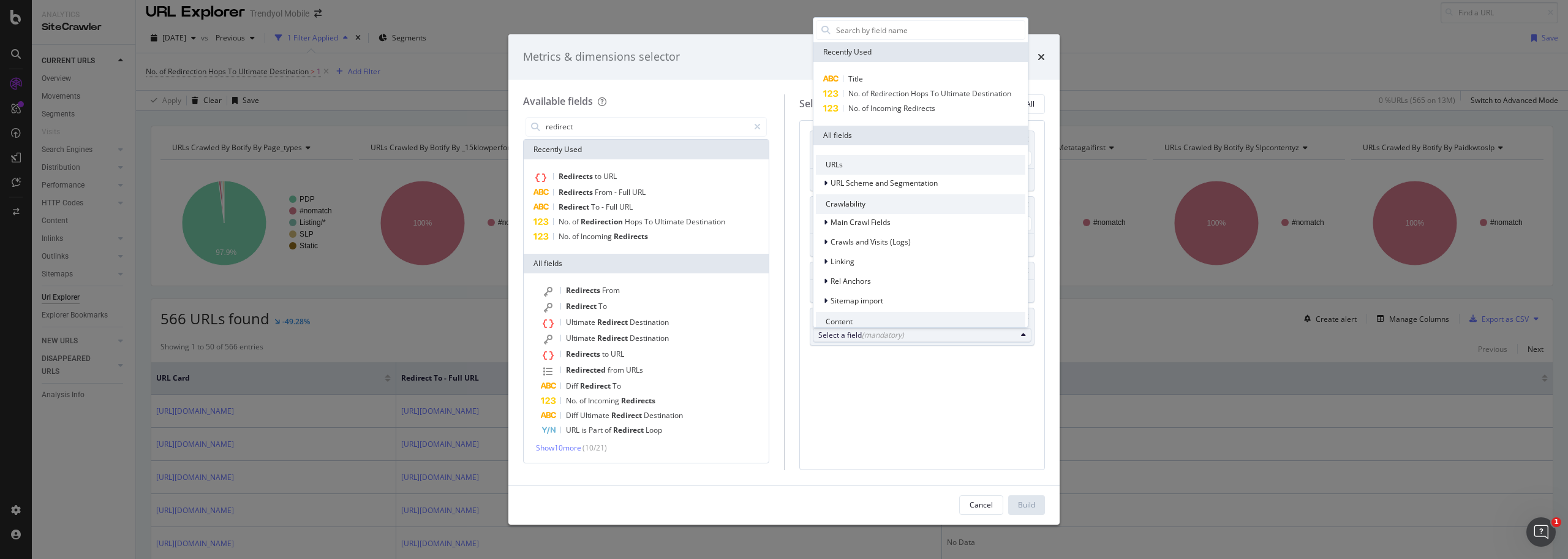
click at [870, 401] on div "Redirect To Full URL On Current Crawl Redirects From Full URL On Current Crawl …" at bounding box center [922, 295] width 247 height 350
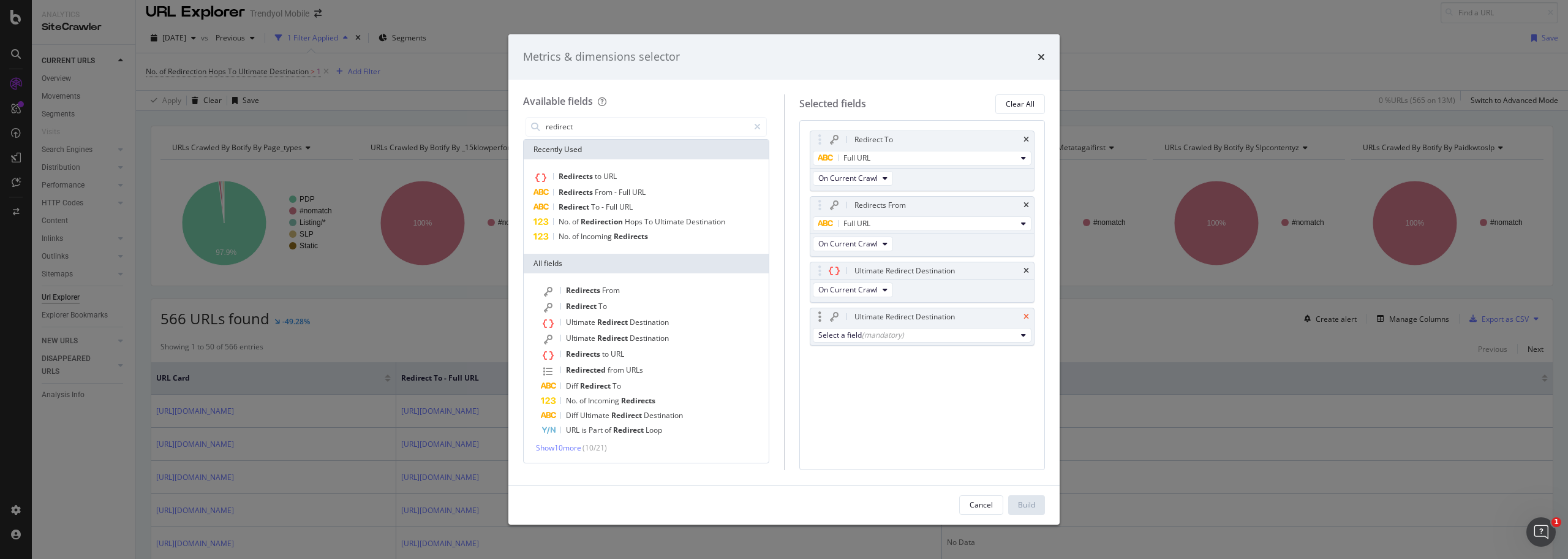
click at [1023, 317] on icon "times" at bounding box center [1026, 316] width 6 height 7
click at [1027, 427] on div "Build" at bounding box center [1026, 504] width 17 height 11
